Goal: Information Seeking & Learning: Learn about a topic

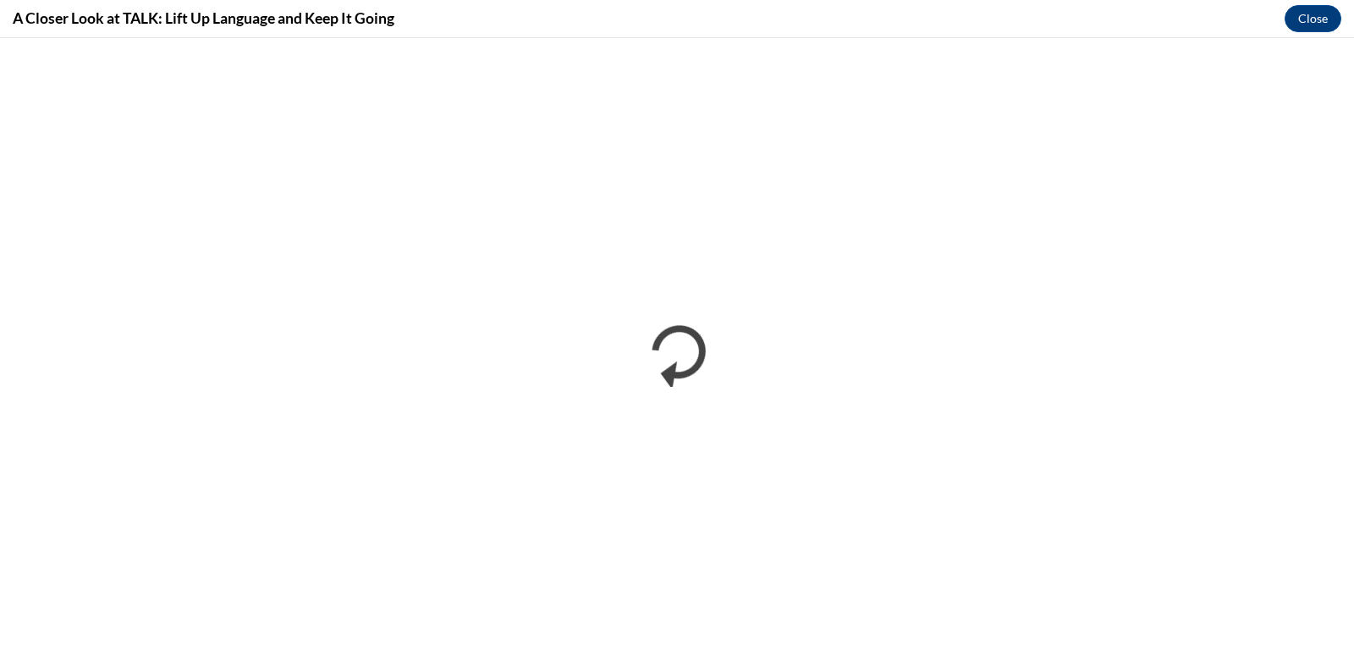
scroll to position [931, 0]
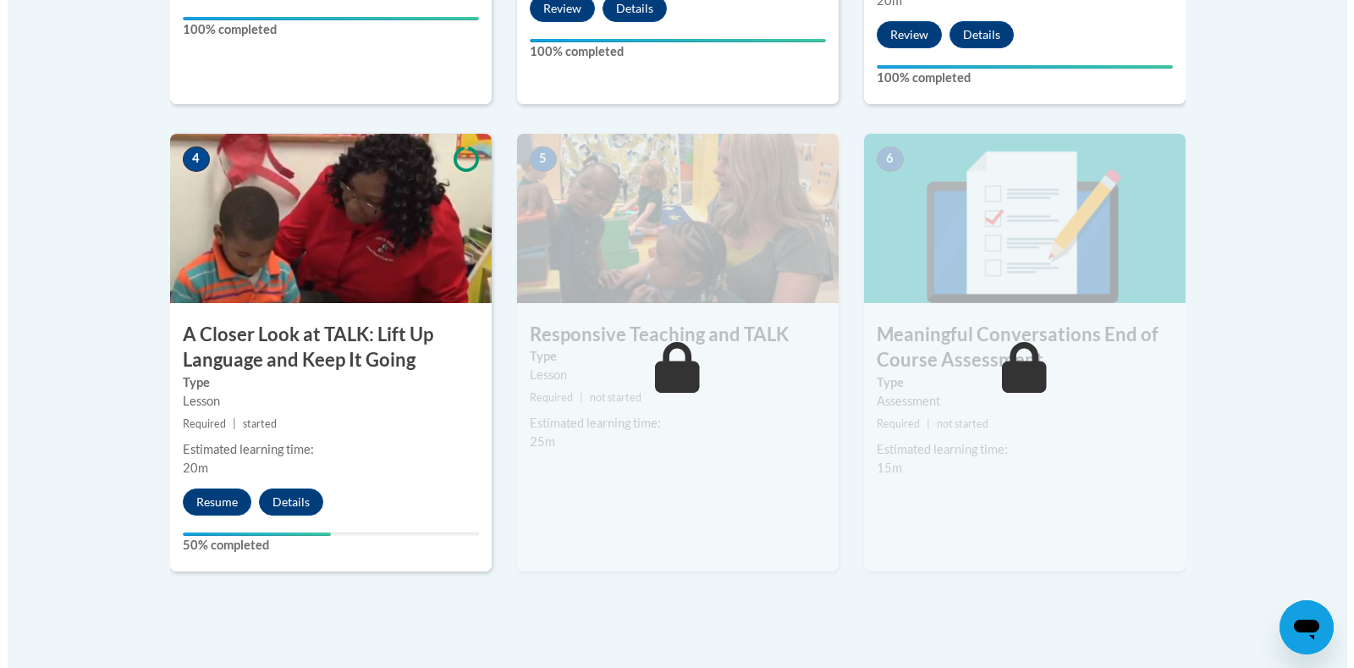
scroll to position [931, 0]
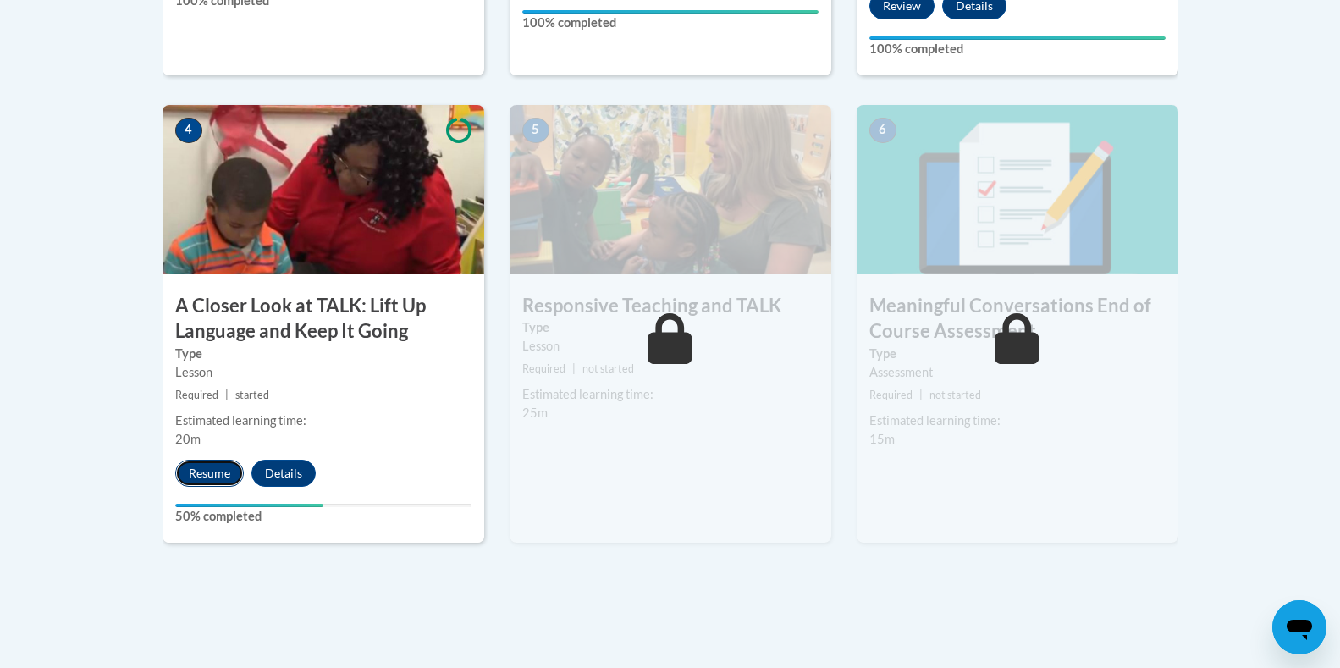
click at [207, 466] on button "Resume" at bounding box center [209, 473] width 69 height 27
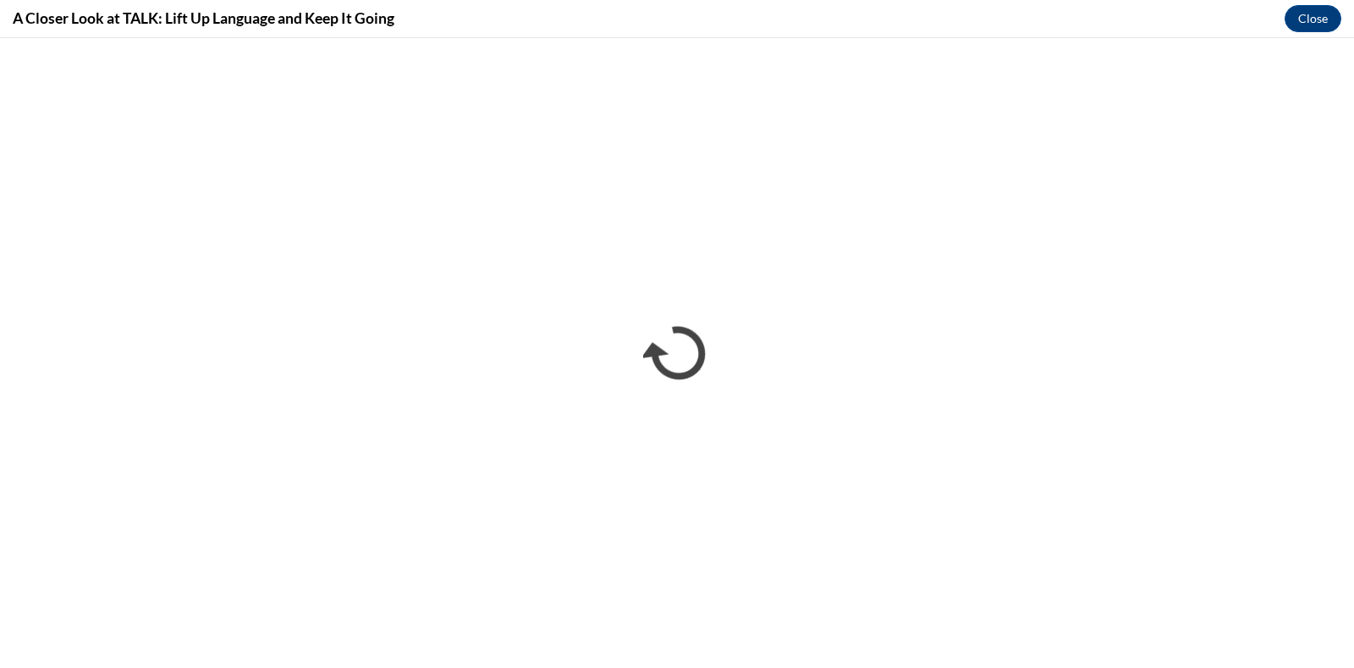
scroll to position [0, 0]
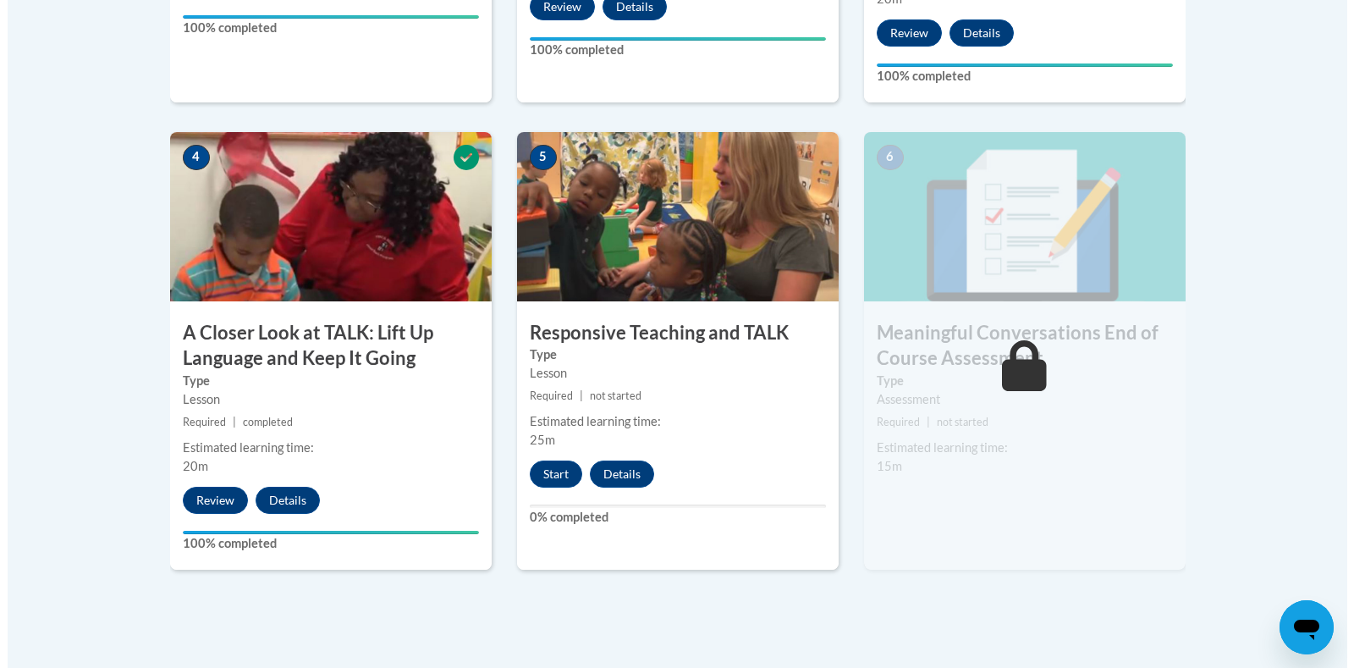
scroll to position [931, 0]
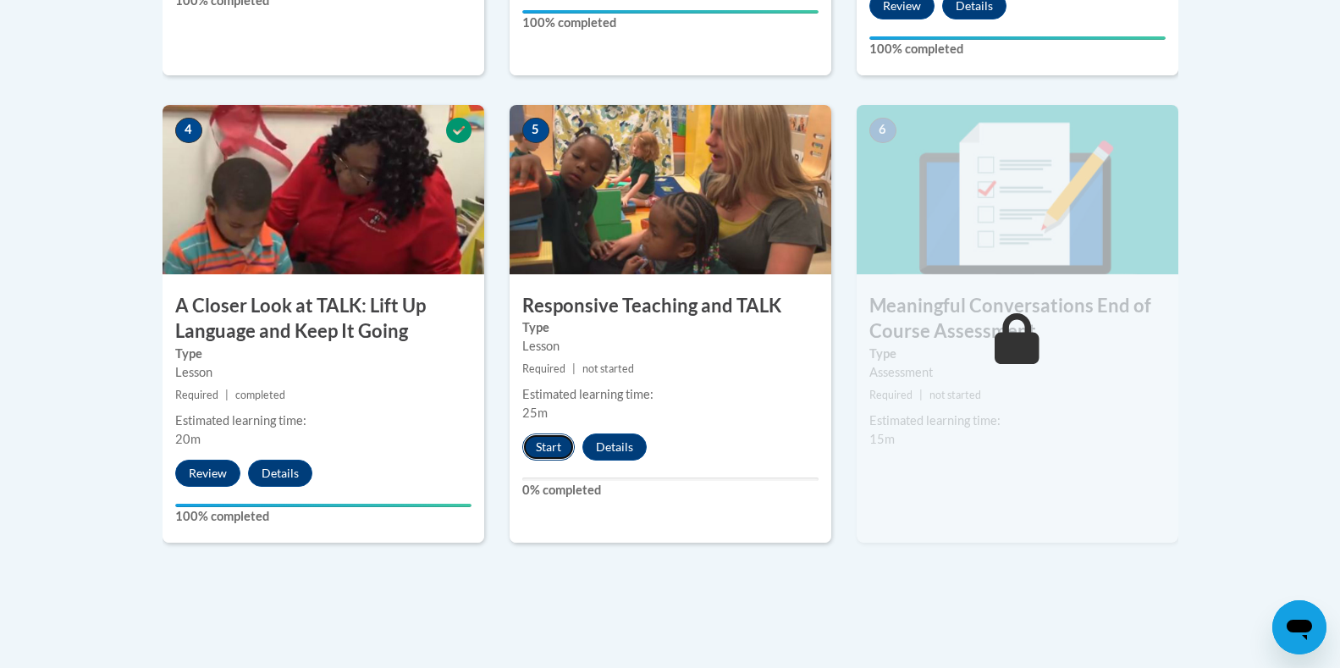
click at [543, 440] on button "Start" at bounding box center [548, 446] width 52 height 27
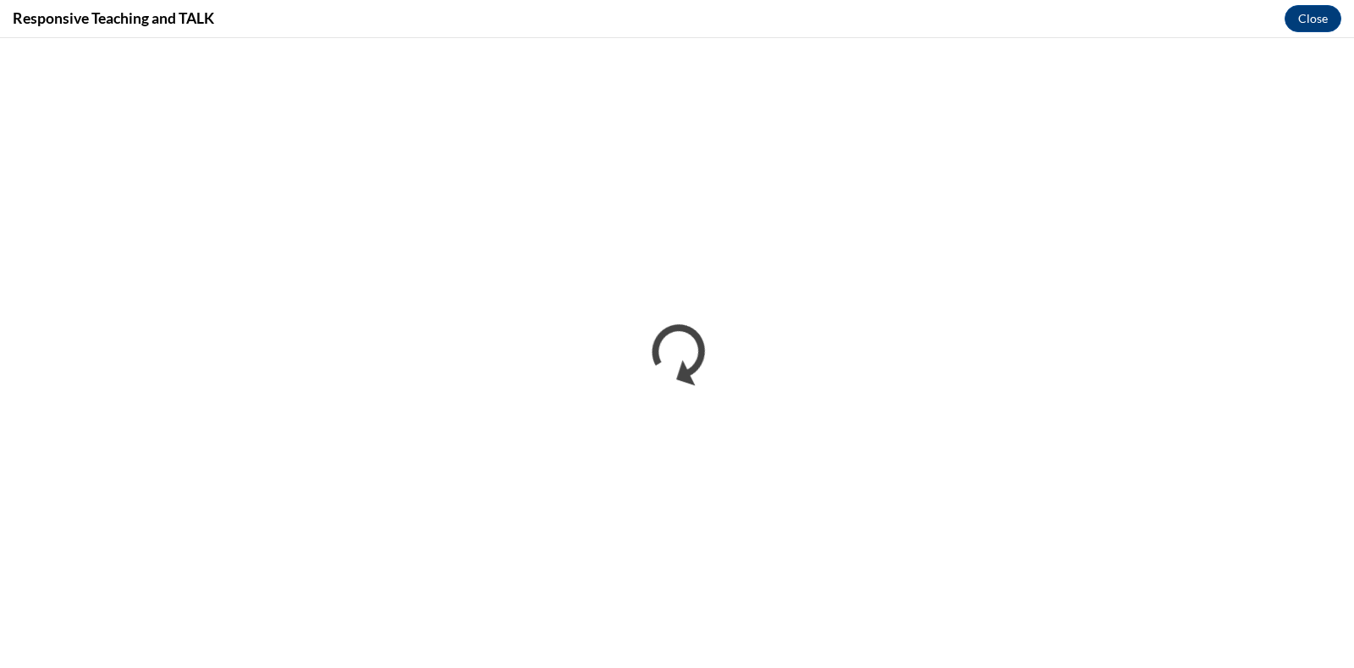
scroll to position [0, 0]
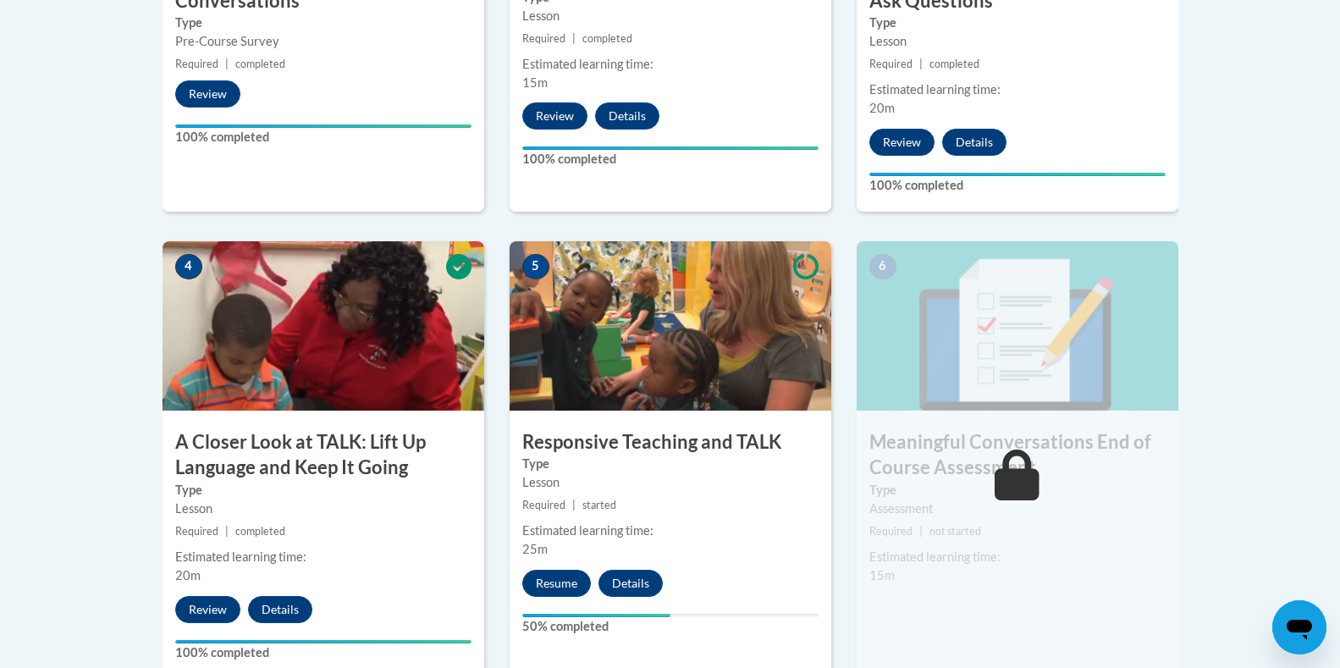
scroll to position [762, 0]
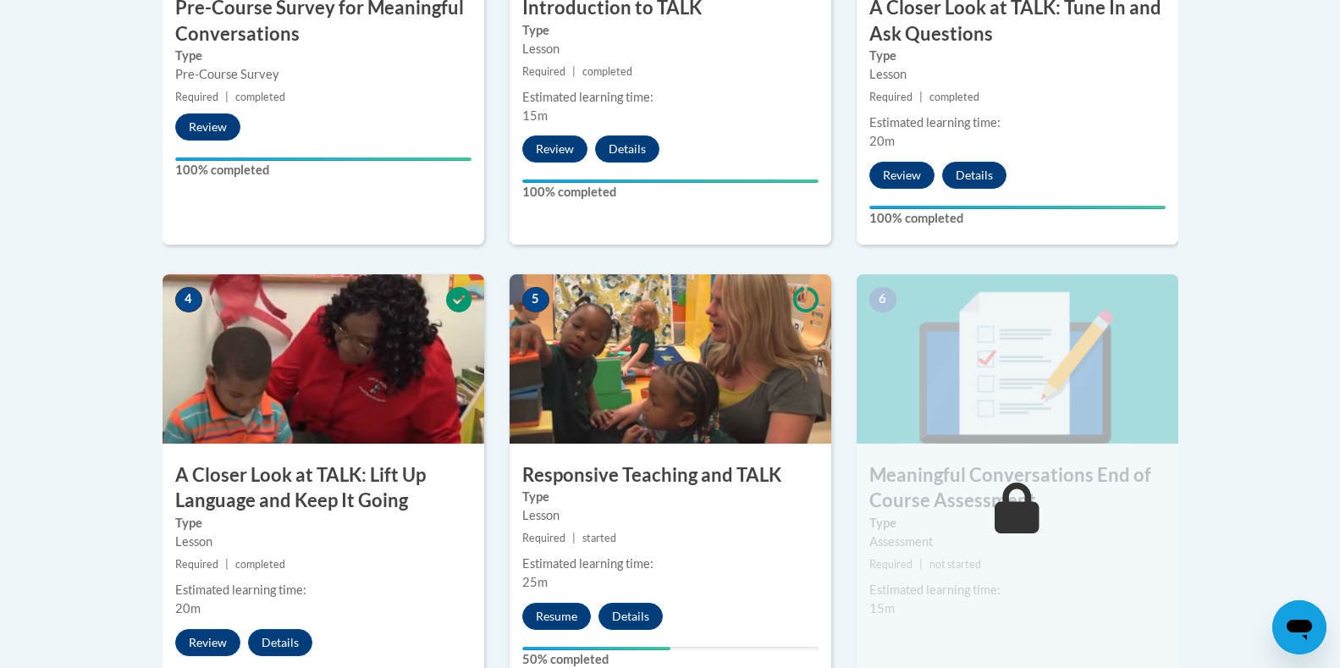
click at [889, 298] on span "6" at bounding box center [882, 299] width 27 height 25
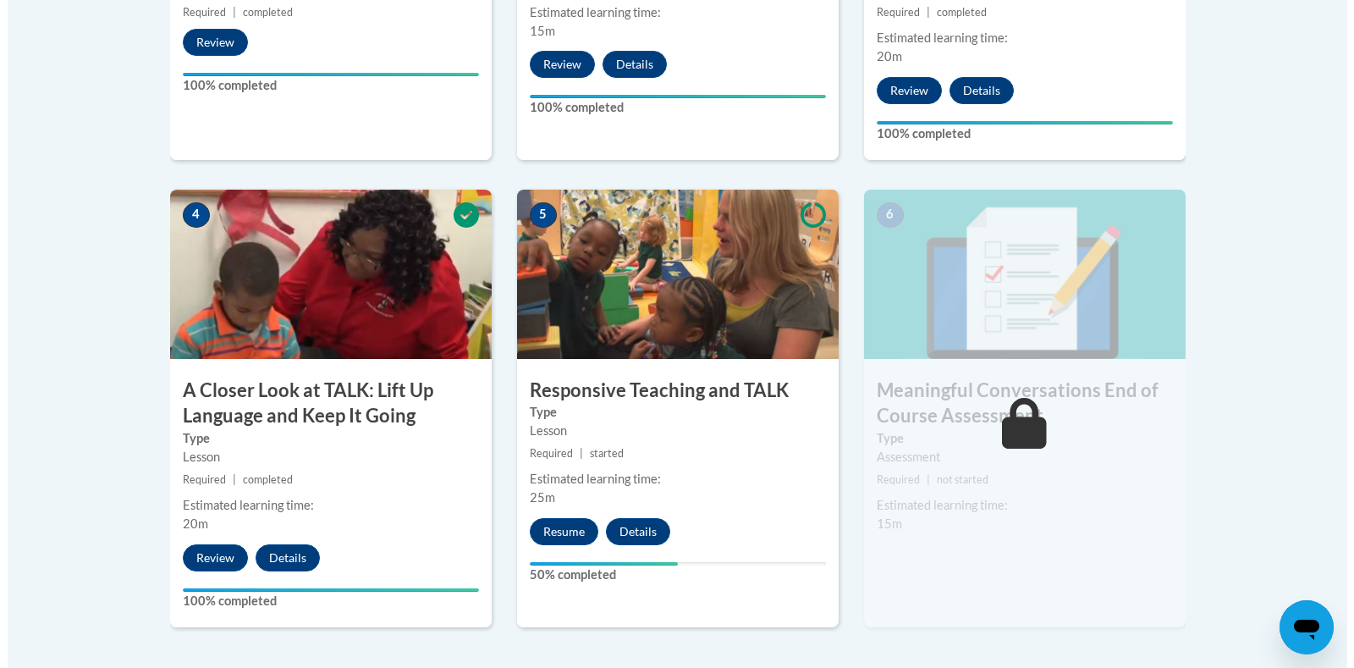
scroll to position [929, 0]
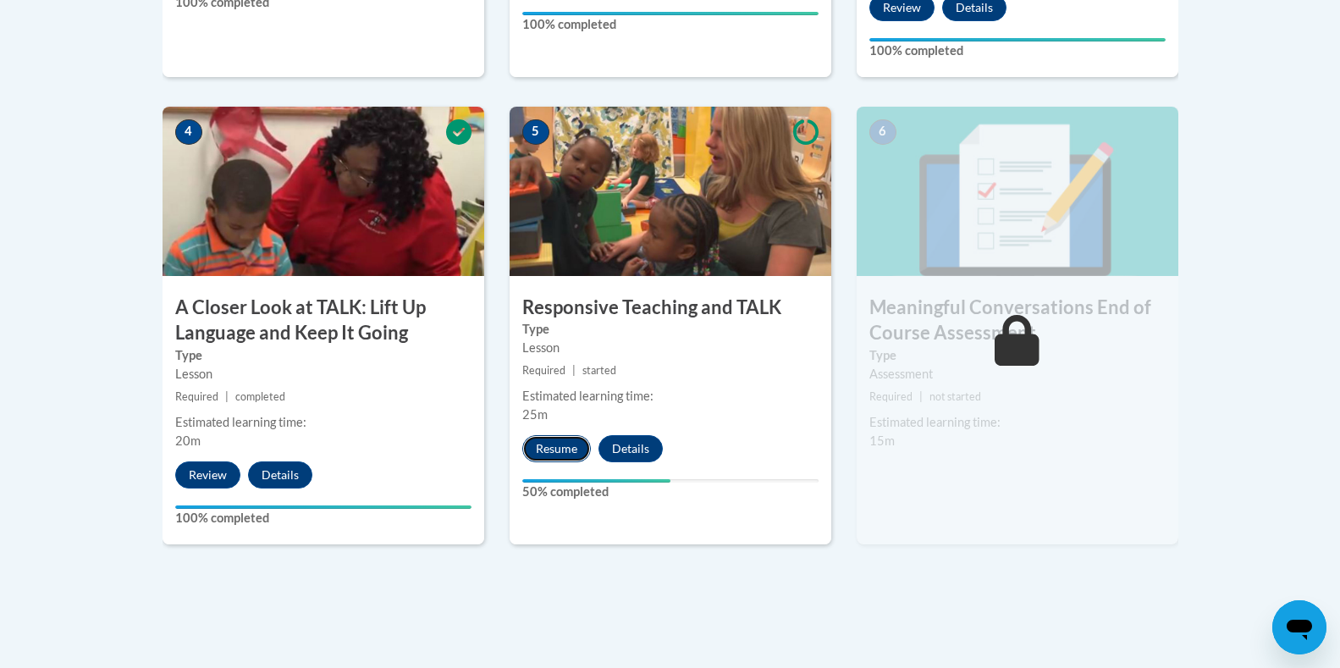
click at [561, 439] on button "Resume" at bounding box center [556, 448] width 69 height 27
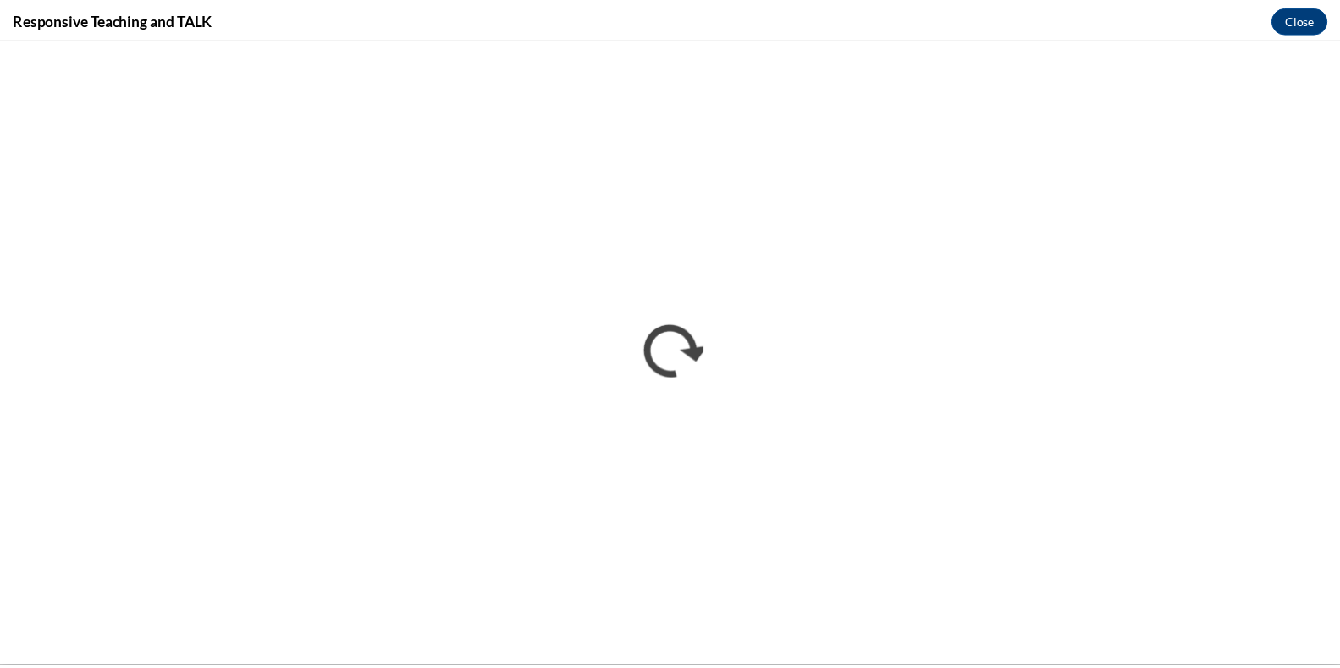
scroll to position [0, 0]
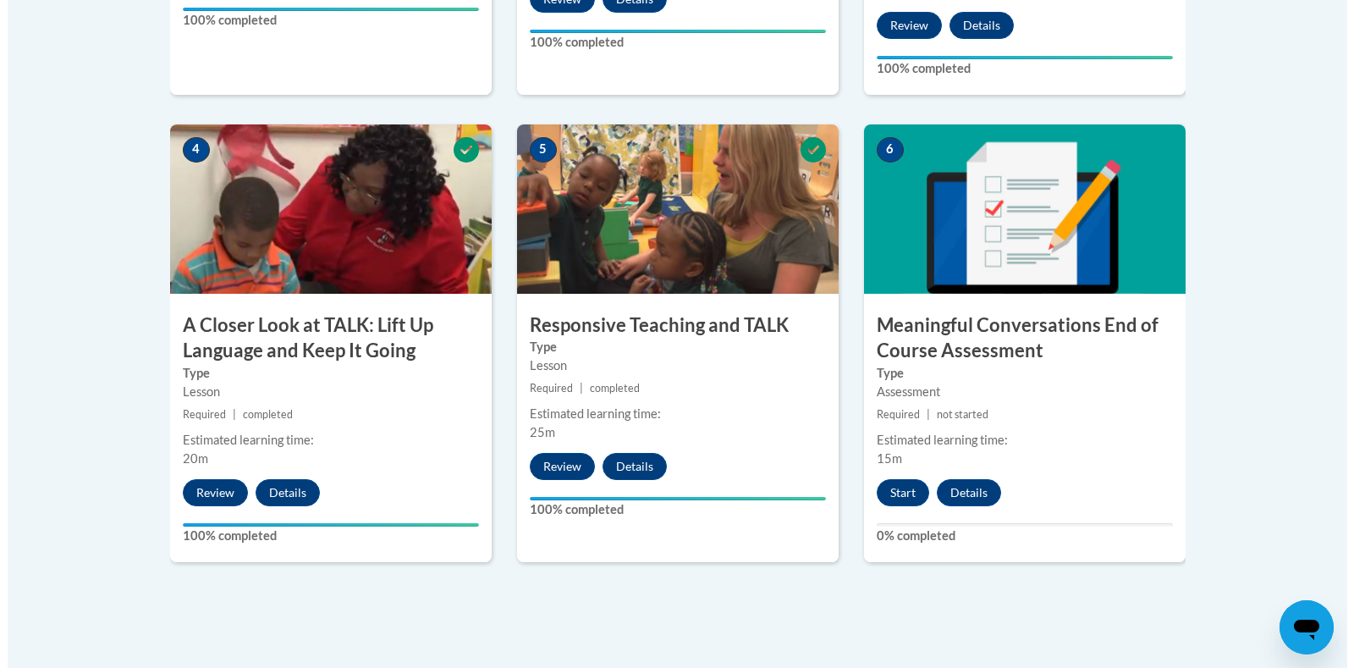
scroll to position [1016, 0]
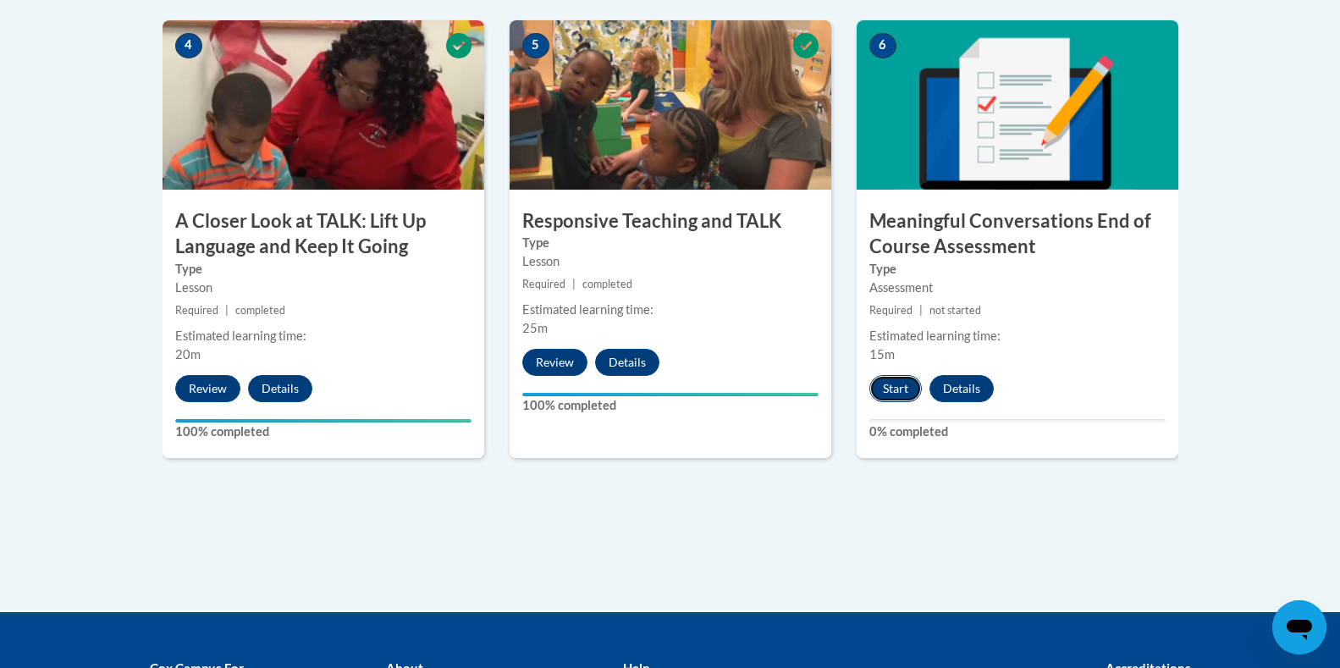
click at [899, 379] on button "Start" at bounding box center [895, 388] width 52 height 27
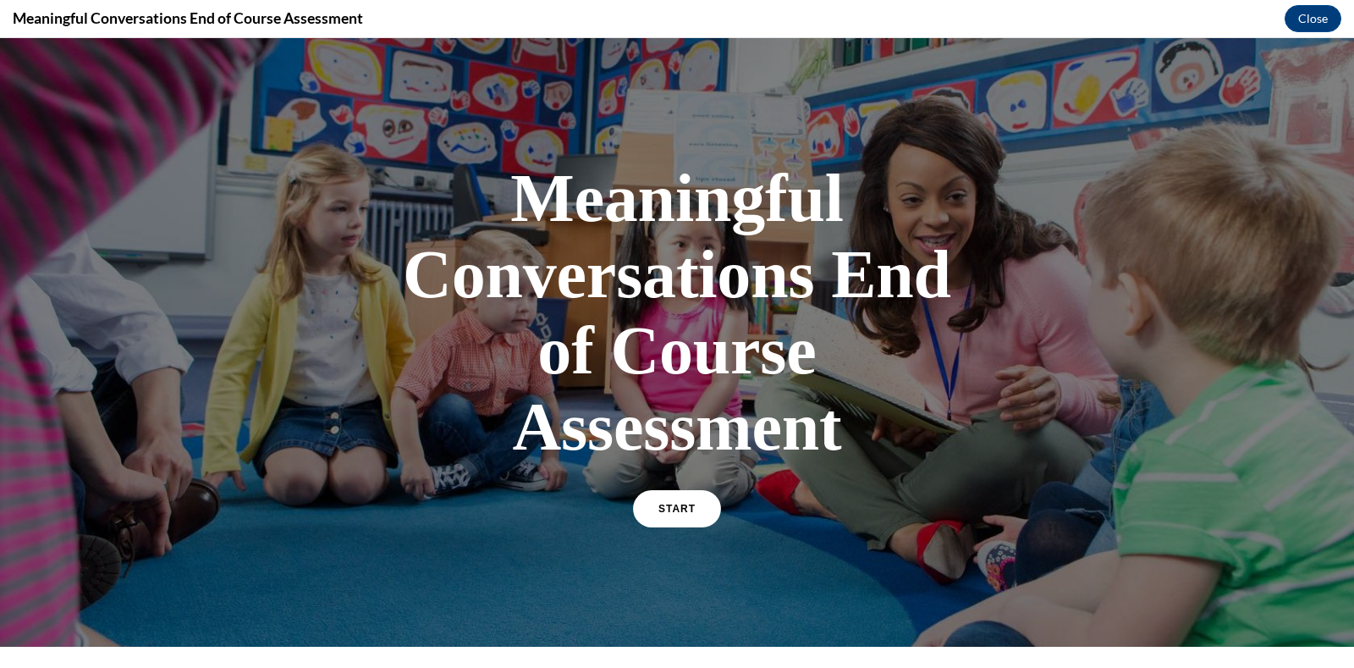
scroll to position [0, 0]
click at [665, 500] on link "START" at bounding box center [677, 508] width 92 height 39
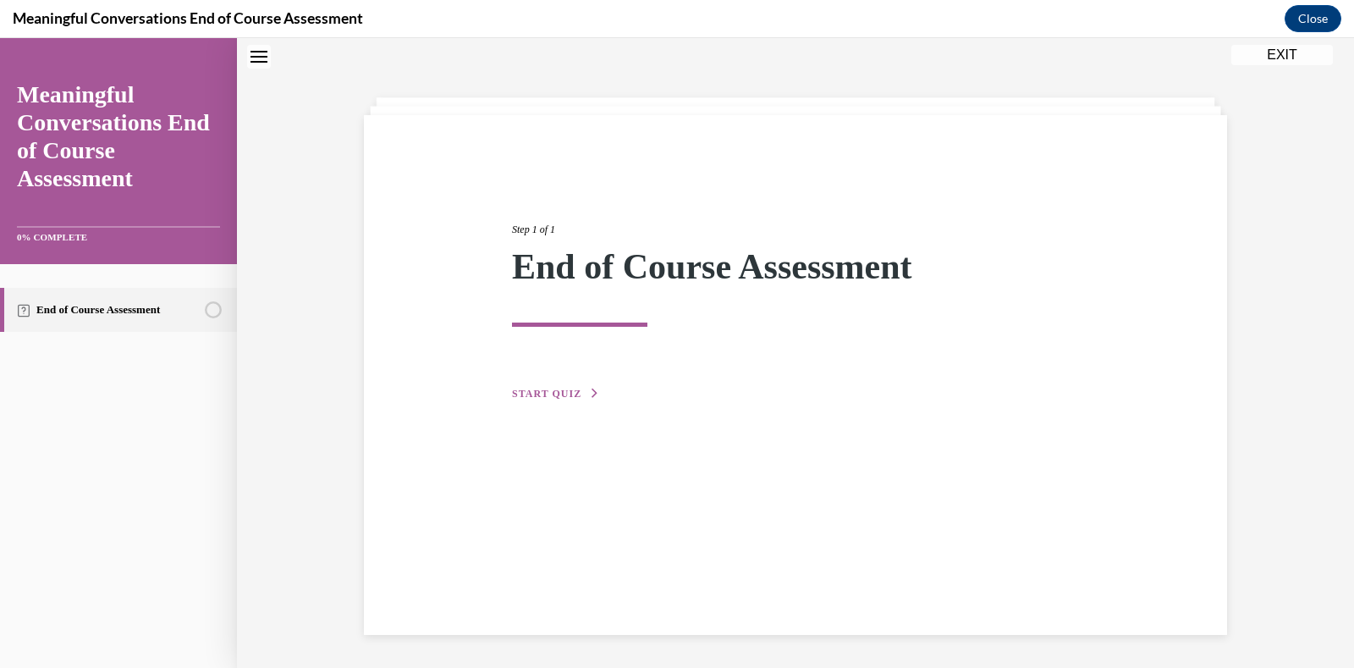
scroll to position [53, 0]
click at [552, 386] on button "START QUIZ" at bounding box center [556, 392] width 88 height 15
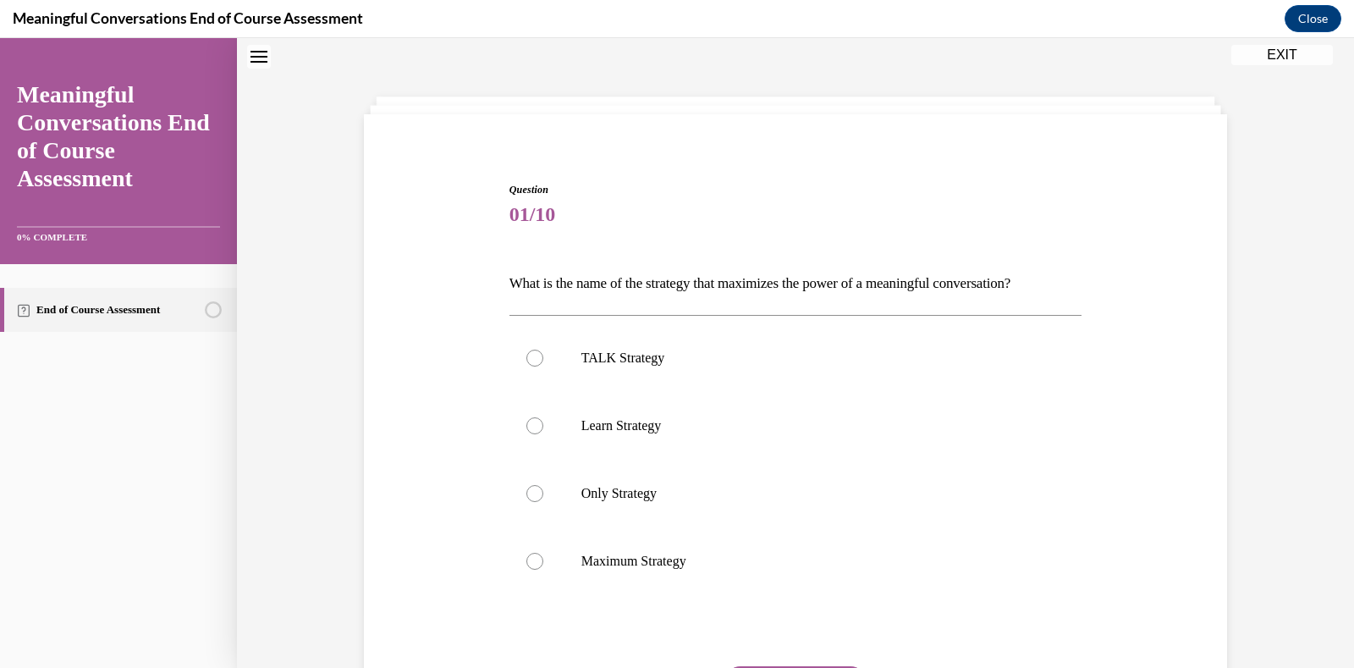
scroll to position [52, 0]
click at [527, 354] on div at bounding box center [535, 359] width 17 height 17
click at [527, 354] on input "TALK Strategy" at bounding box center [535, 359] width 17 height 17
radio input "true"
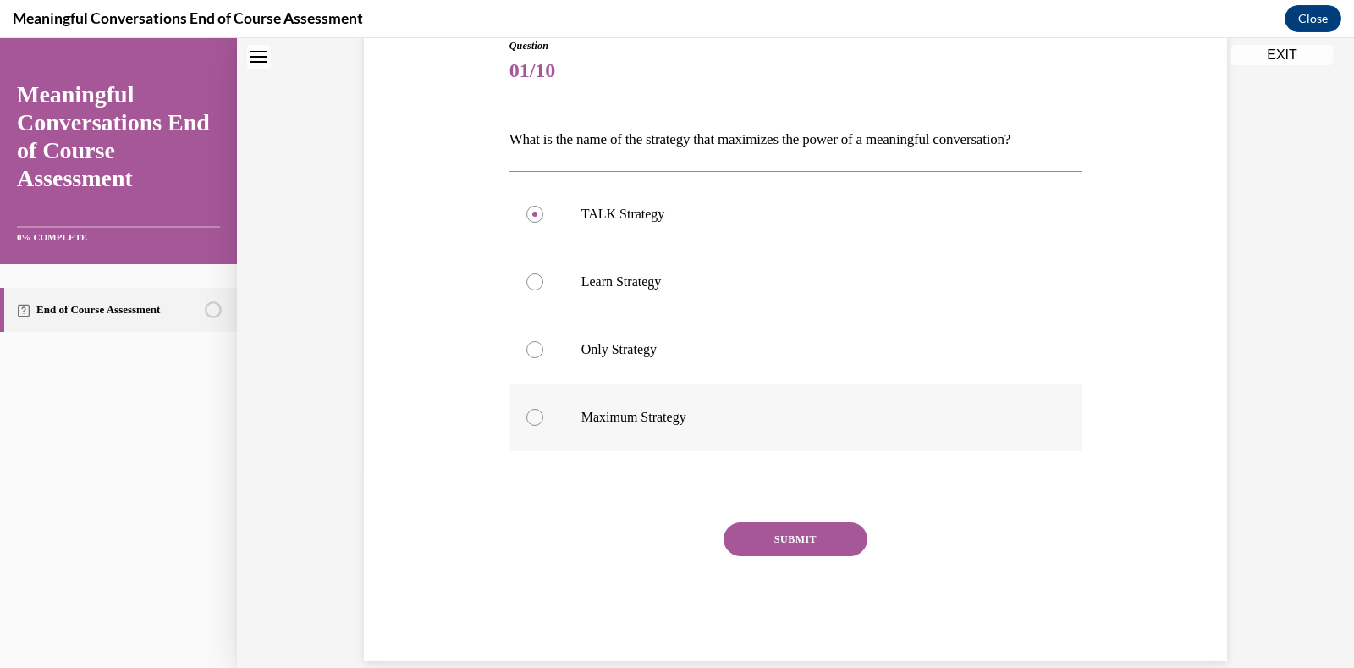
scroll to position [224, 0]
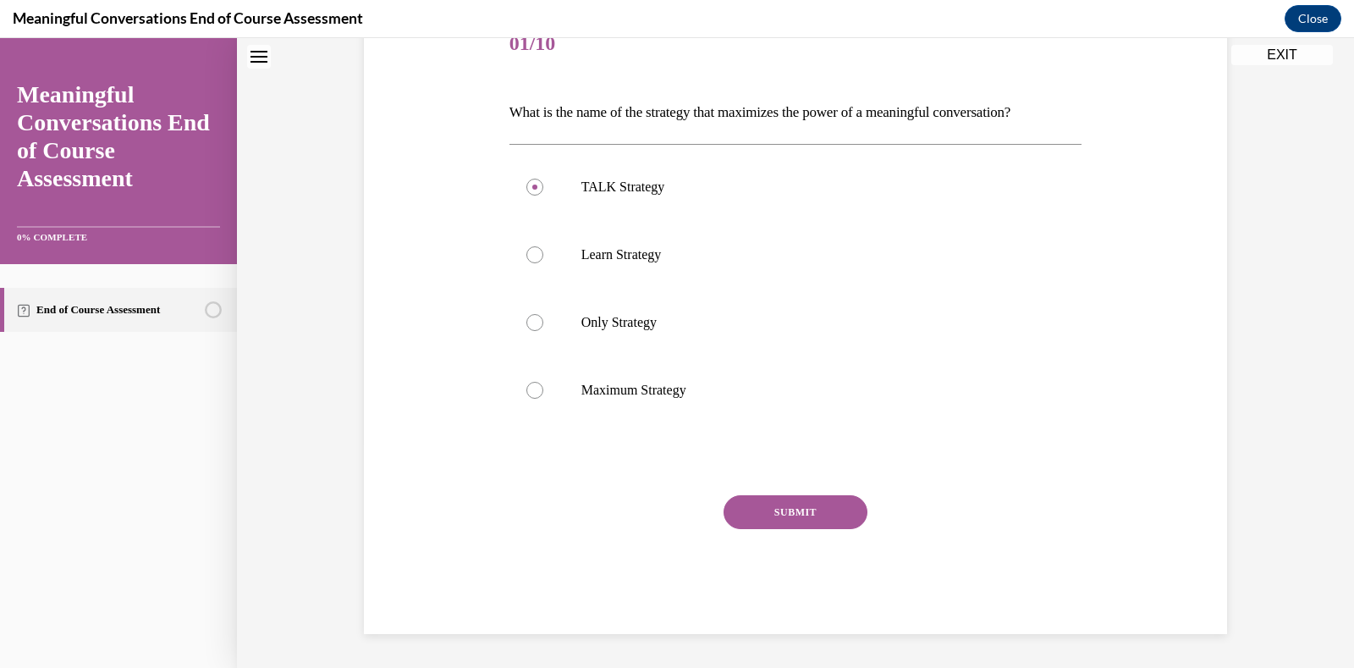
click at [791, 502] on button "SUBMIT" at bounding box center [796, 512] width 144 height 34
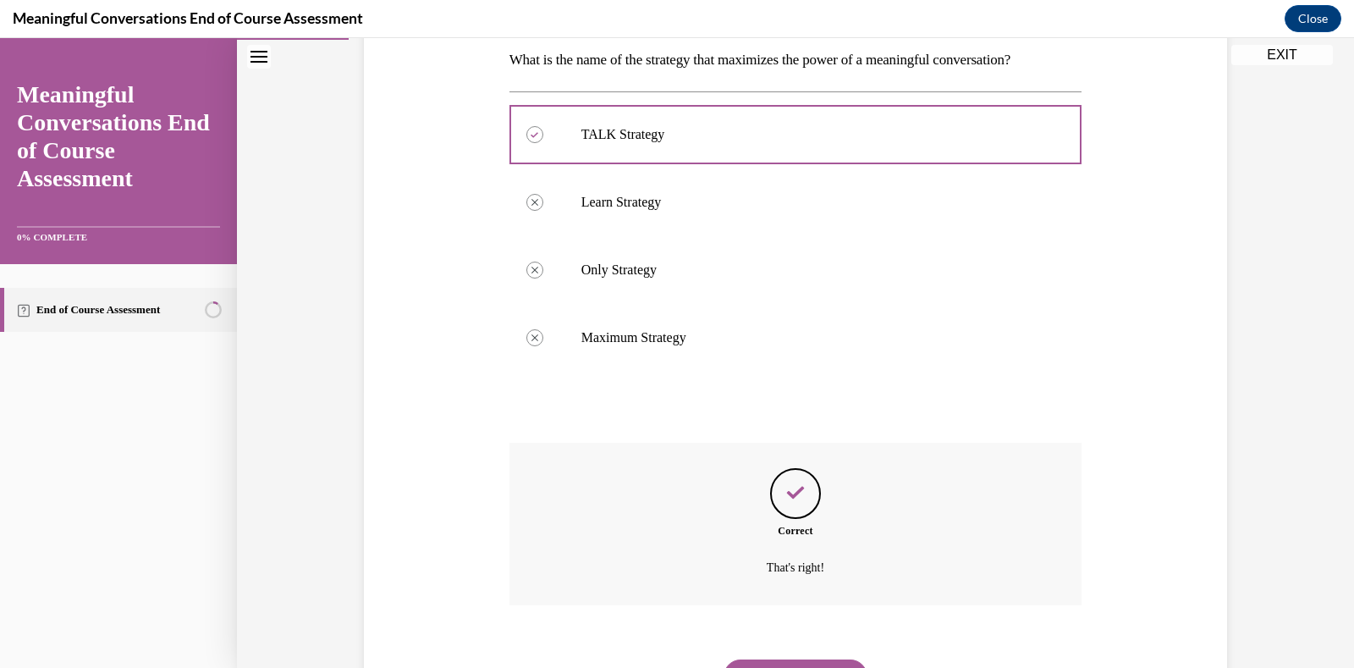
scroll to position [361, 0]
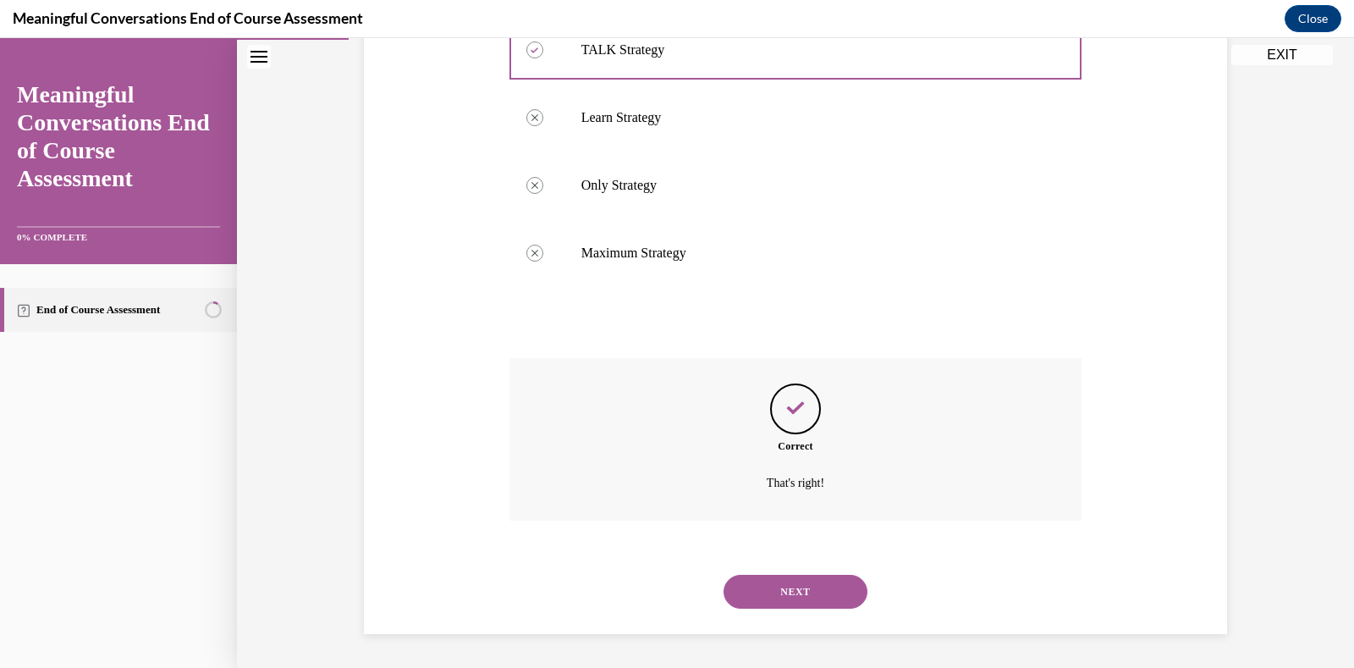
click at [784, 584] on button "NEXT" at bounding box center [796, 592] width 144 height 34
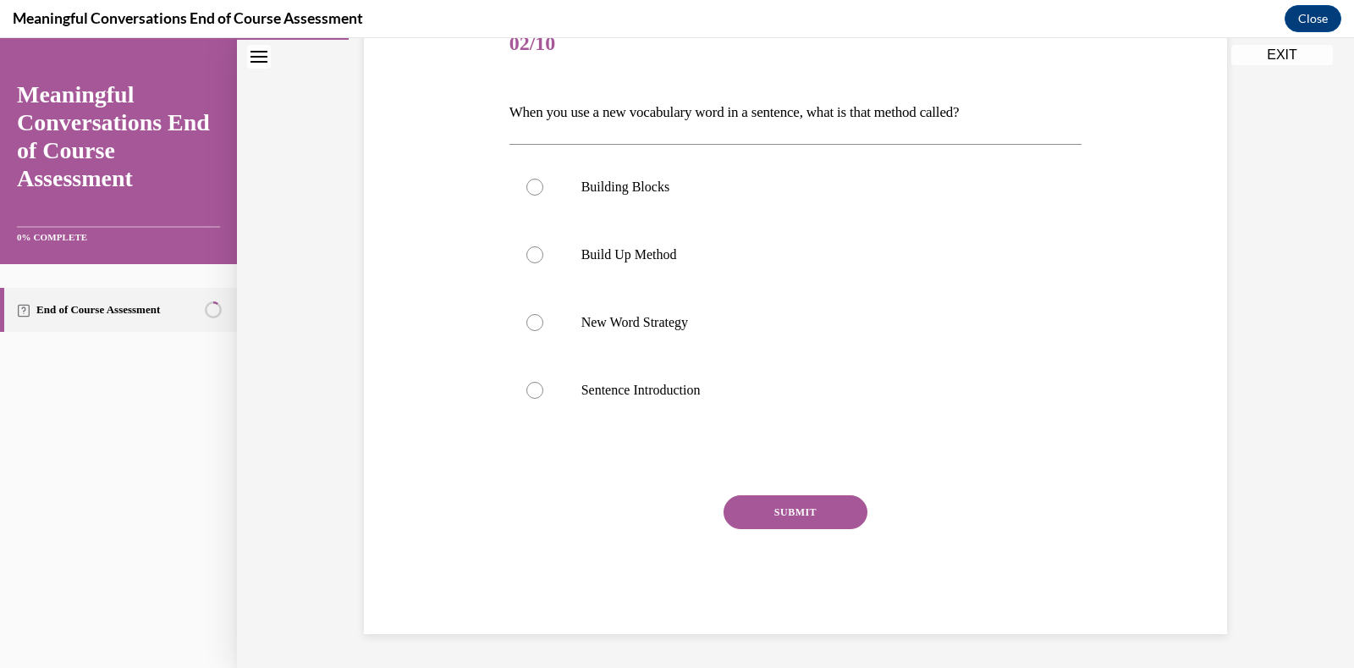
scroll to position [189, 0]
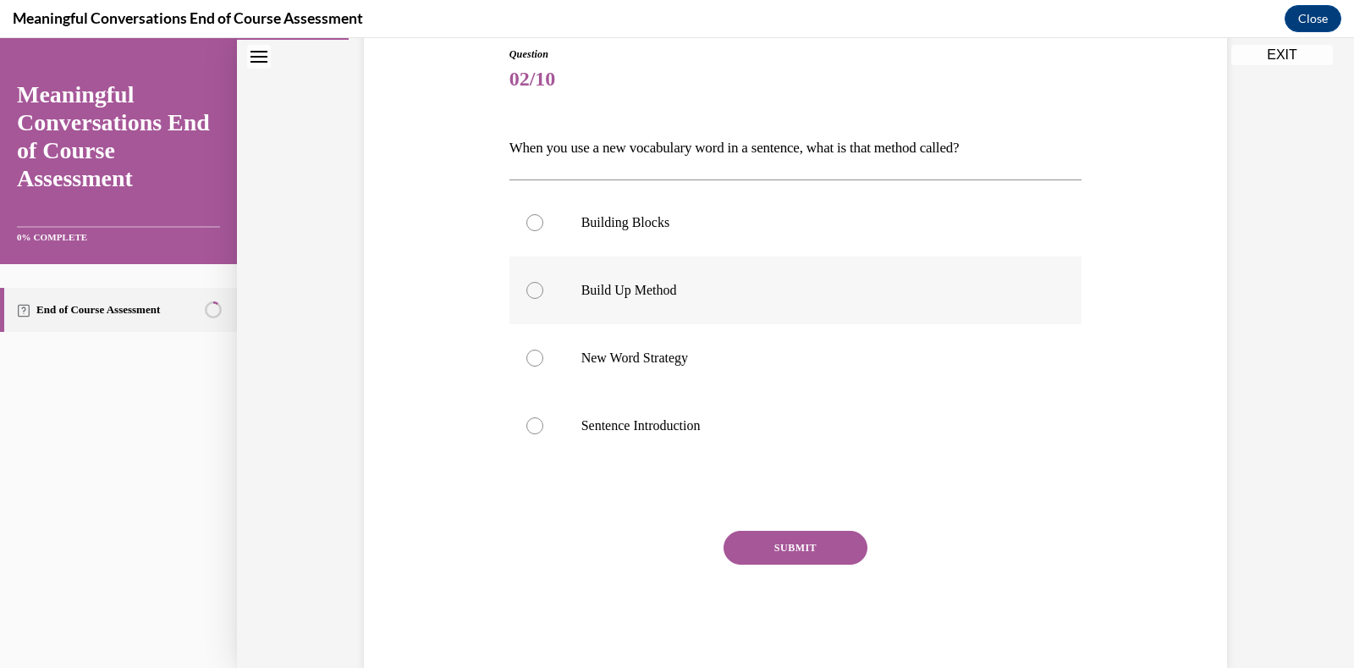
drag, startPoint x: 524, startPoint y: 283, endPoint x: 552, endPoint y: 303, distance: 34.5
click at [527, 284] on div at bounding box center [535, 290] width 17 height 17
click at [527, 284] on input "Build Up Method" at bounding box center [535, 290] width 17 height 17
radio input "true"
click at [810, 541] on button "SUBMIT" at bounding box center [796, 548] width 144 height 34
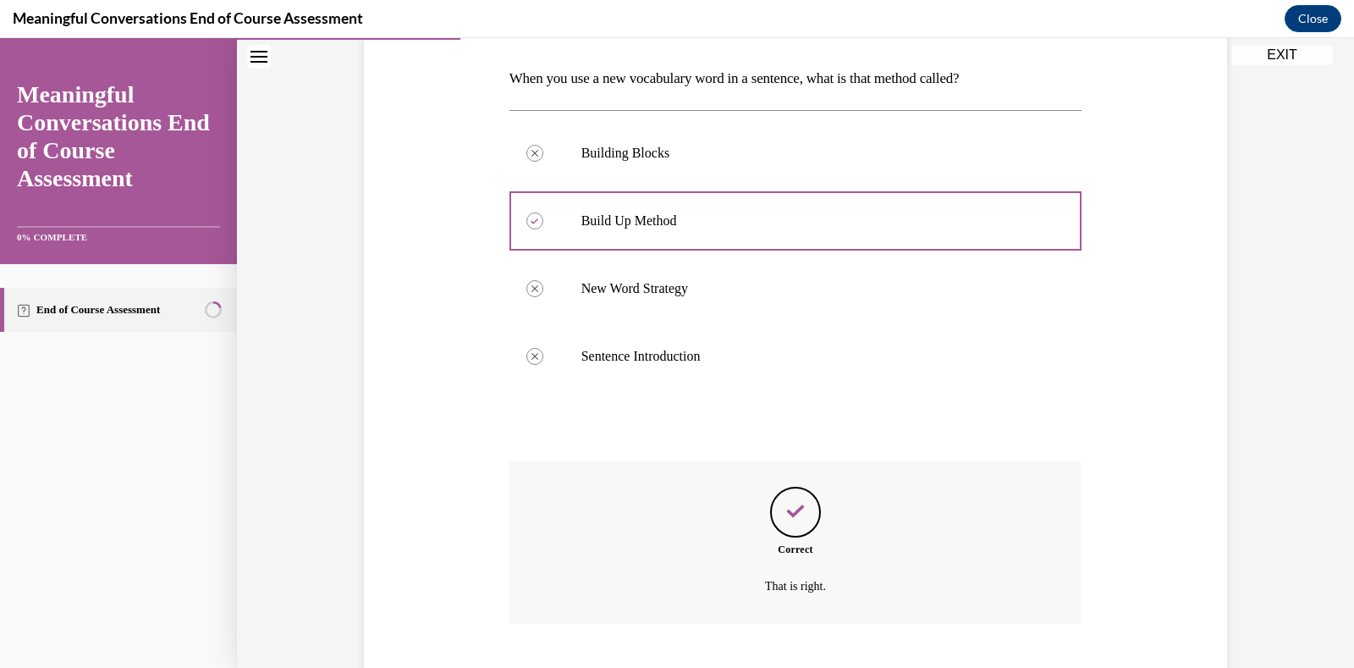
scroll to position [361, 0]
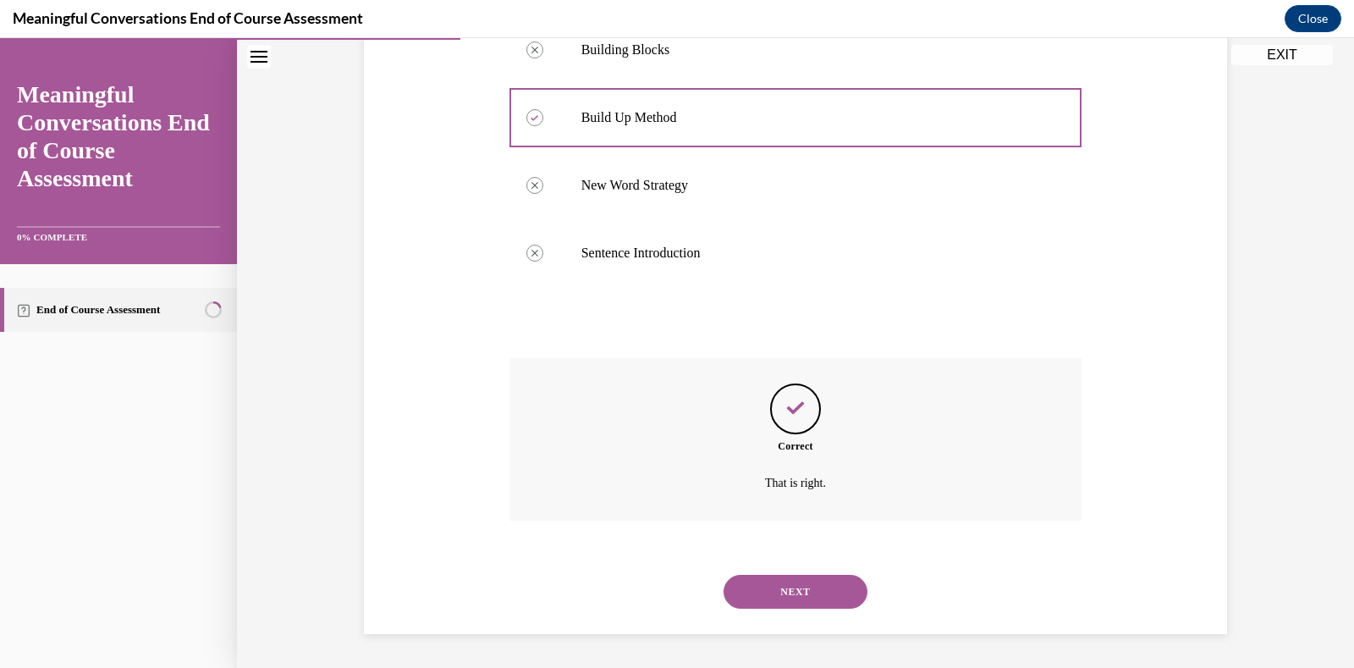
click at [794, 587] on button "NEXT" at bounding box center [796, 592] width 144 height 34
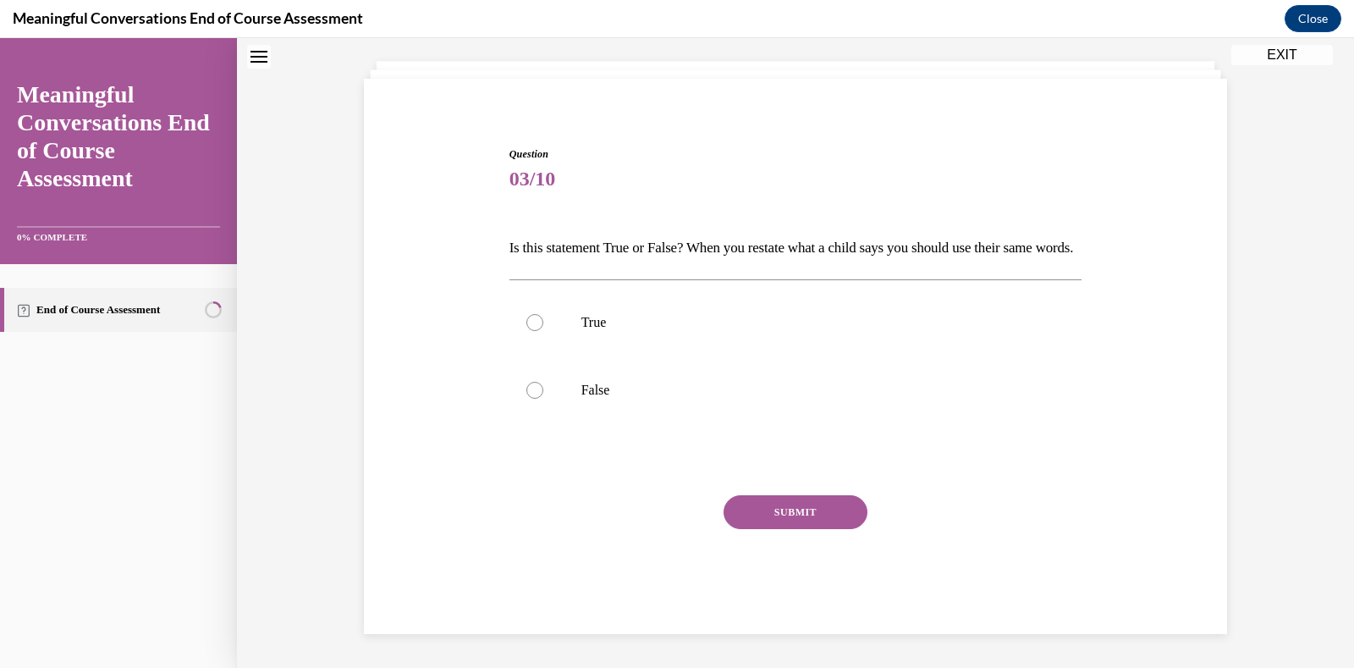
scroll to position [52, 0]
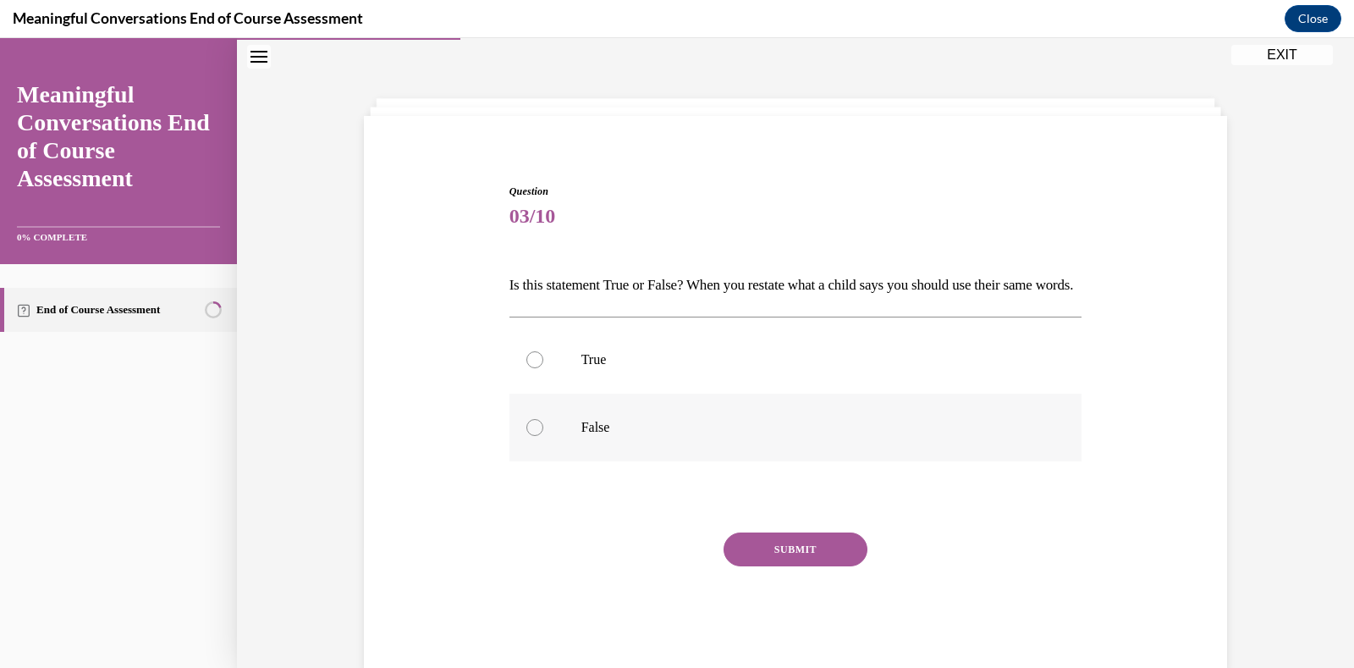
click at [527, 436] on div at bounding box center [535, 427] width 17 height 17
click at [527, 436] on input "False" at bounding box center [535, 427] width 17 height 17
radio input "true"
click at [780, 566] on button "SUBMIT" at bounding box center [796, 549] width 144 height 34
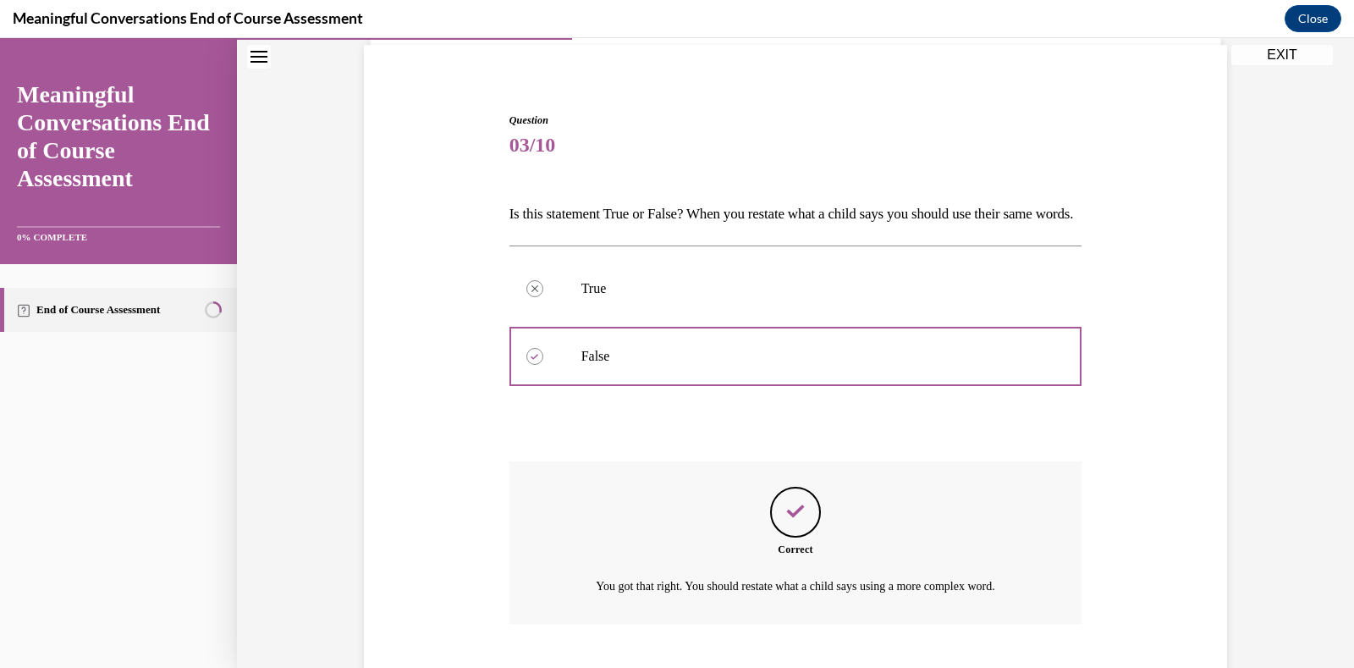
scroll to position [255, 0]
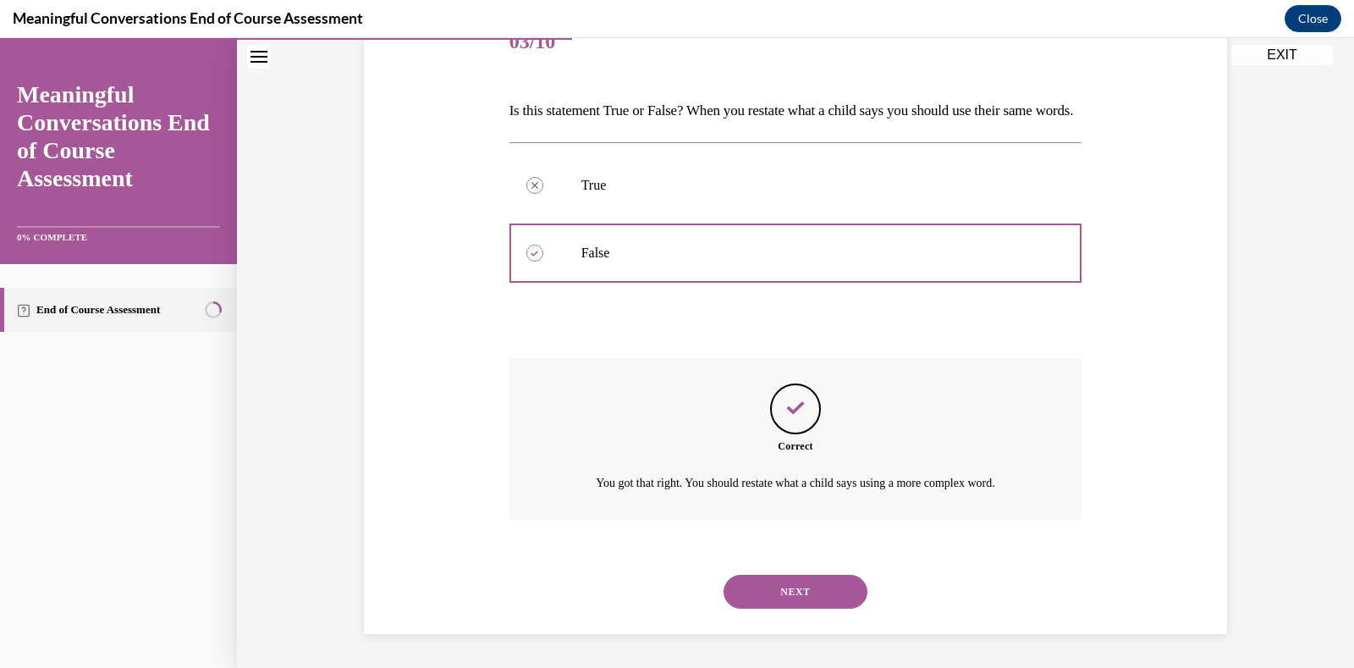
click at [786, 584] on button "NEXT" at bounding box center [796, 592] width 144 height 34
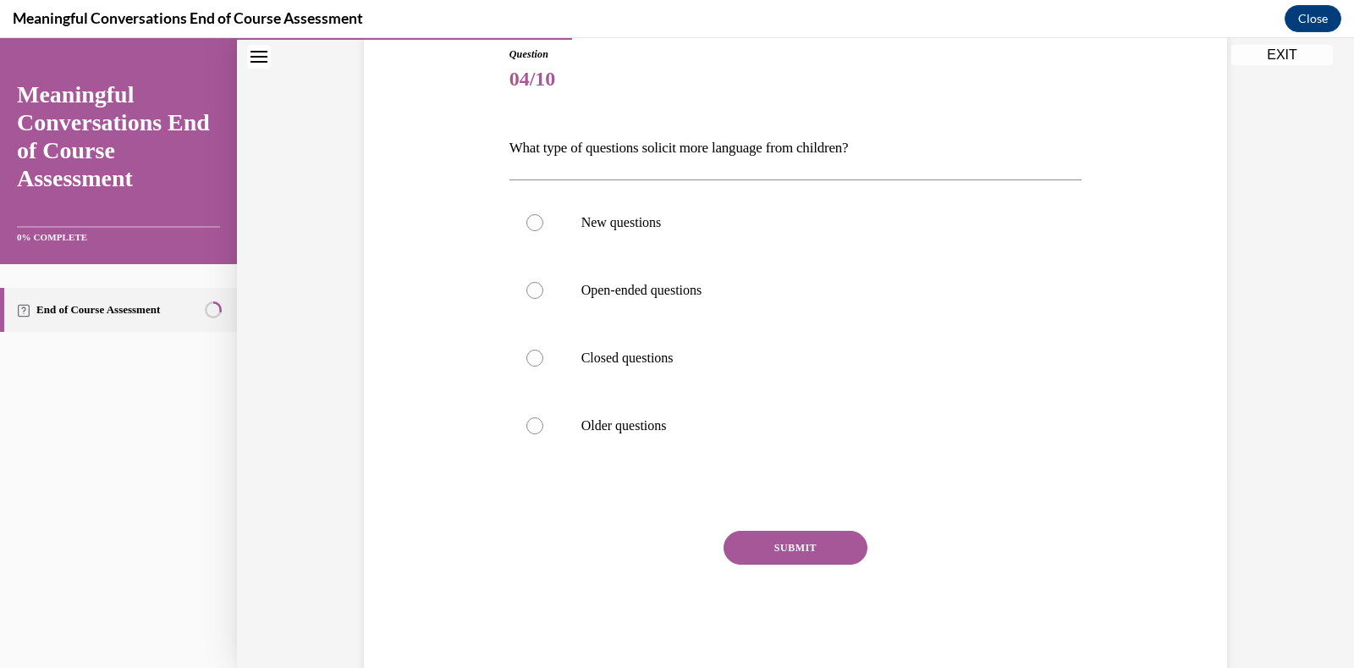
scroll to position [224, 0]
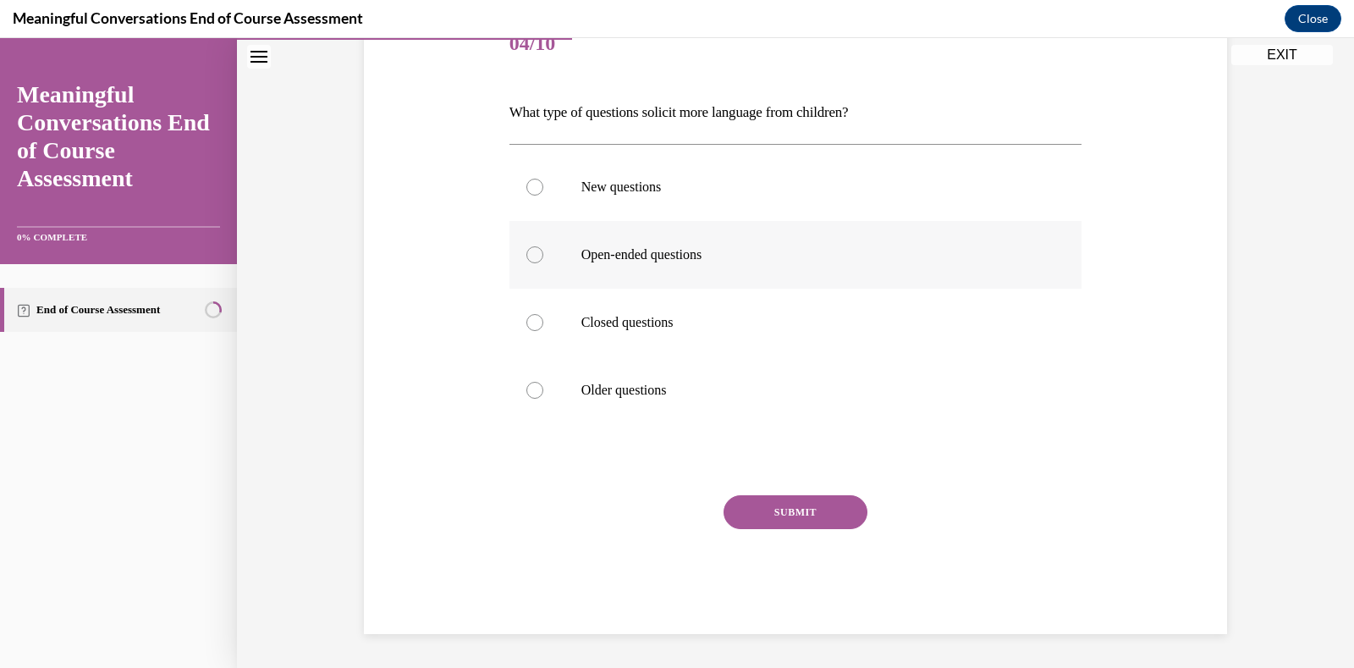
click at [527, 248] on div at bounding box center [535, 254] width 17 height 17
click at [527, 248] on input "Open-ended questions" at bounding box center [535, 254] width 17 height 17
radio input "true"
click at [806, 504] on button "SUBMIT" at bounding box center [796, 512] width 144 height 34
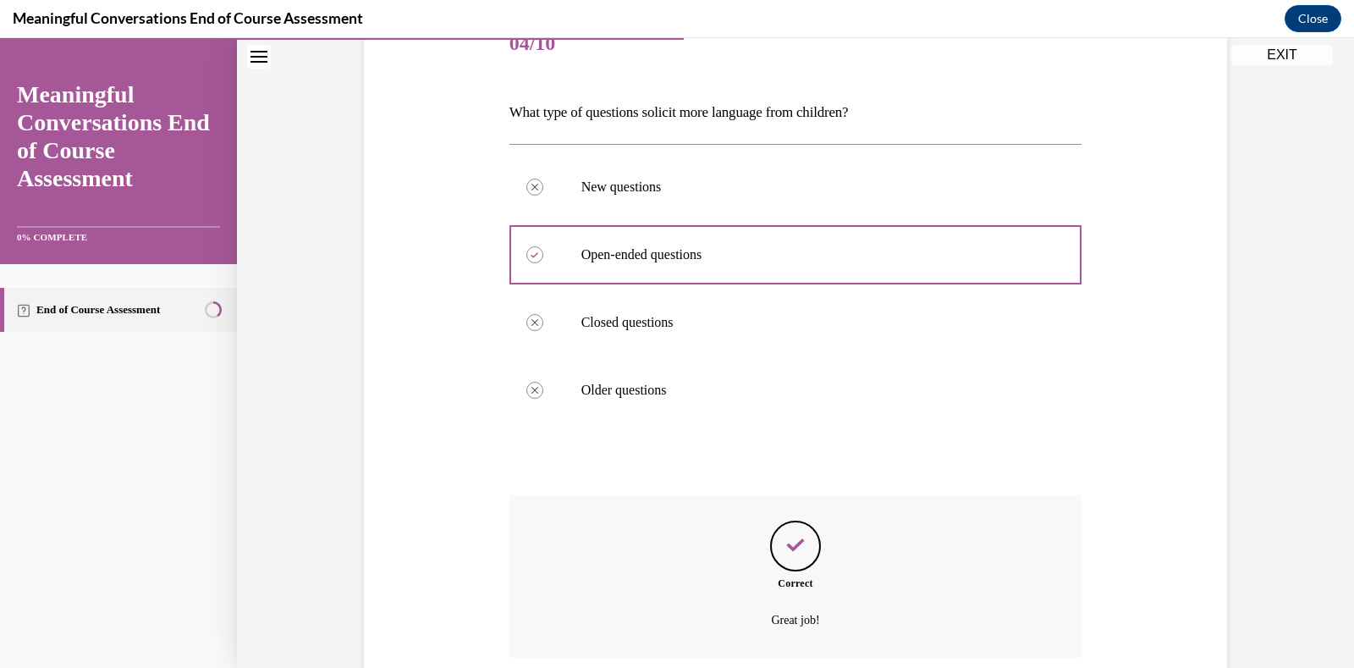
scroll to position [361, 0]
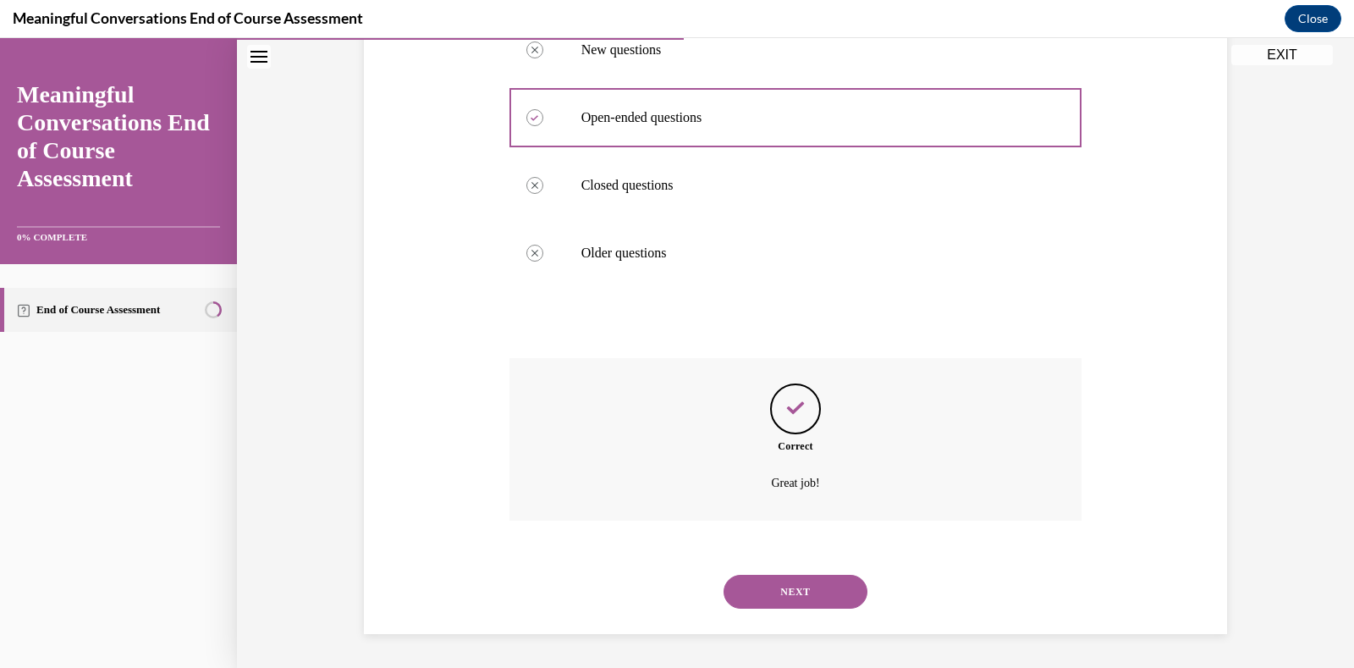
click at [778, 589] on button "NEXT" at bounding box center [796, 592] width 144 height 34
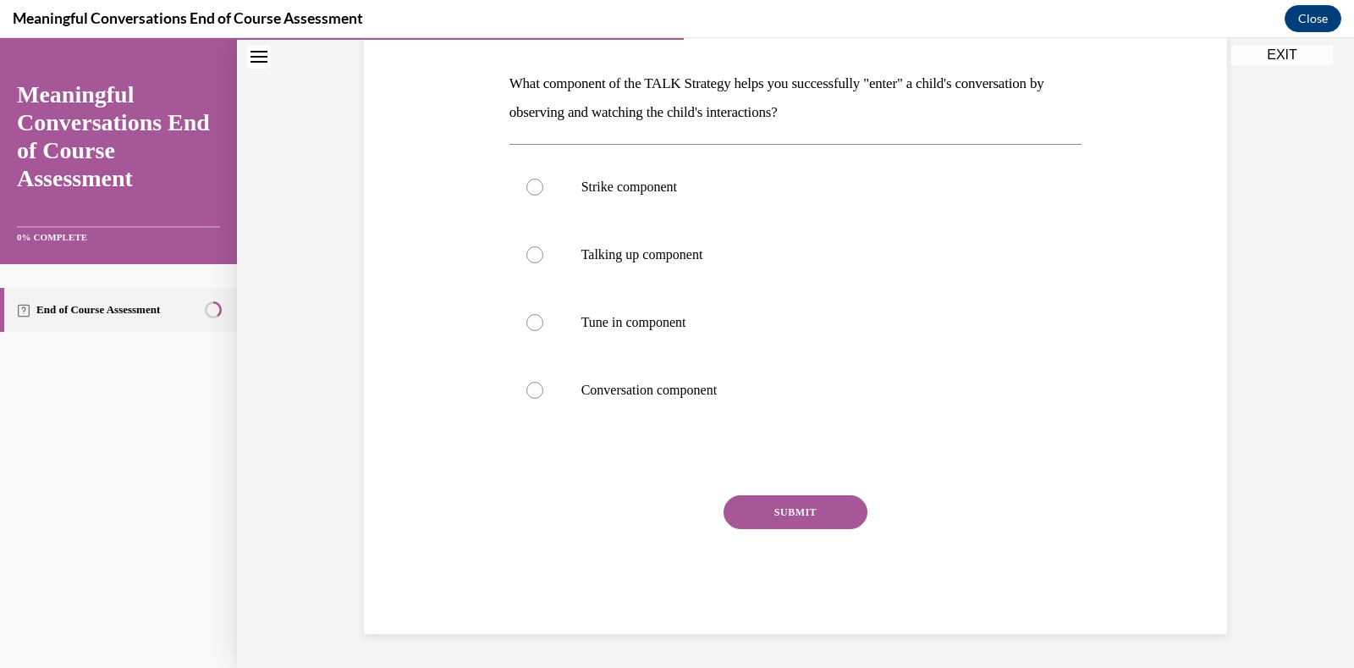
scroll to position [168, 0]
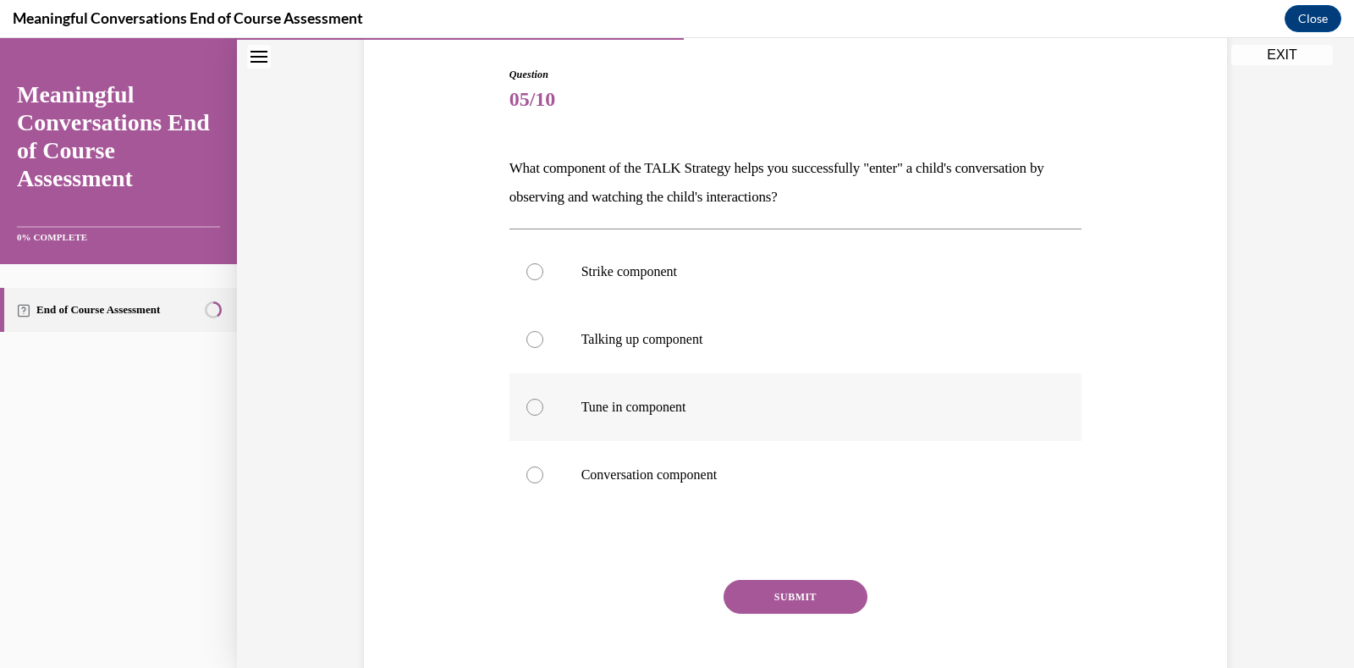
click at [527, 400] on div at bounding box center [535, 407] width 17 height 17
click at [527, 400] on input "Tune in component" at bounding box center [535, 407] width 17 height 17
radio input "true"
click at [791, 590] on button "SUBMIT" at bounding box center [796, 597] width 144 height 34
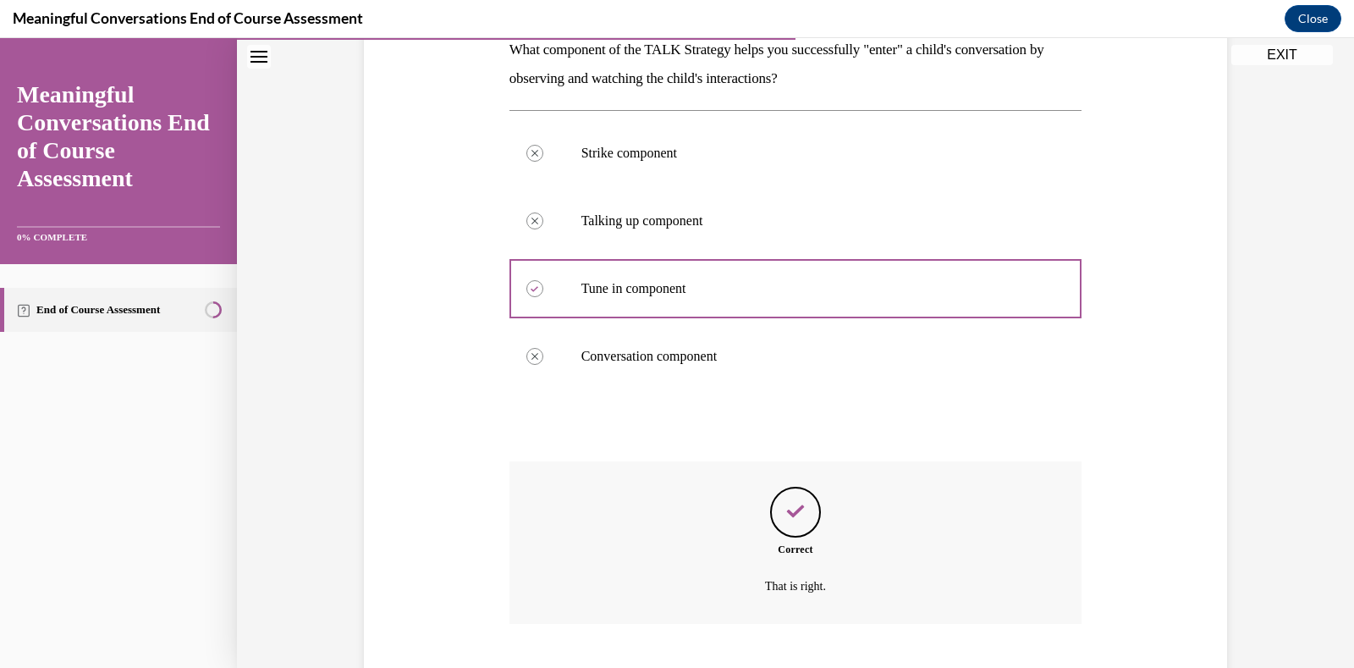
scroll to position [390, 0]
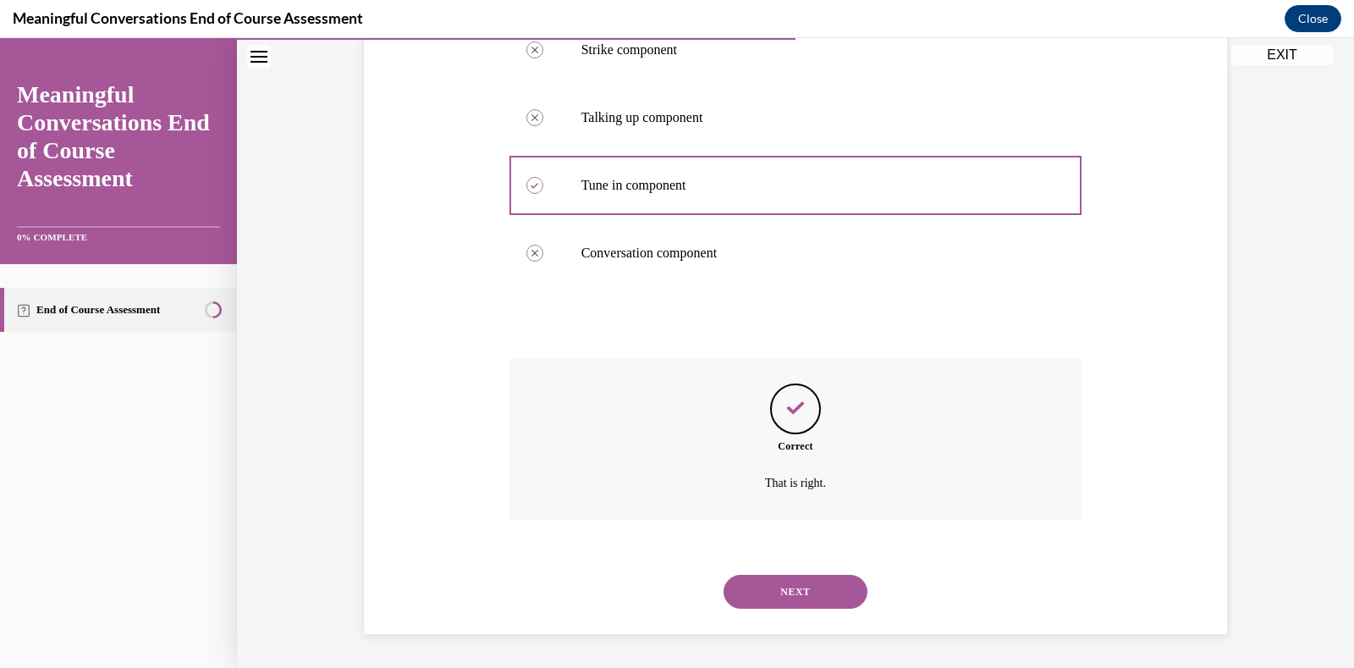
click at [793, 580] on button "NEXT" at bounding box center [796, 592] width 144 height 34
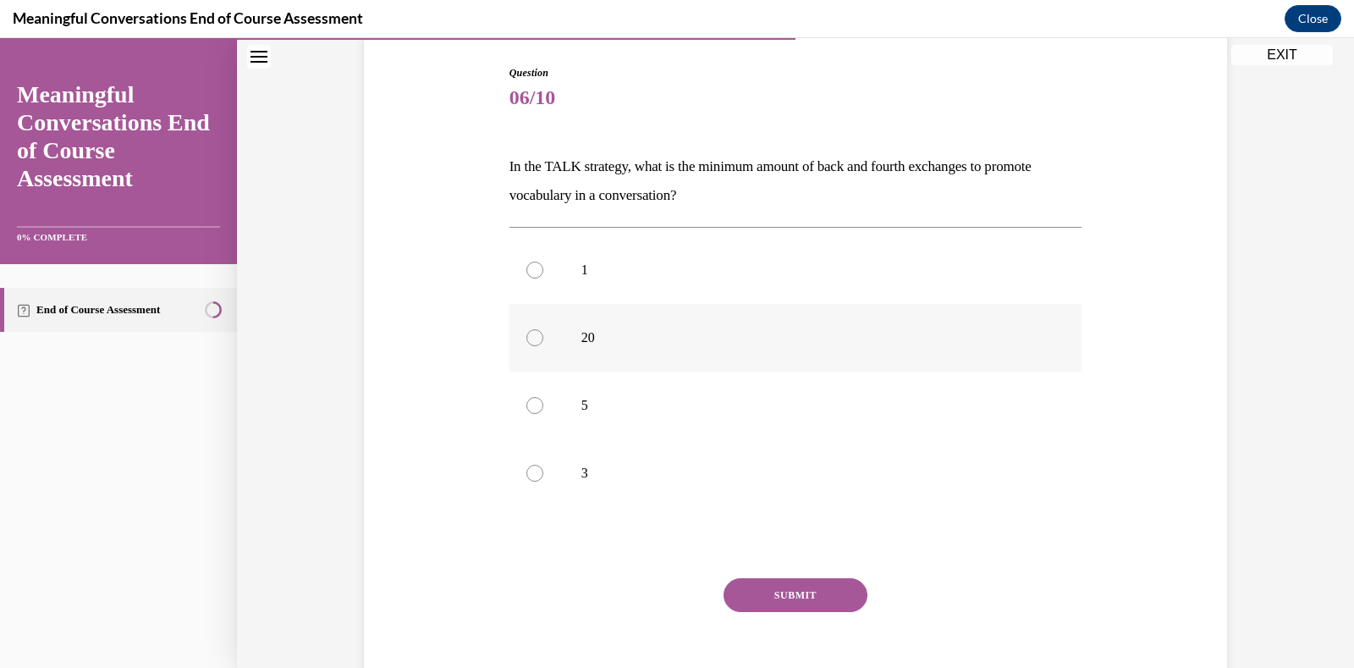
scroll to position [253, 0]
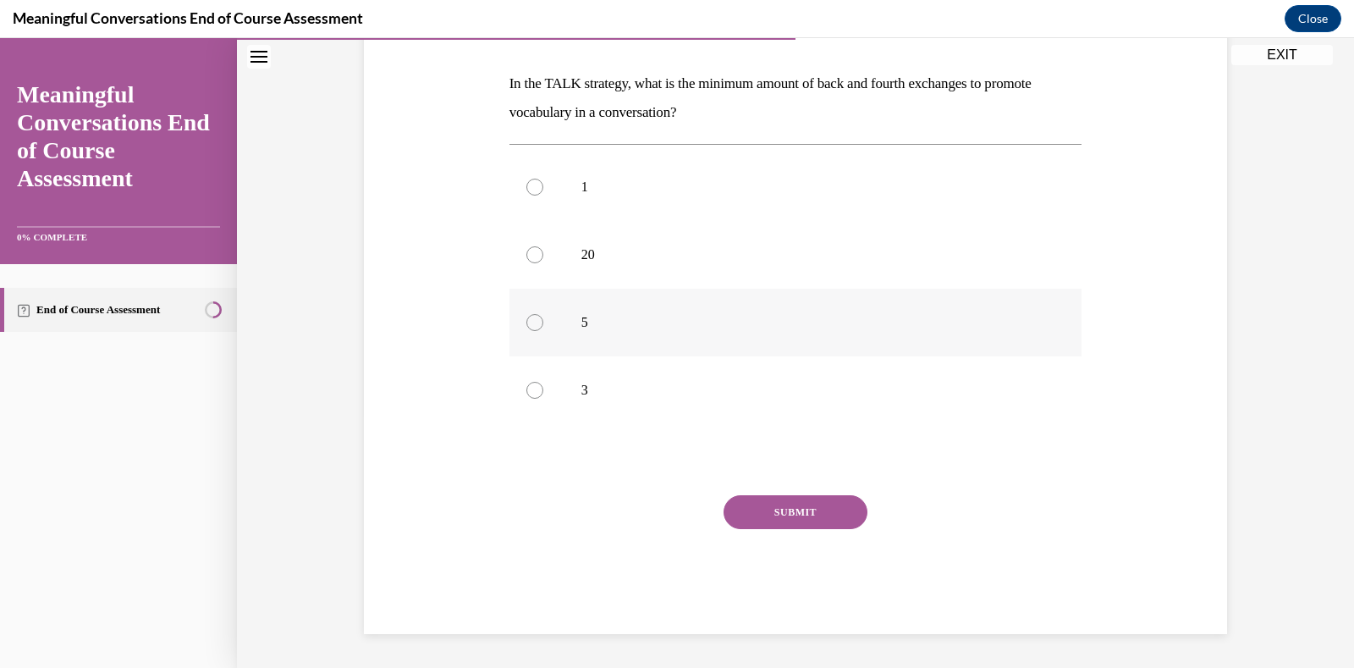
click at [532, 316] on div at bounding box center [535, 322] width 17 height 17
click at [532, 316] on input "5" at bounding box center [535, 322] width 17 height 17
radio input "true"
click at [778, 507] on button "SUBMIT" at bounding box center [796, 512] width 144 height 34
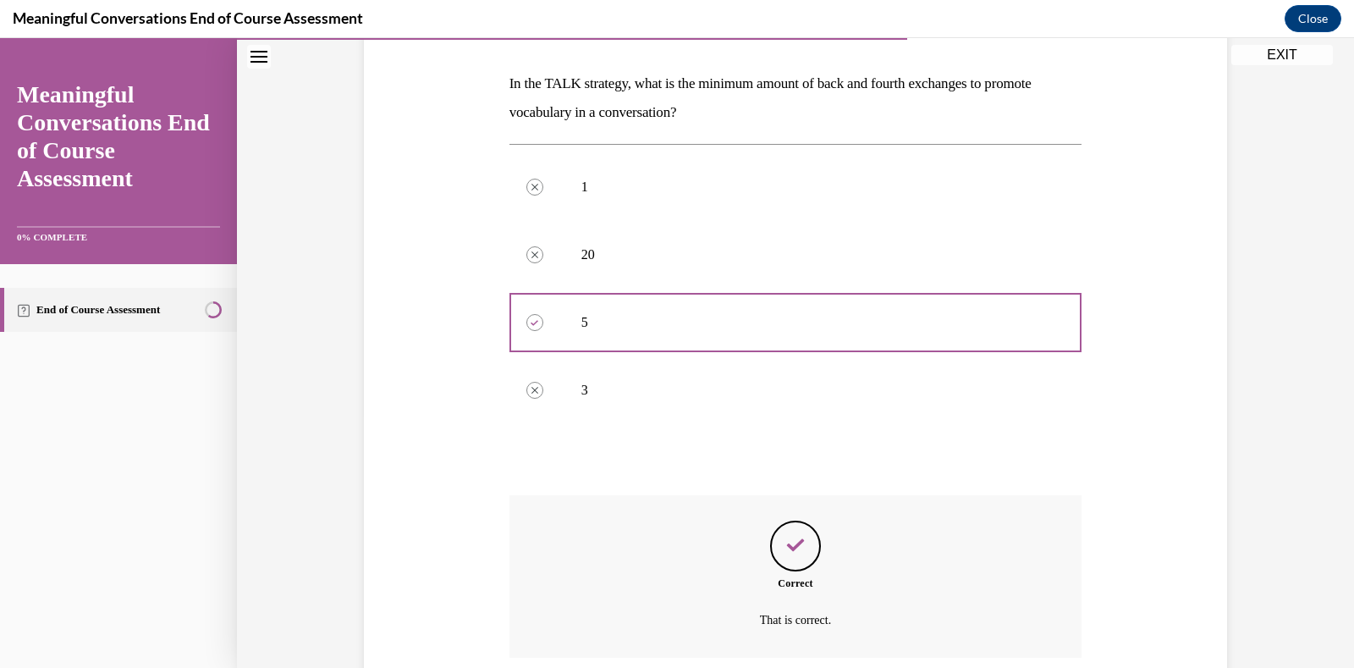
scroll to position [390, 0]
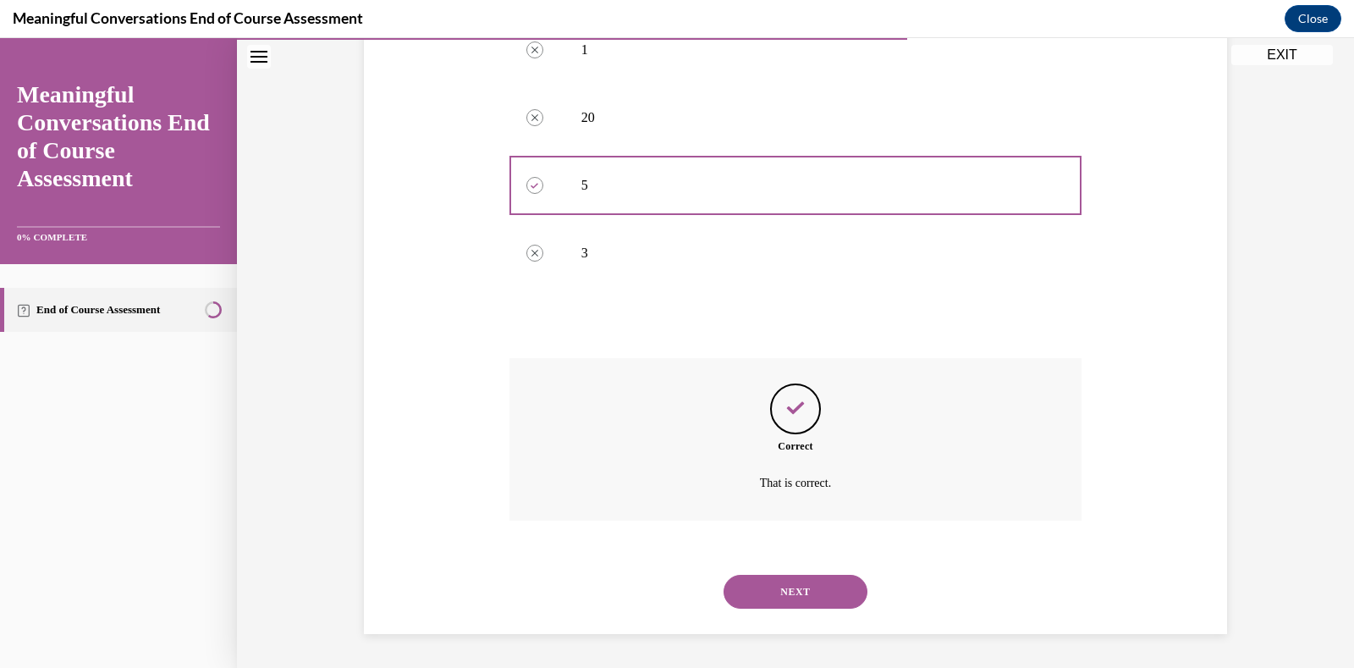
click at [789, 580] on button "NEXT" at bounding box center [796, 592] width 144 height 34
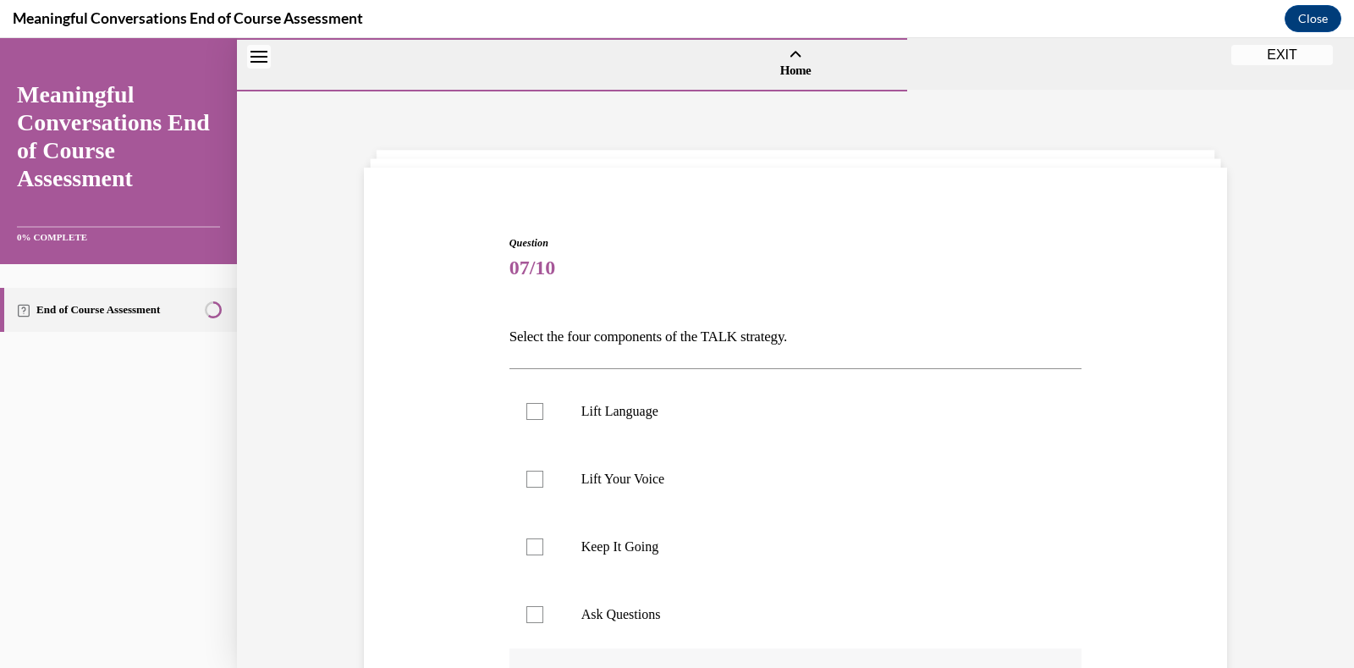
scroll to position [169, 0]
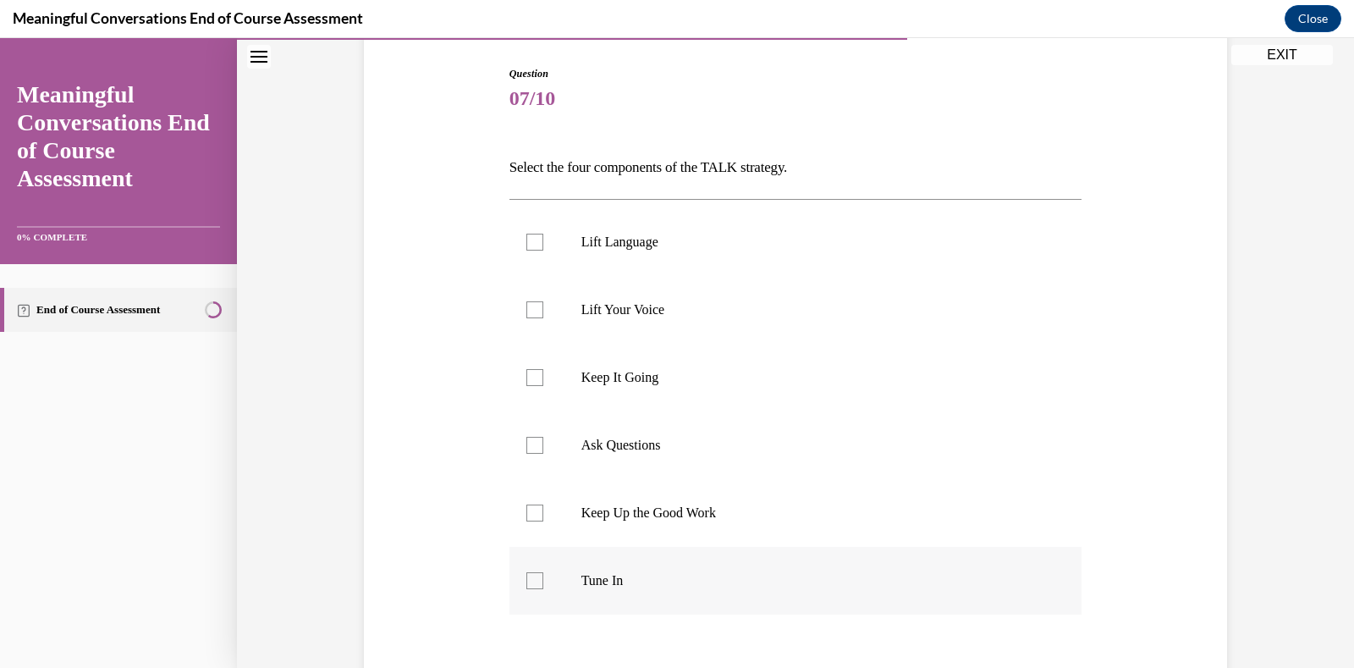
click at [528, 576] on div at bounding box center [535, 580] width 17 height 17
click at [528, 576] on input "Tune In" at bounding box center [535, 580] width 17 height 17
checkbox input "true"
click at [522, 435] on label "Ask Questions" at bounding box center [796, 445] width 573 height 68
click at [527, 437] on input "Ask Questions" at bounding box center [535, 445] width 17 height 17
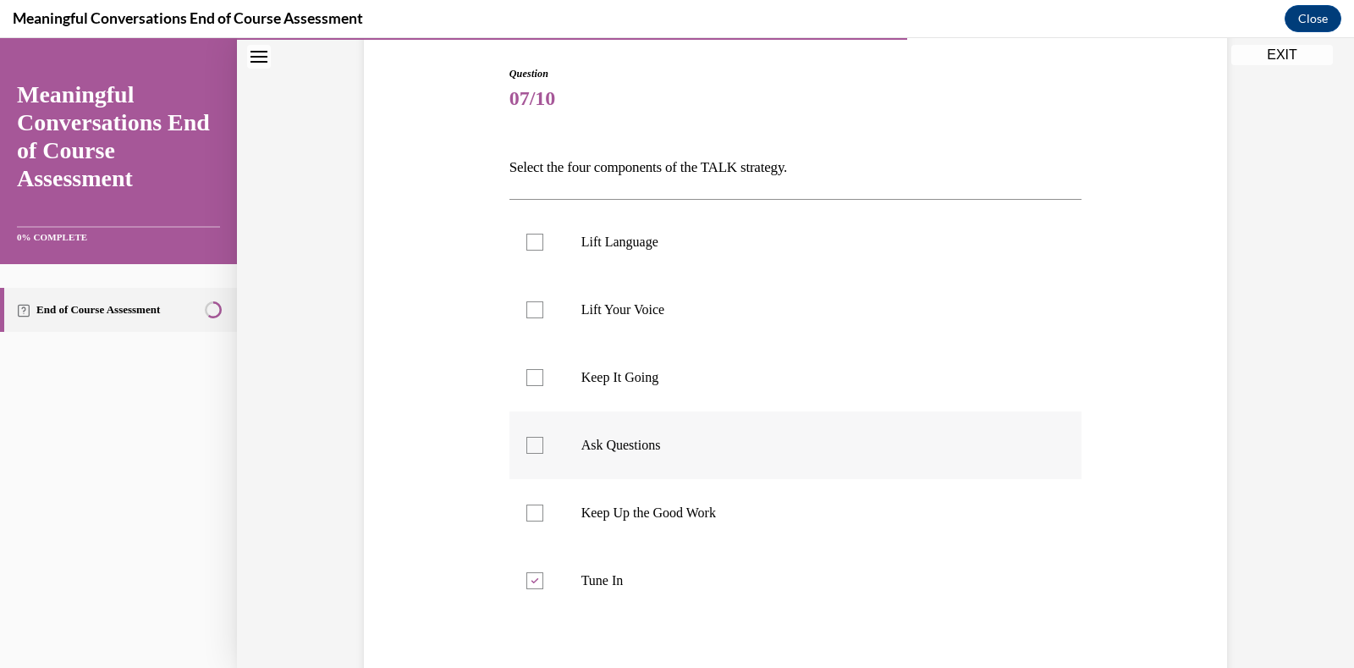
checkbox input "true"
click at [527, 374] on div at bounding box center [535, 377] width 17 height 17
click at [527, 374] on input "Keep It Going" at bounding box center [535, 377] width 17 height 17
checkbox input "true"
click at [527, 235] on div at bounding box center [535, 242] width 17 height 17
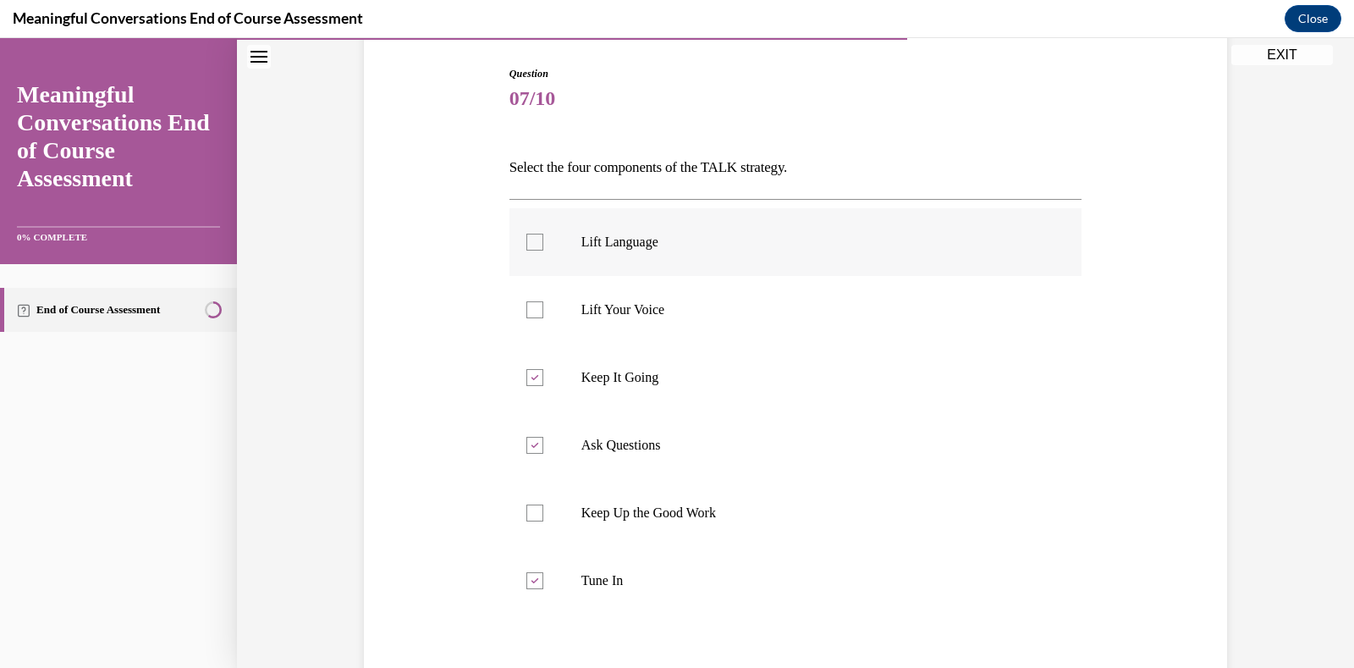
click at [527, 235] on input "Lift Language" at bounding box center [535, 242] width 17 height 17
checkbox input "true"
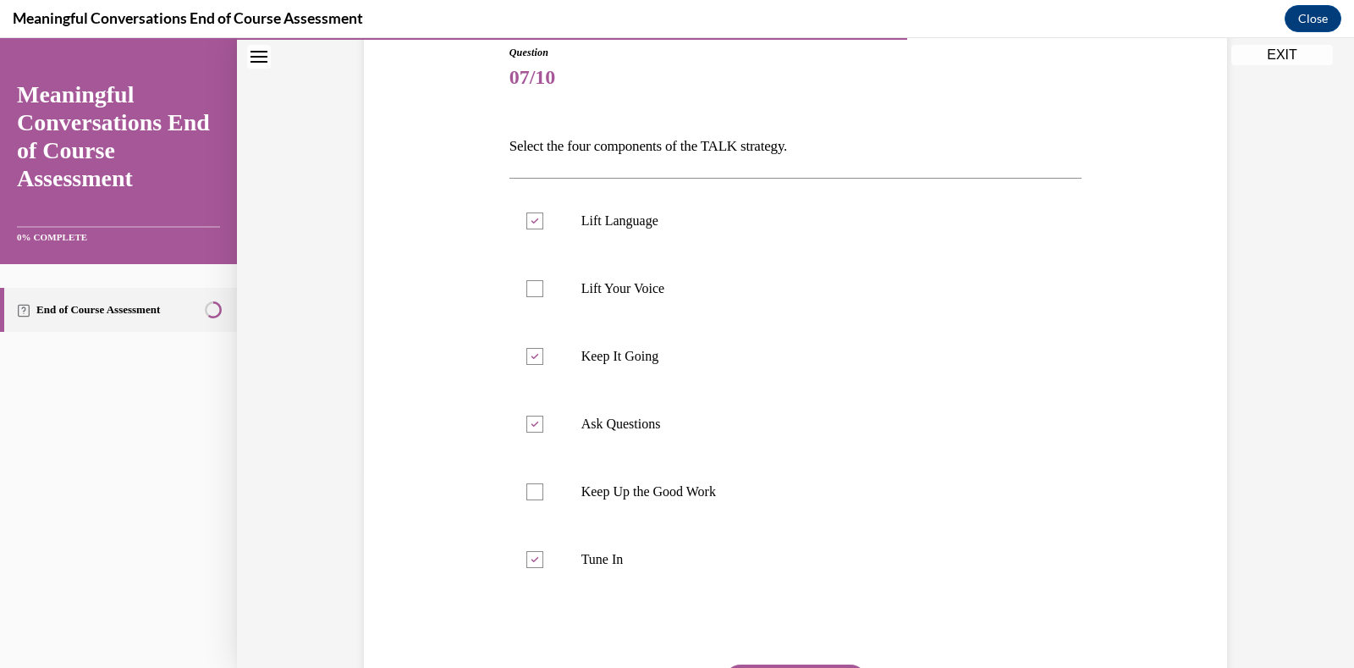
scroll to position [275, 0]
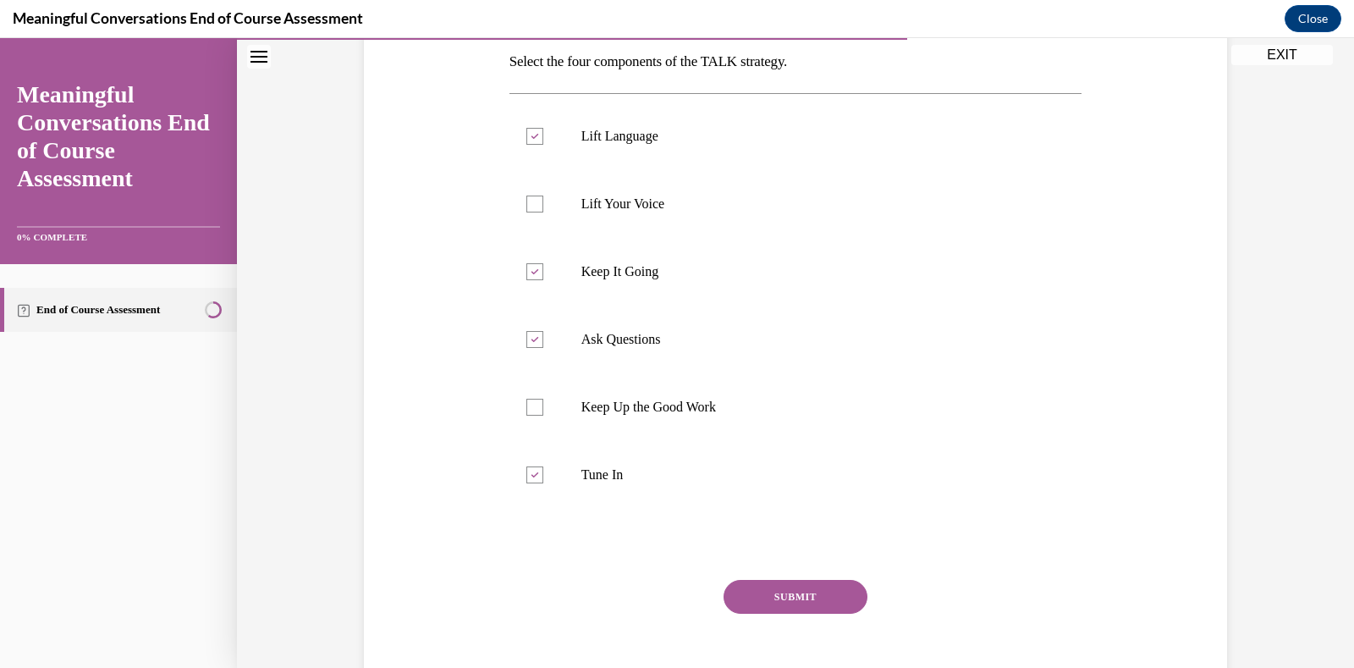
click at [784, 586] on button "SUBMIT" at bounding box center [796, 597] width 144 height 34
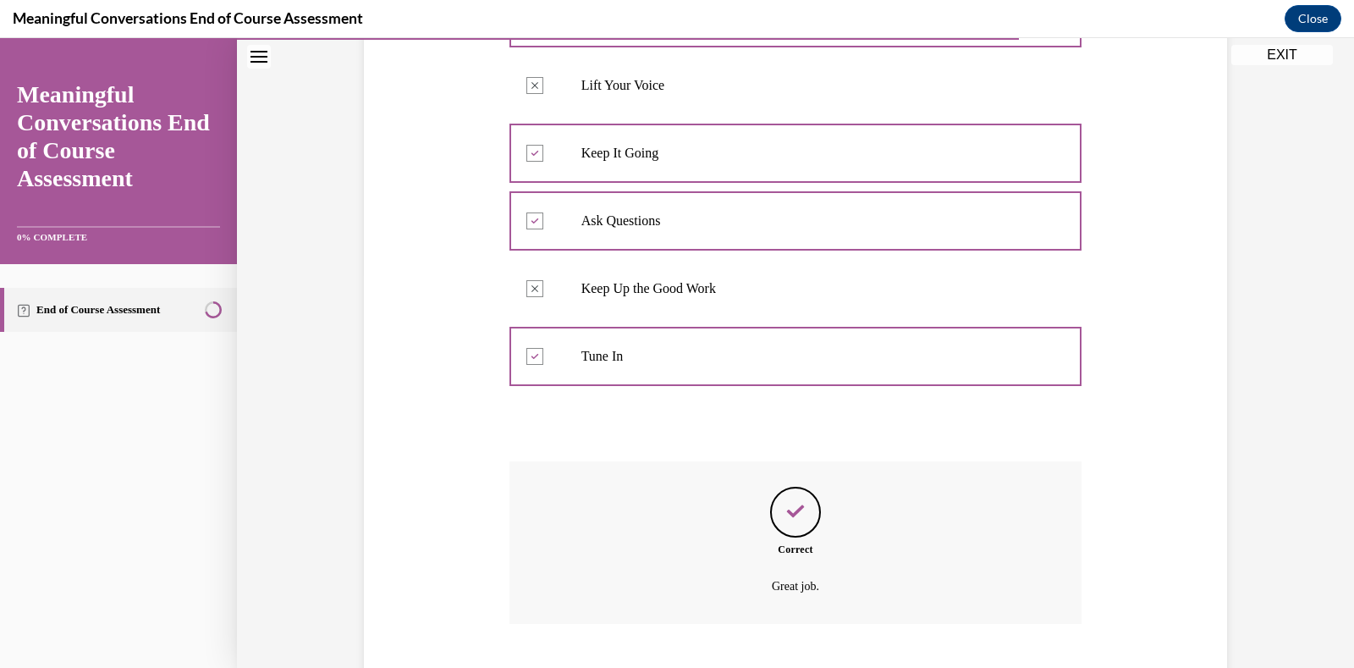
scroll to position [497, 0]
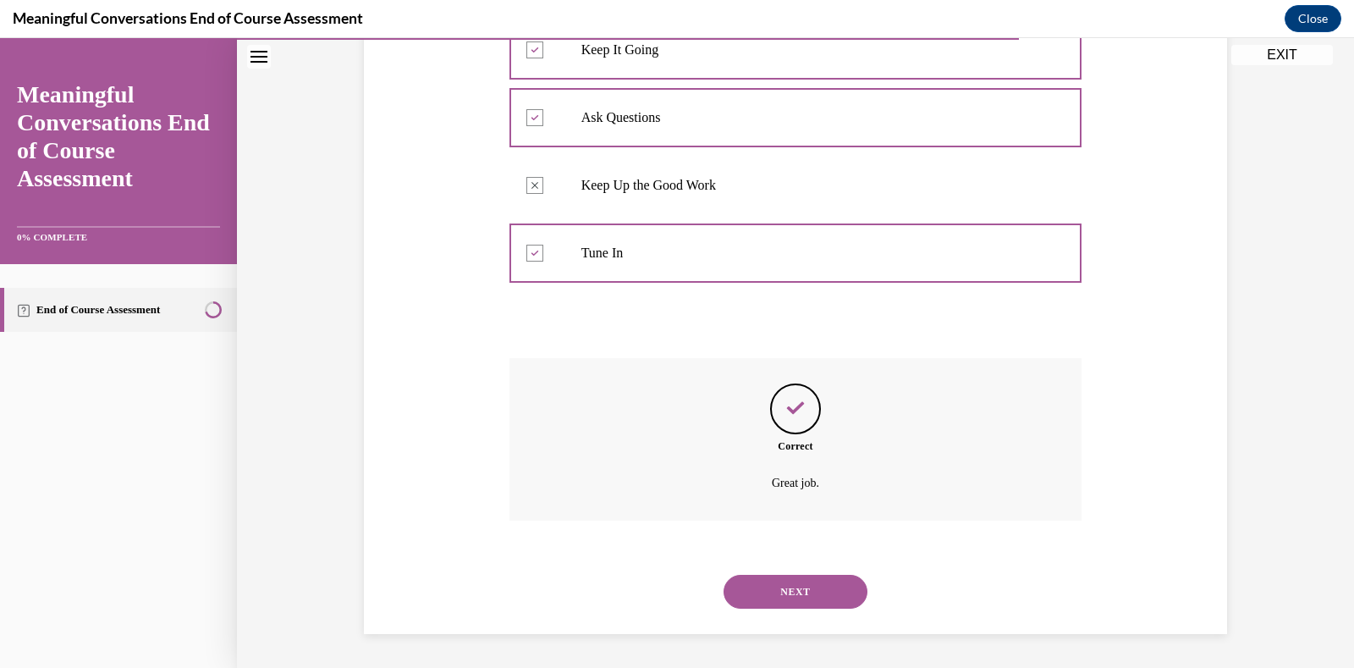
click at [784, 586] on button "NEXT" at bounding box center [796, 592] width 144 height 34
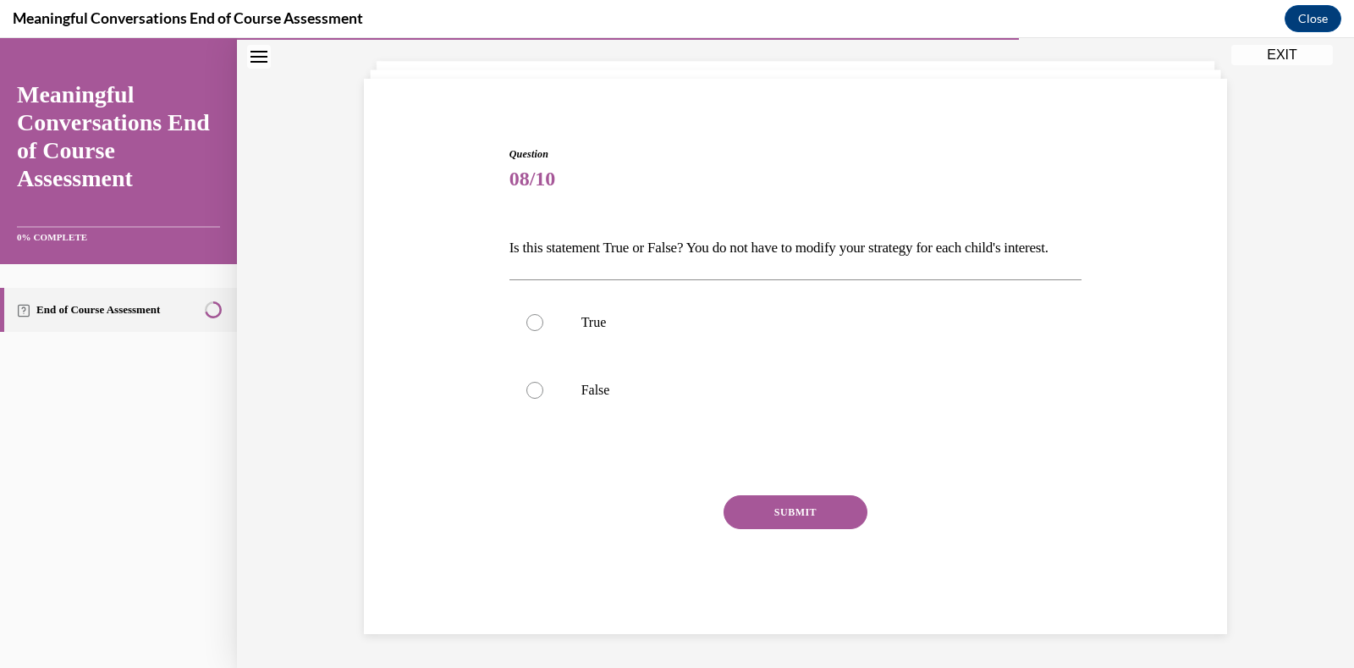
scroll to position [52, 0]
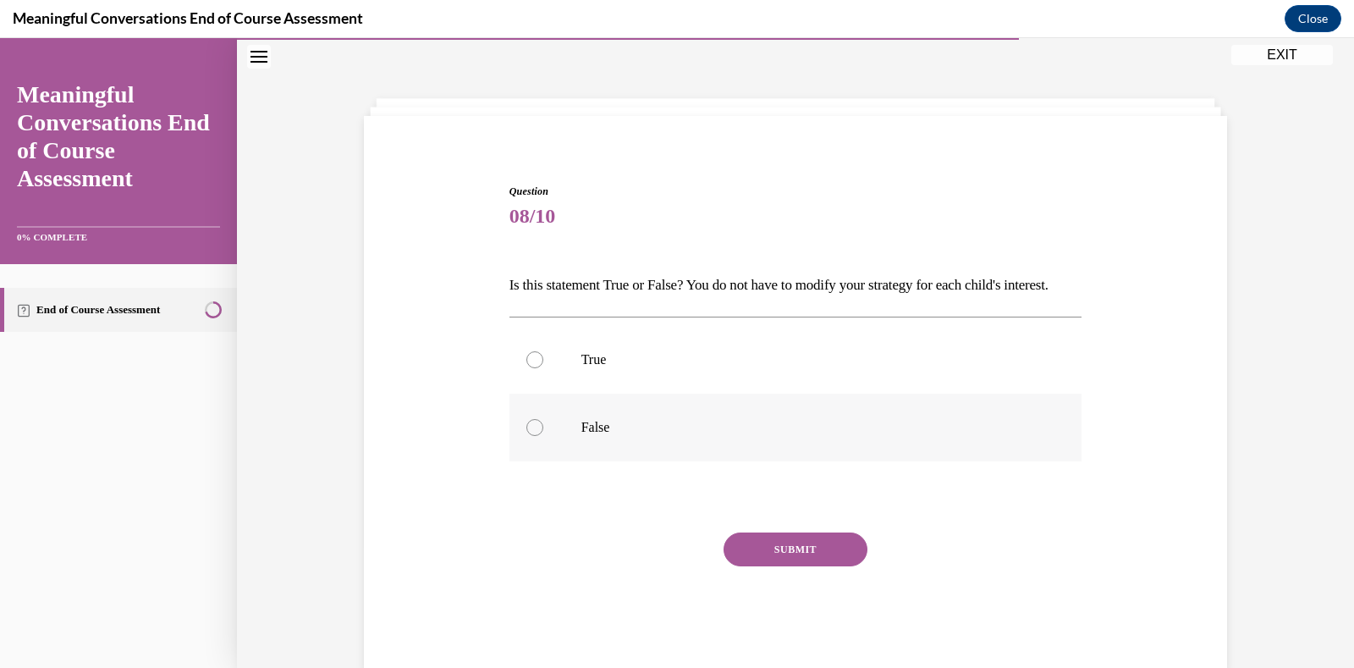
click at [529, 436] on div at bounding box center [535, 427] width 17 height 17
click at [529, 436] on input "False" at bounding box center [535, 427] width 17 height 17
radio input "true"
click at [791, 566] on button "SUBMIT" at bounding box center [796, 549] width 144 height 34
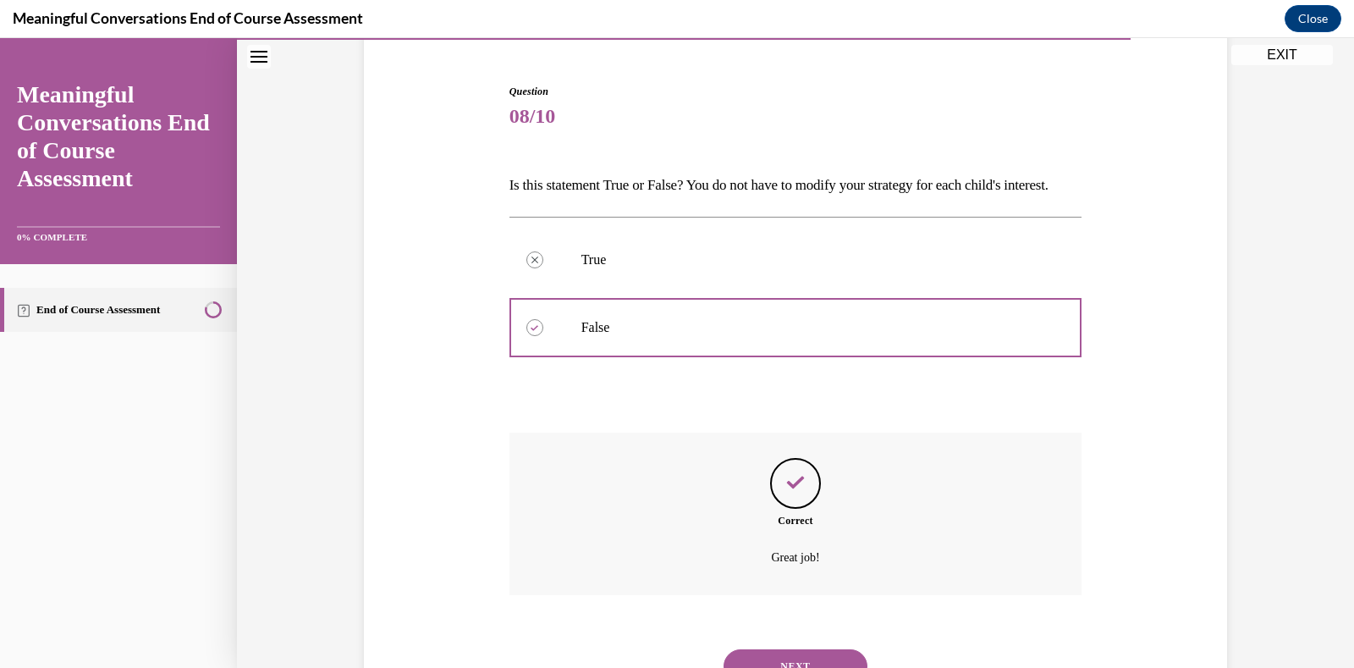
scroll to position [255, 0]
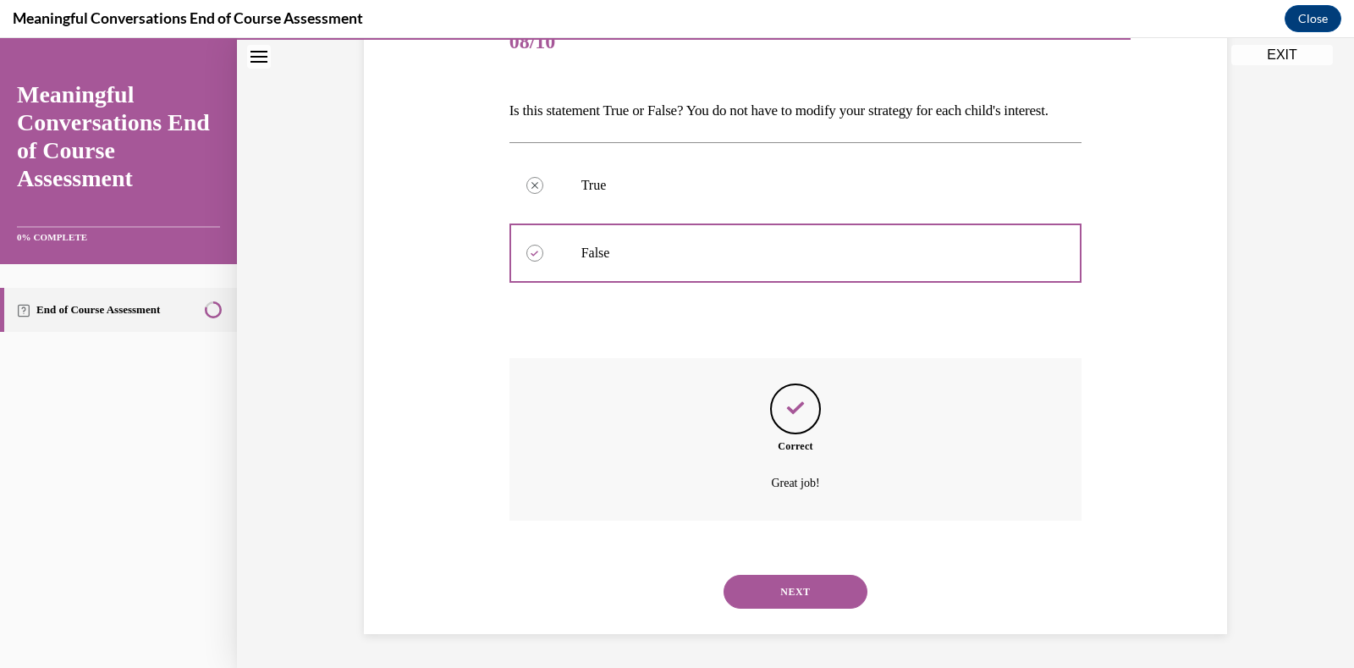
click at [787, 589] on button "NEXT" at bounding box center [796, 592] width 144 height 34
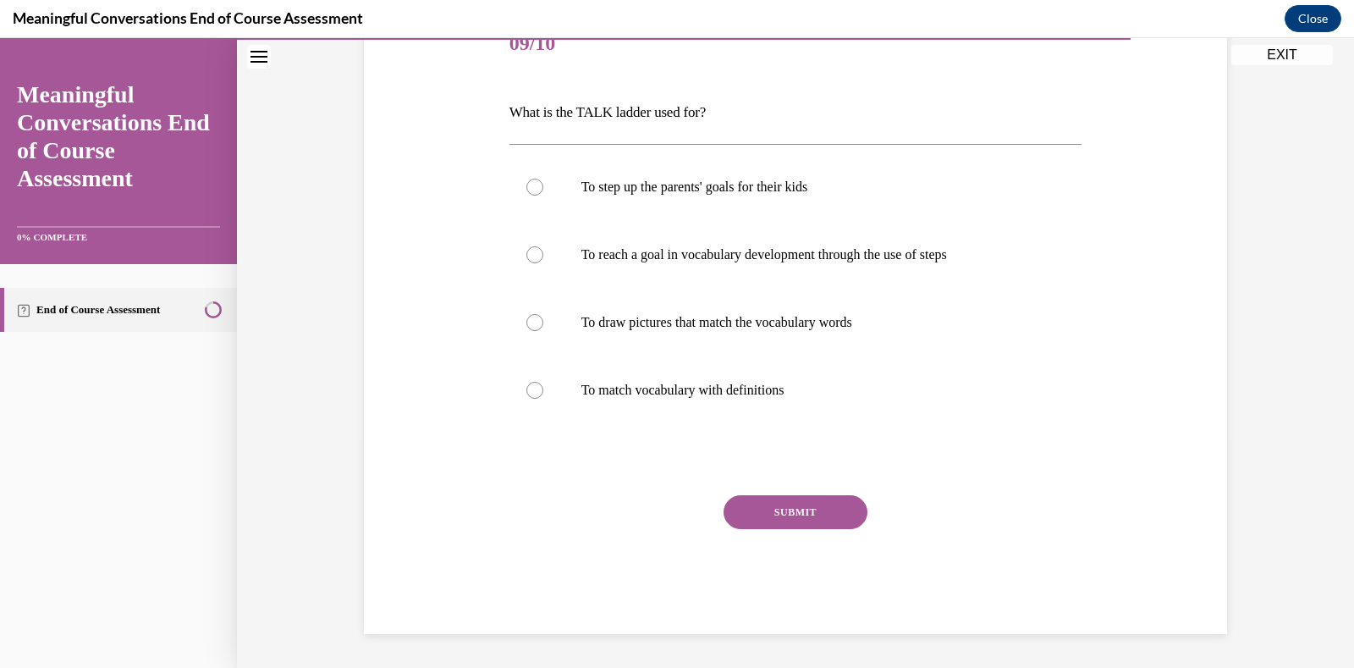
scroll to position [189, 0]
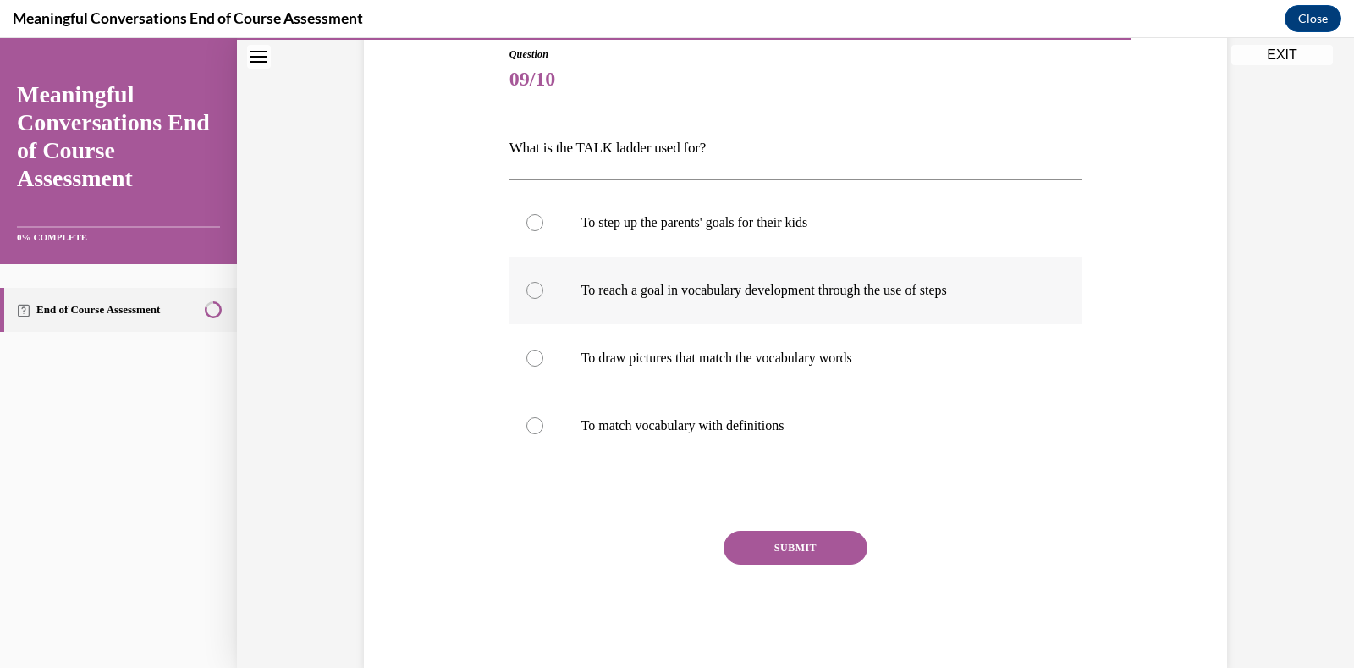
click at [529, 288] on div at bounding box center [535, 290] width 17 height 17
click at [529, 288] on input "To reach a goal in vocabulary development through the use of steps" at bounding box center [535, 290] width 17 height 17
radio input "true"
click at [791, 532] on button "SUBMIT" at bounding box center [796, 548] width 144 height 34
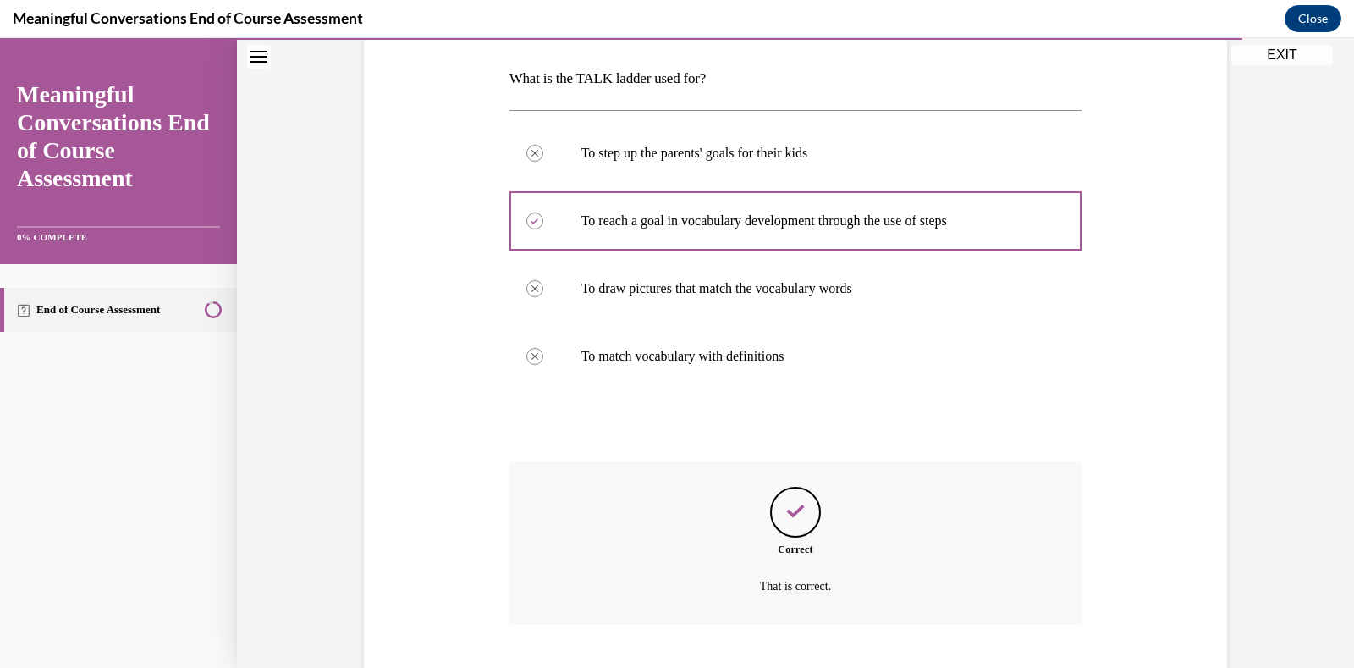
scroll to position [361, 0]
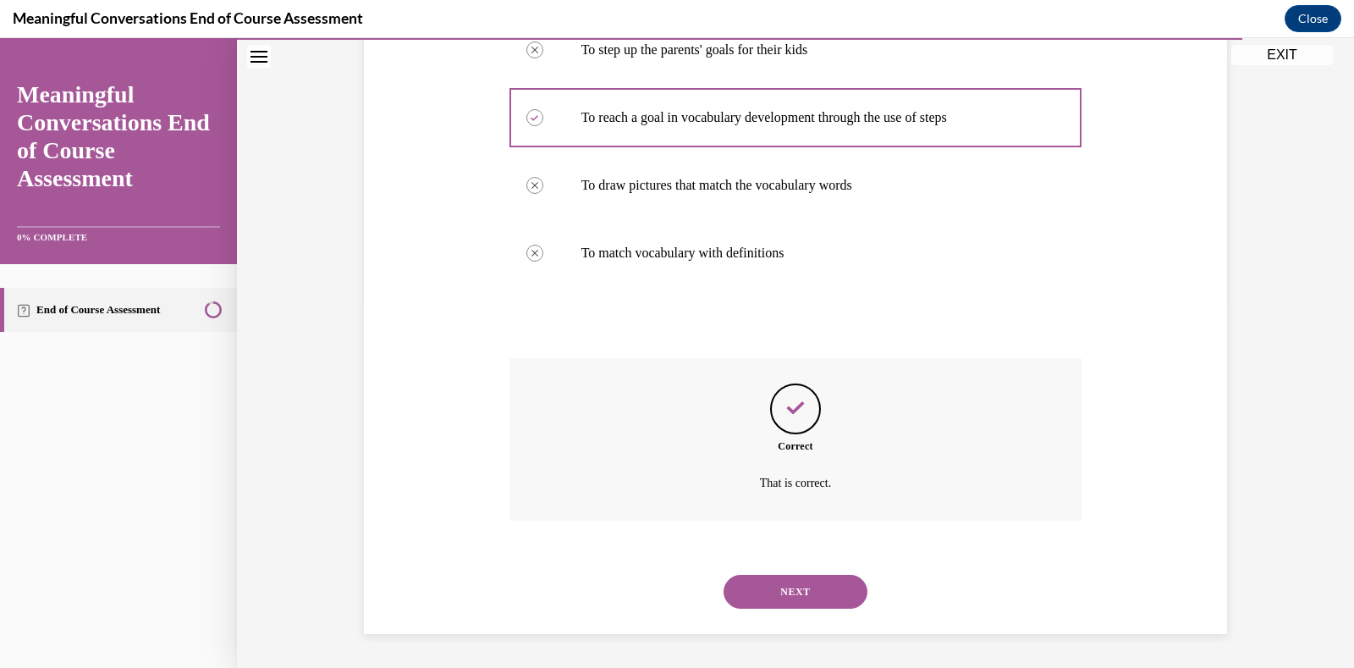
click at [775, 582] on button "NEXT" at bounding box center [796, 592] width 144 height 34
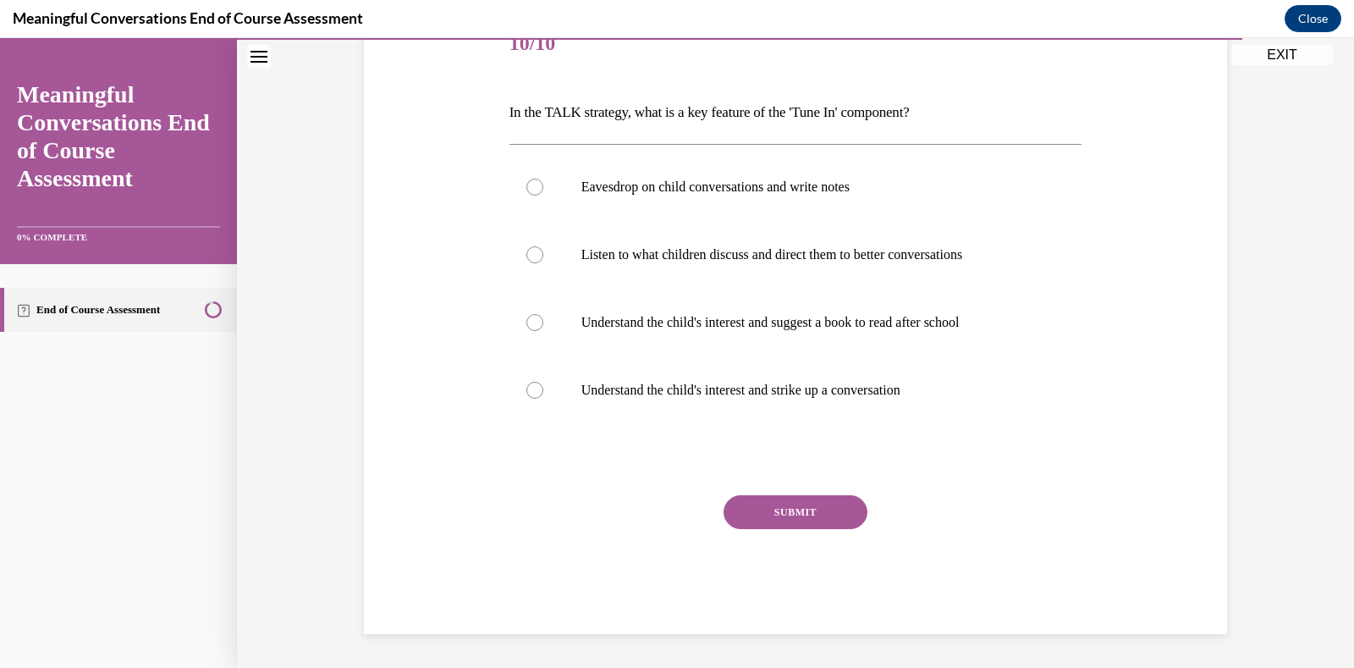
scroll to position [189, 0]
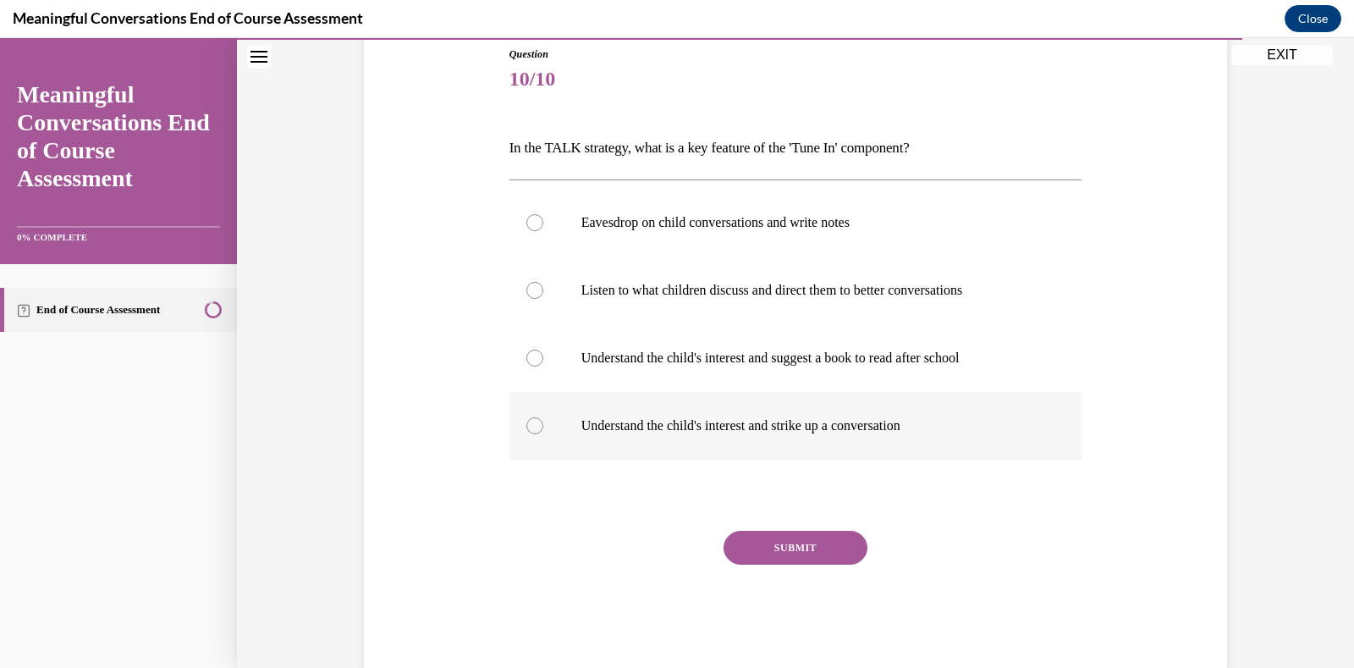
click at [529, 422] on div at bounding box center [535, 425] width 17 height 17
click at [529, 422] on input "Understand the child's interest and strike up a conversation" at bounding box center [535, 425] width 17 height 17
radio input "true"
click at [793, 538] on button "SUBMIT" at bounding box center [796, 548] width 144 height 34
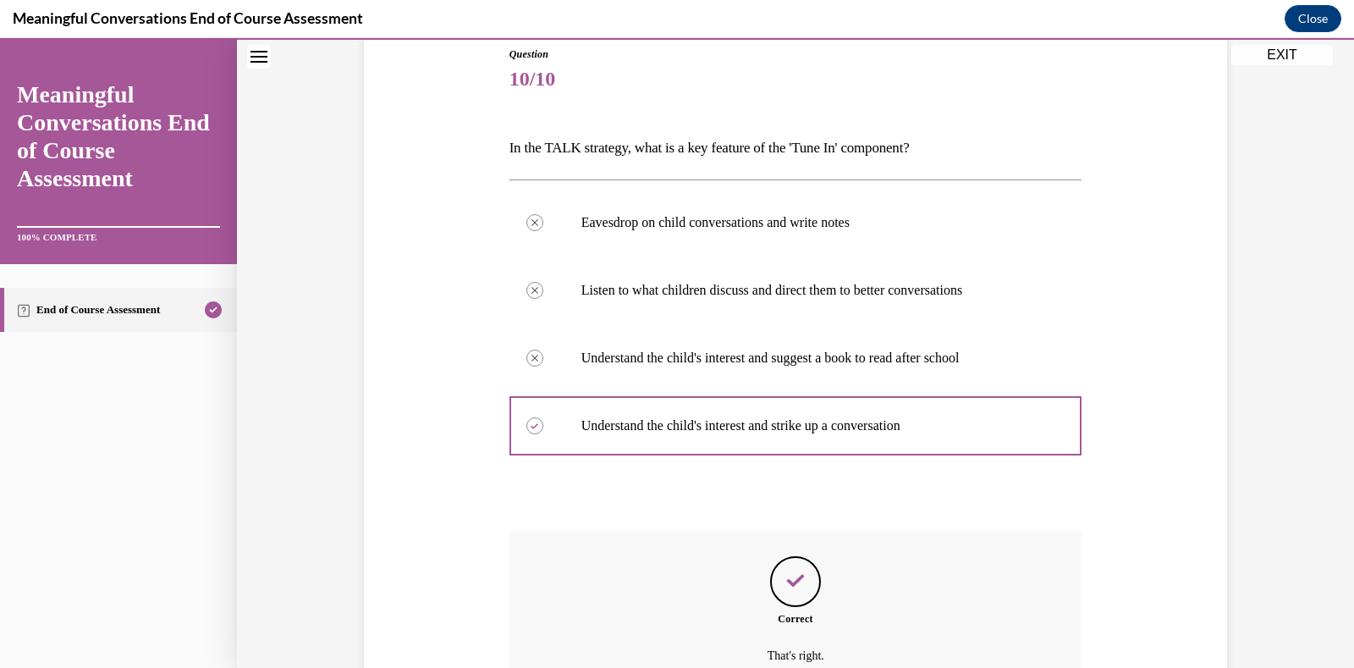
scroll to position [361, 0]
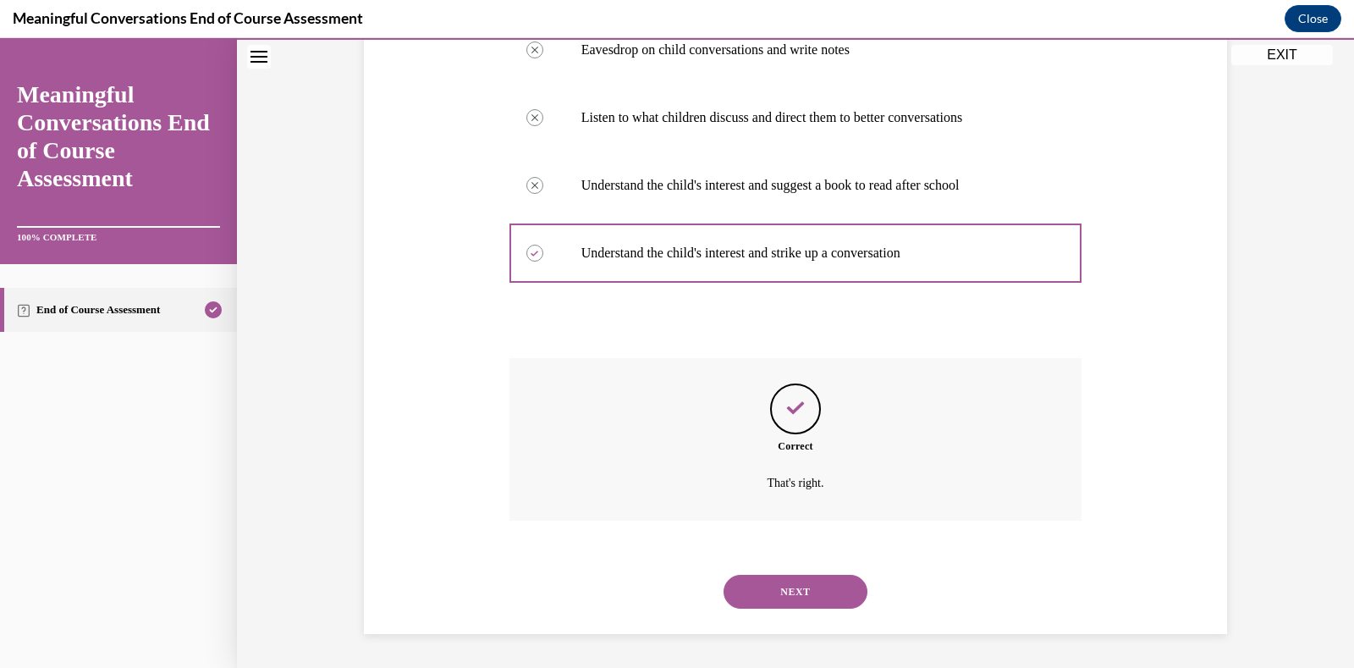
click at [788, 588] on button "NEXT" at bounding box center [796, 592] width 144 height 34
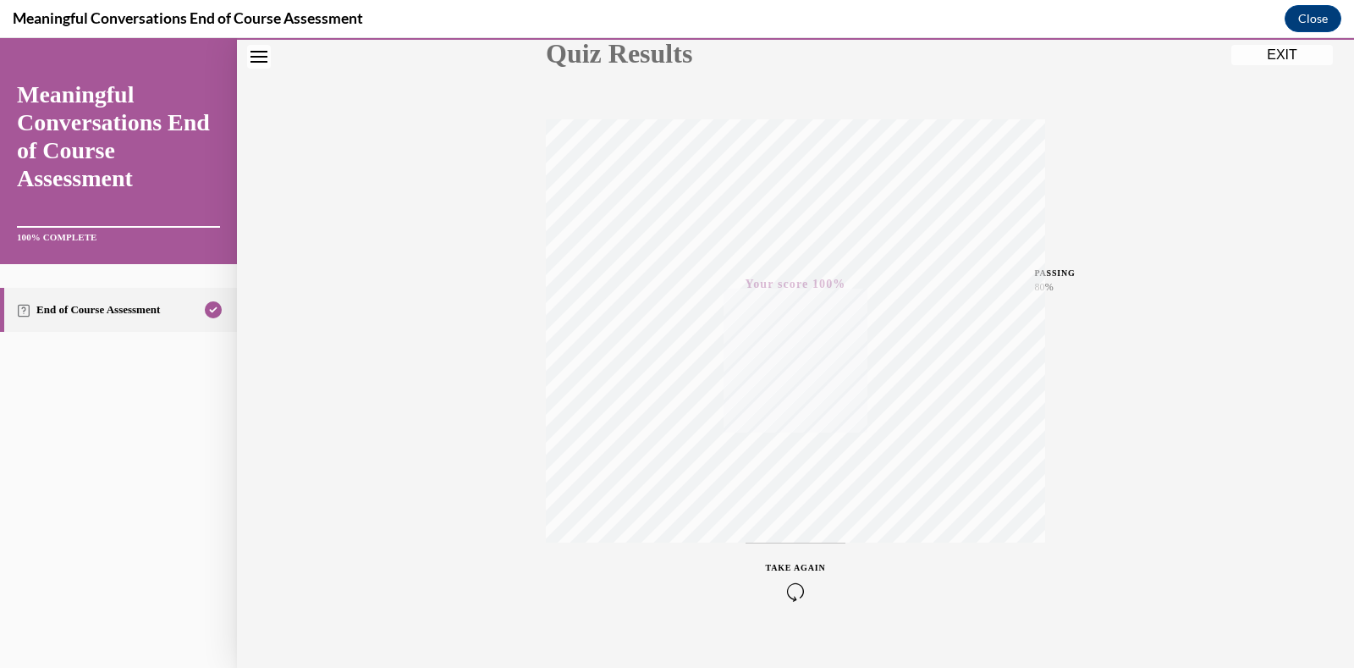
scroll to position [238, 0]
click at [1282, 50] on button "EXIT" at bounding box center [1283, 55] width 102 height 20
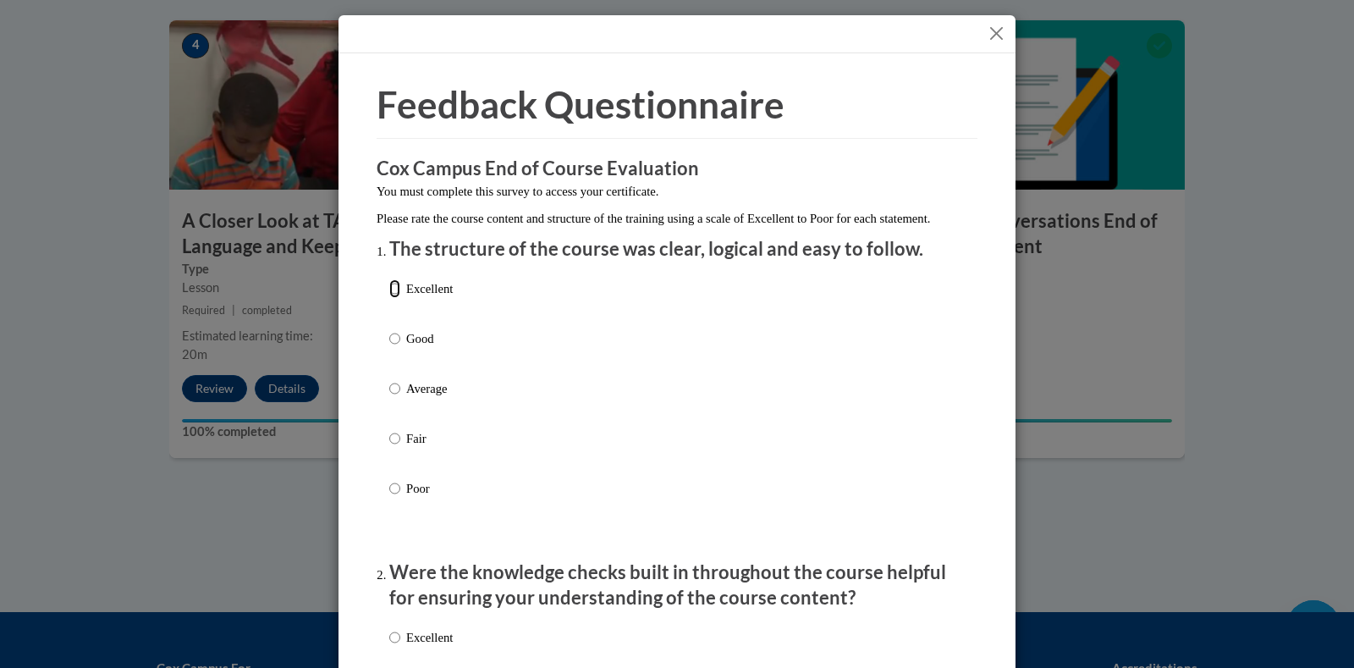
click at [389, 298] on input "Excellent" at bounding box center [394, 288] width 11 height 19
radio input "true"
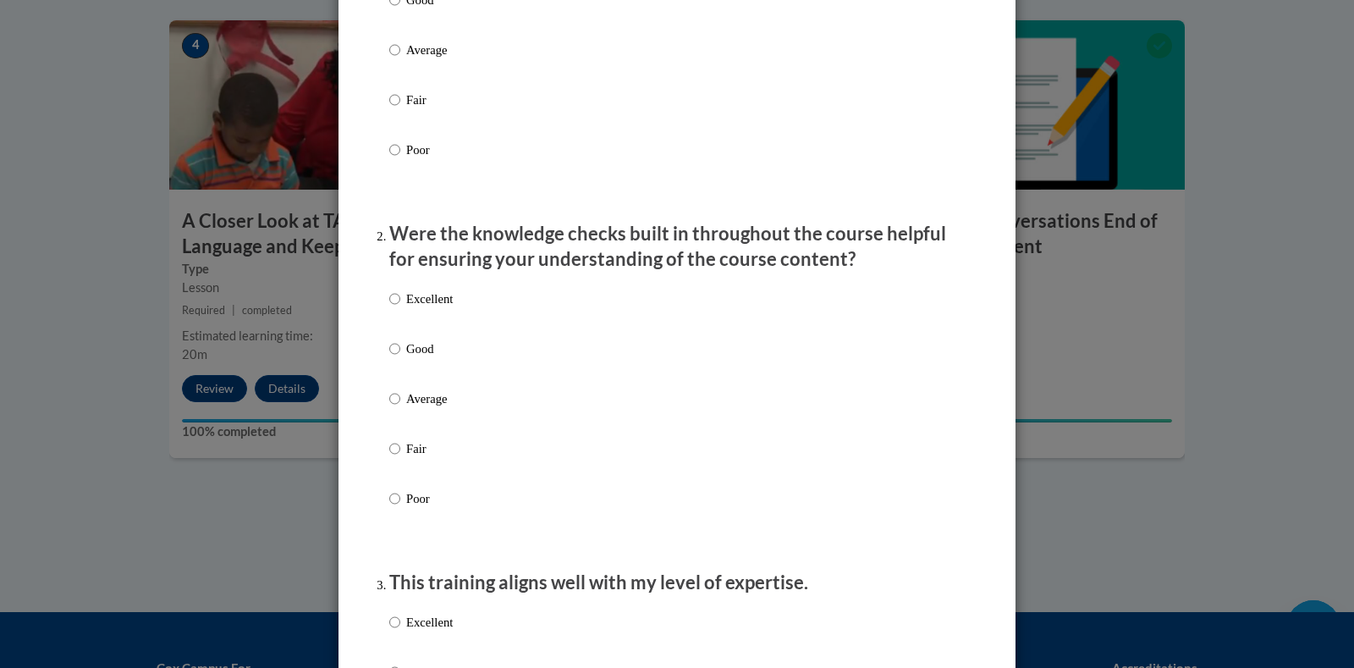
scroll to position [423, 0]
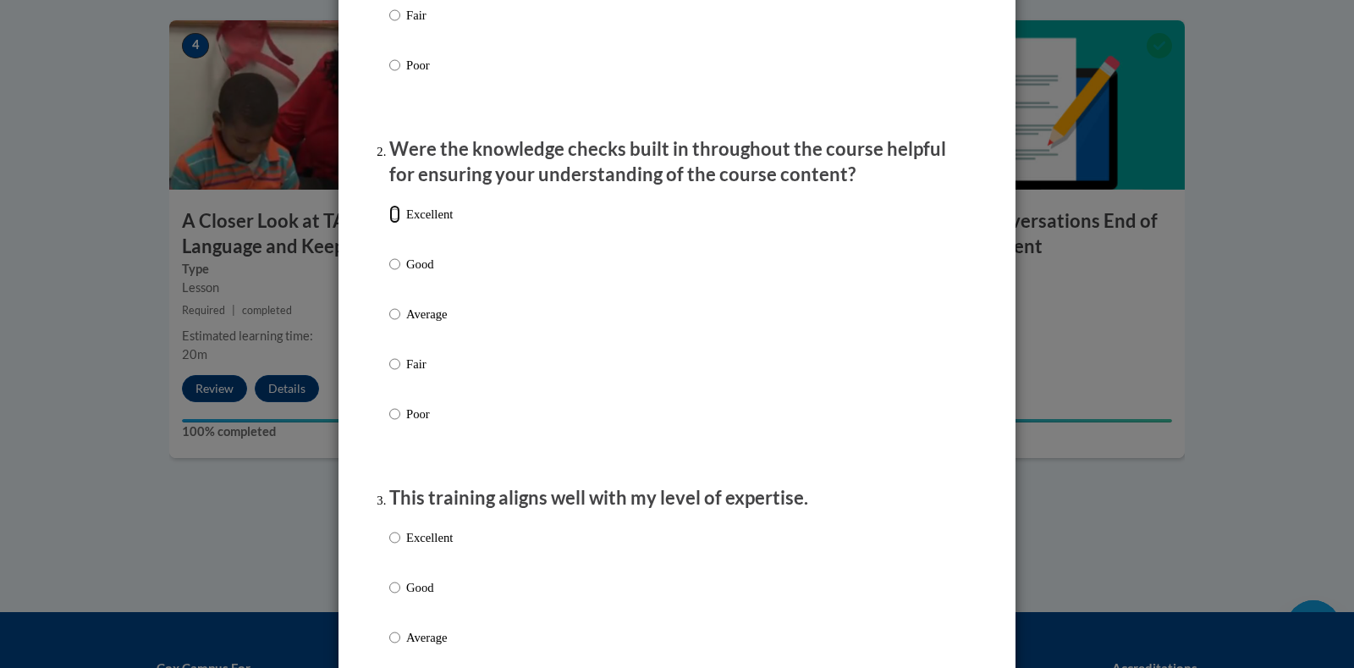
click at [389, 223] on input "Excellent" at bounding box center [394, 214] width 11 height 19
radio input "true"
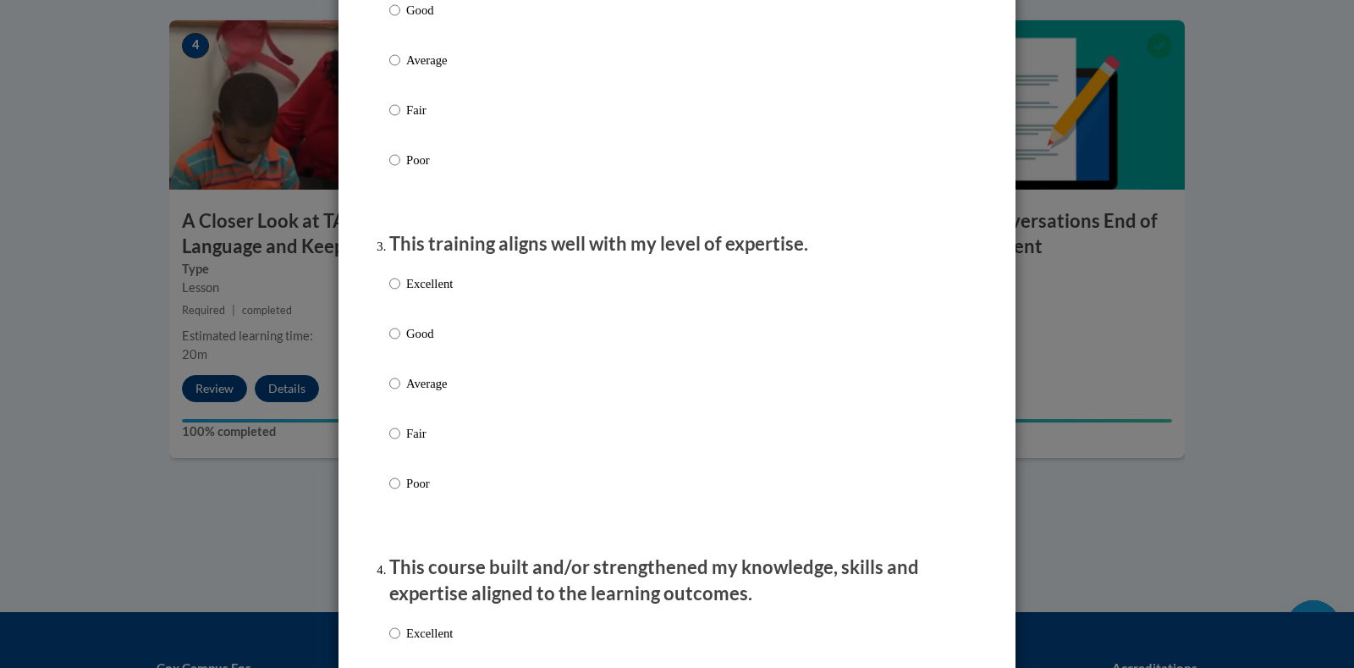
scroll to position [762, 0]
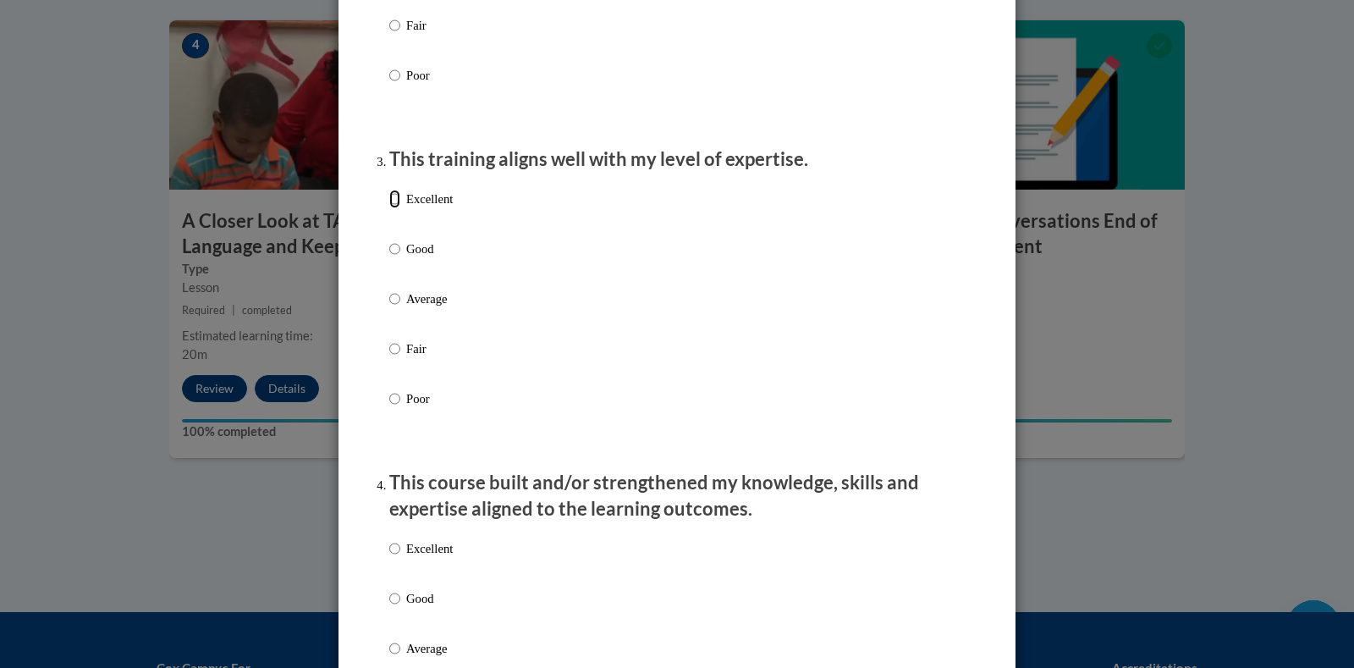
click at [389, 208] on input "Excellent" at bounding box center [394, 199] width 11 height 19
radio input "true"
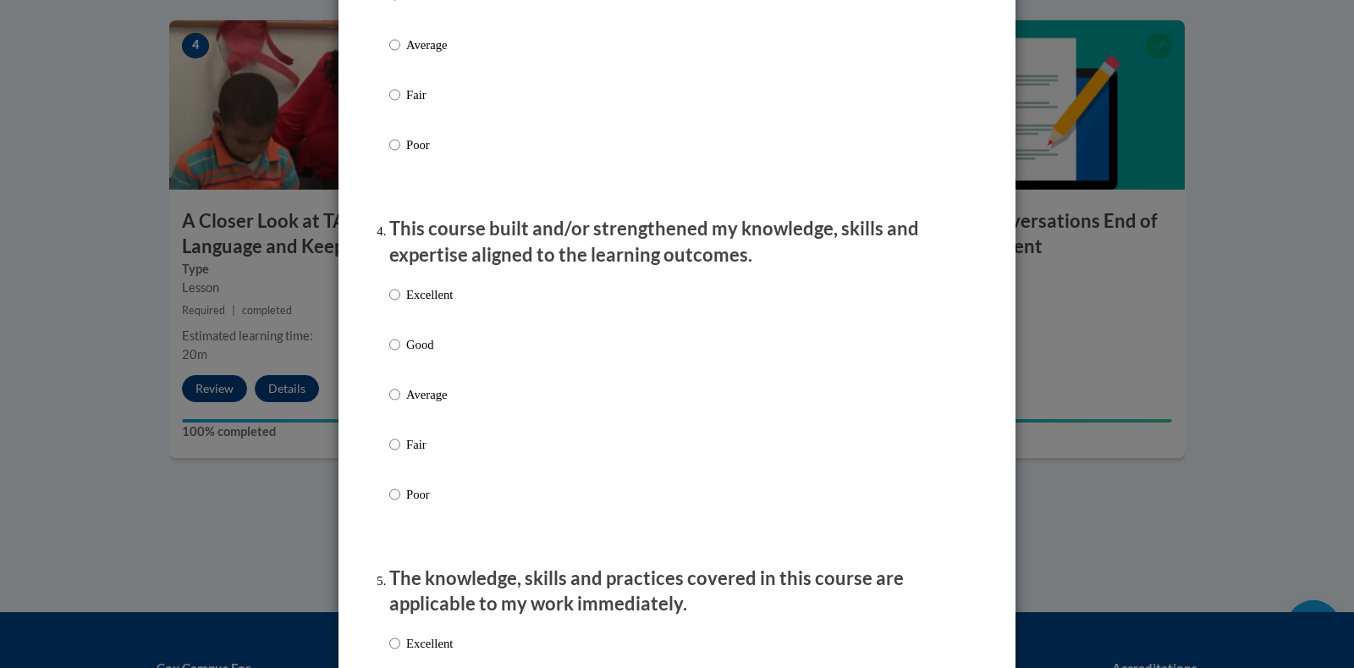
scroll to position [1100, 0]
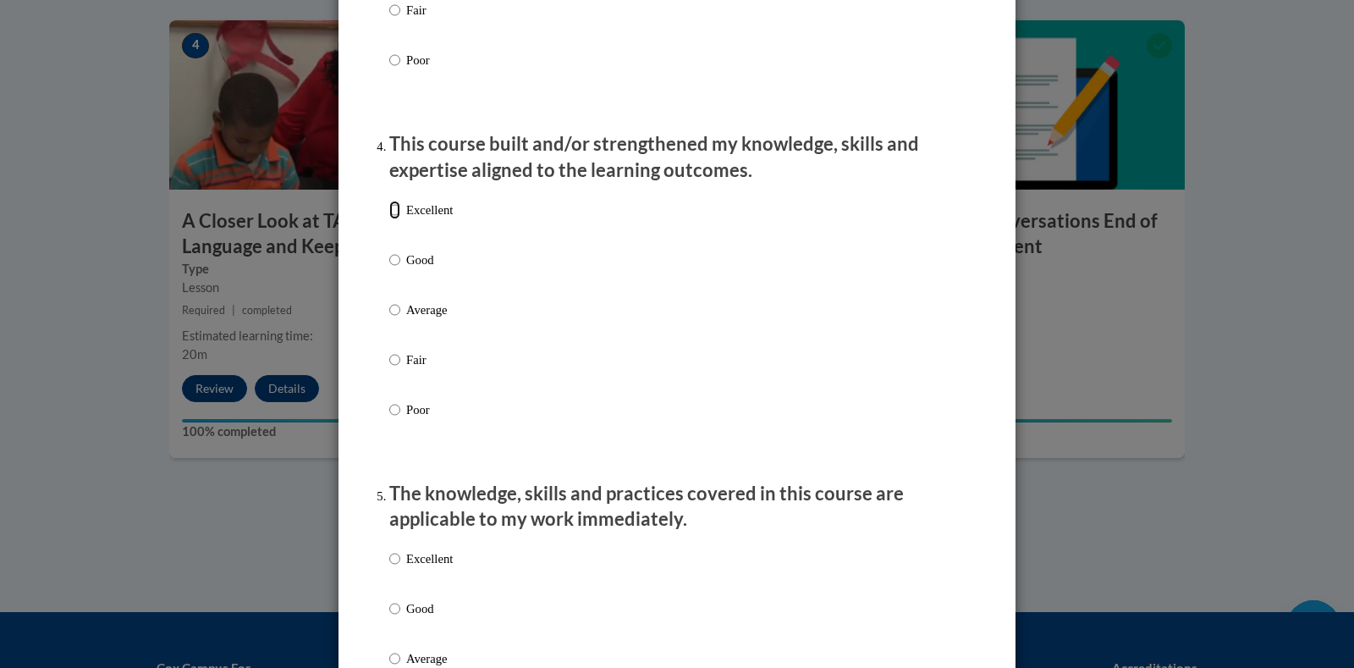
click at [389, 219] on input "Excellent" at bounding box center [394, 210] width 11 height 19
radio input "true"
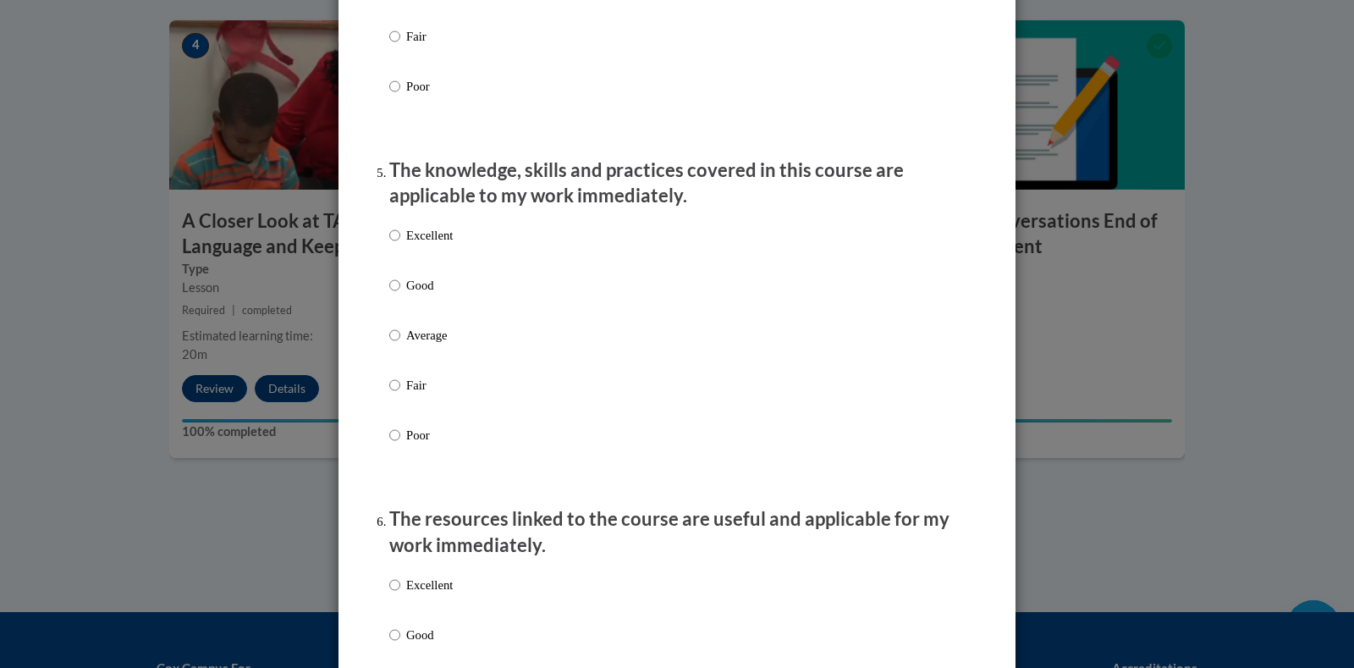
scroll to position [1439, 0]
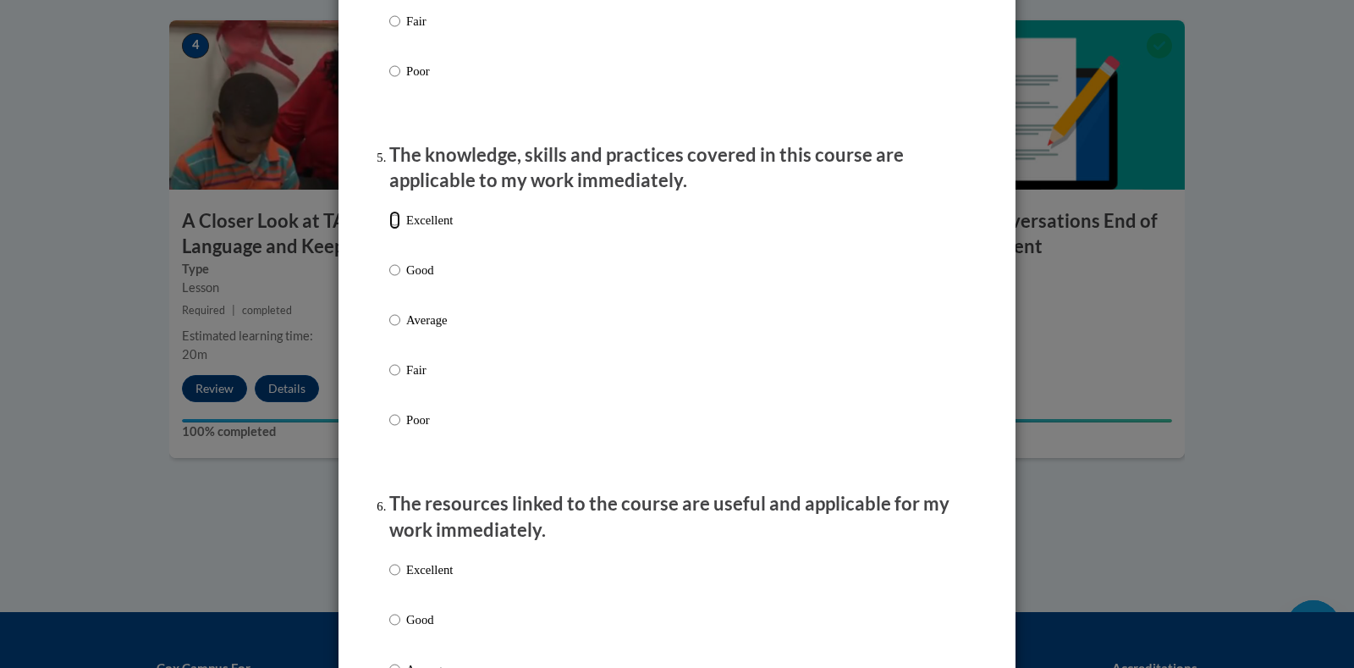
click at [389, 229] on input "Excellent" at bounding box center [394, 220] width 11 height 19
radio input "true"
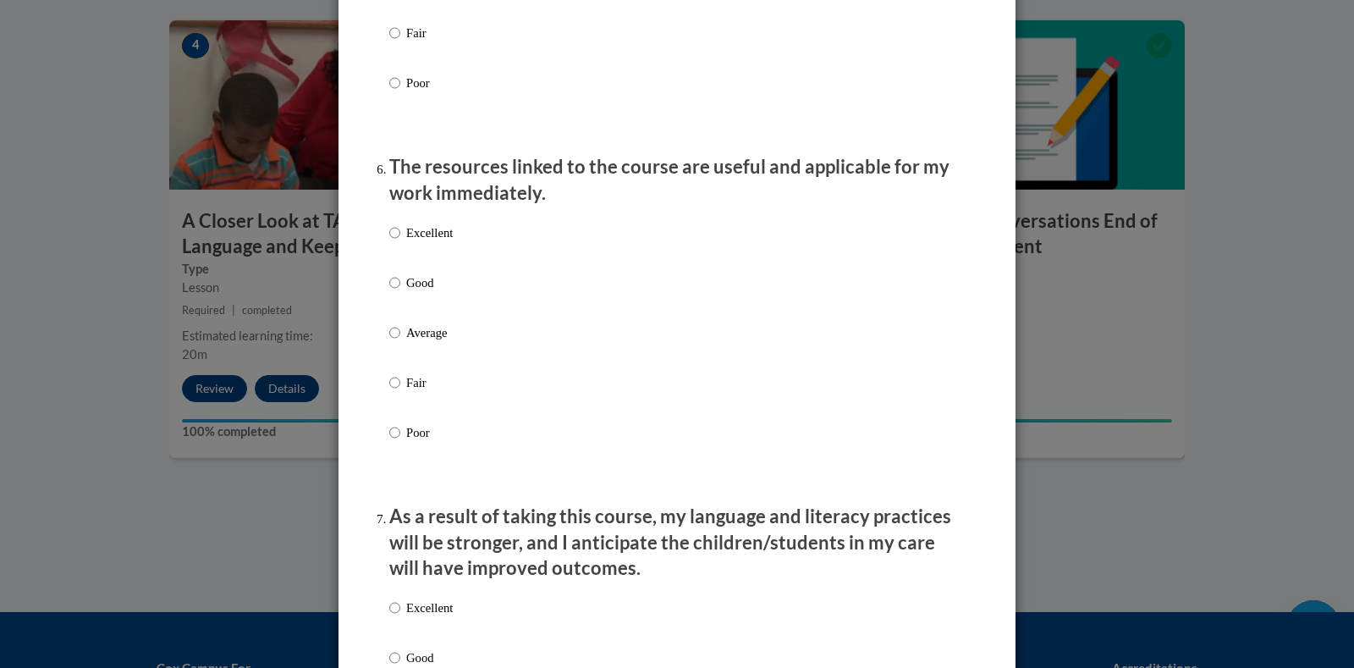
scroll to position [1862, 0]
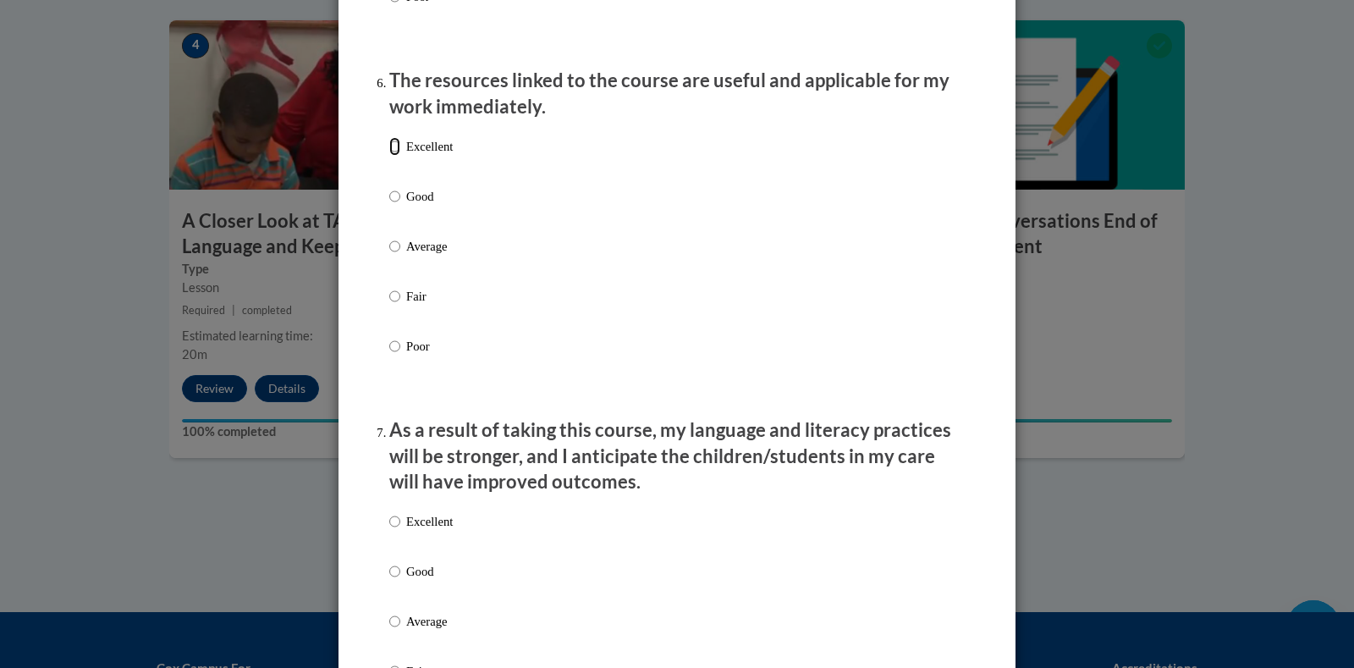
click at [393, 156] on input "Excellent" at bounding box center [394, 146] width 11 height 19
radio input "true"
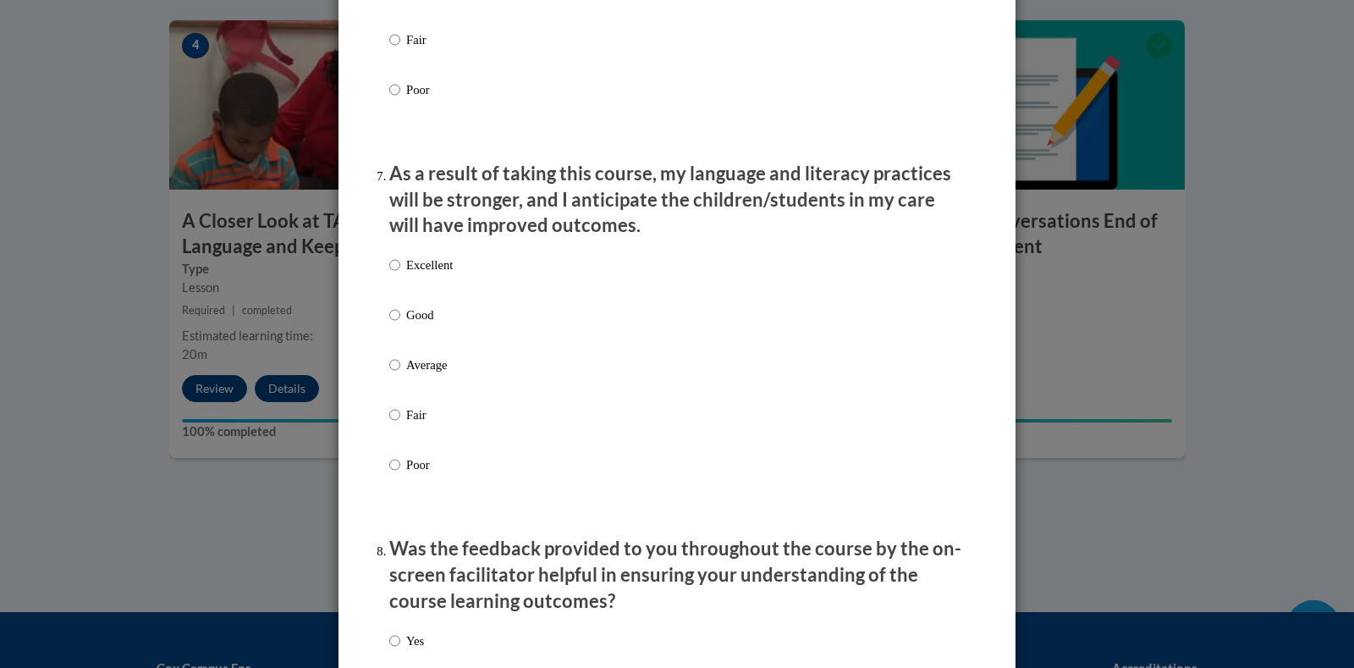
scroll to position [2201, 0]
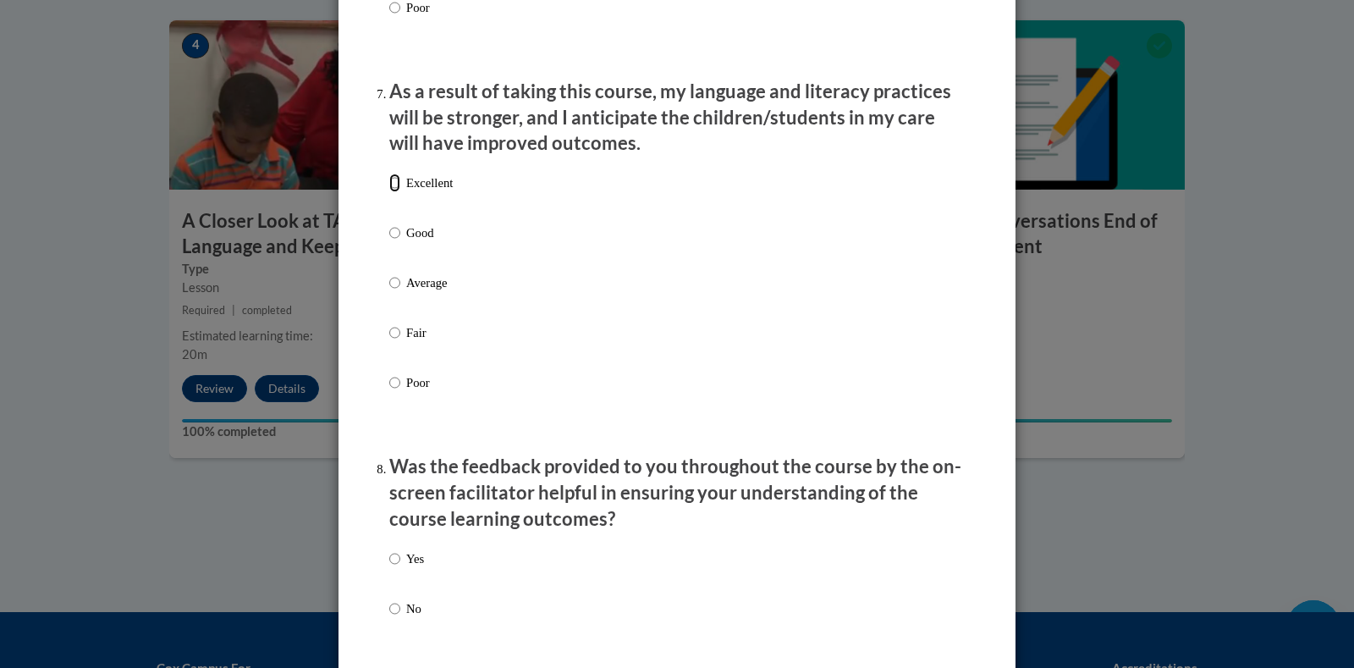
click at [389, 192] on input "Excellent" at bounding box center [394, 183] width 11 height 19
radio input "true"
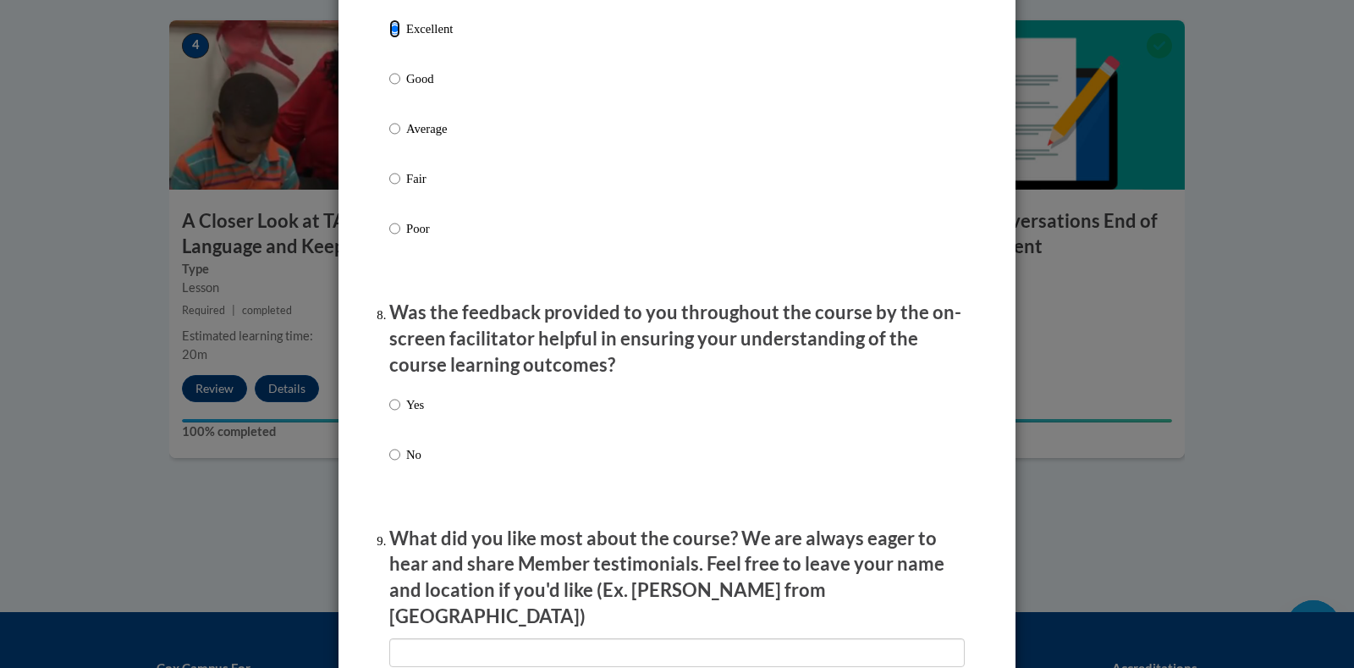
scroll to position [2455, 0]
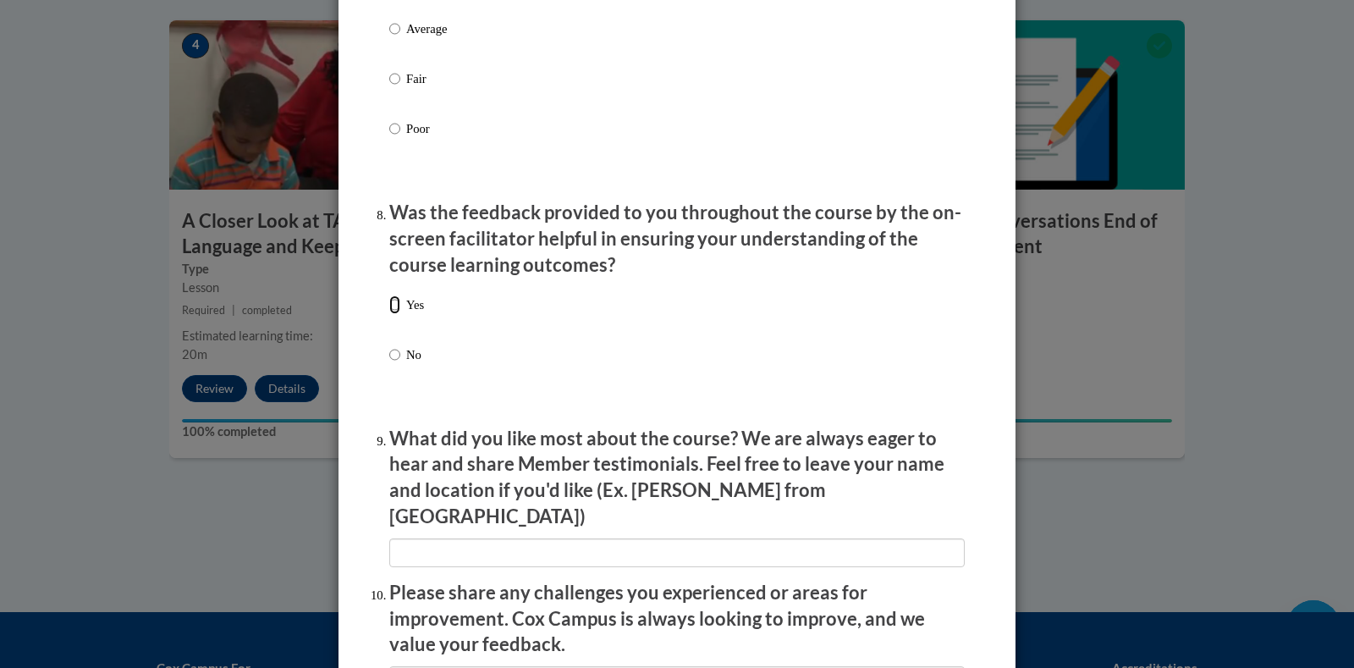
click at [389, 310] on input "Yes" at bounding box center [394, 304] width 11 height 19
radio input "true"
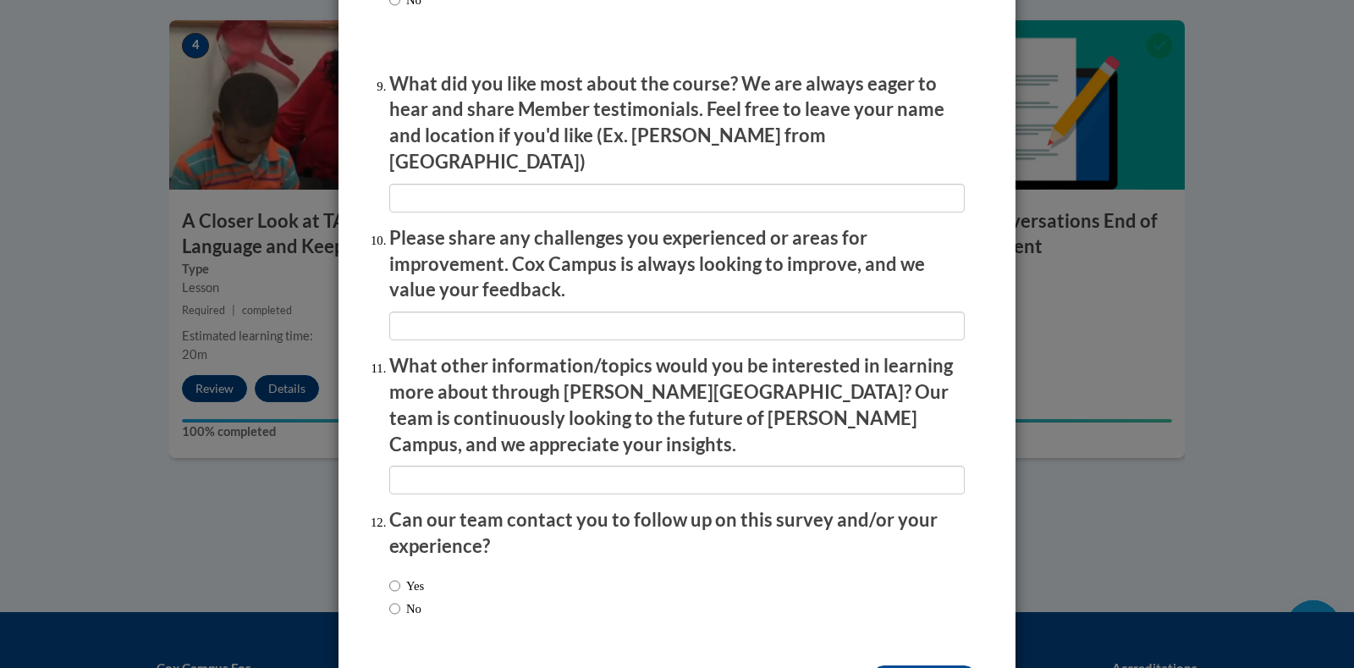
scroll to position [2849, 0]
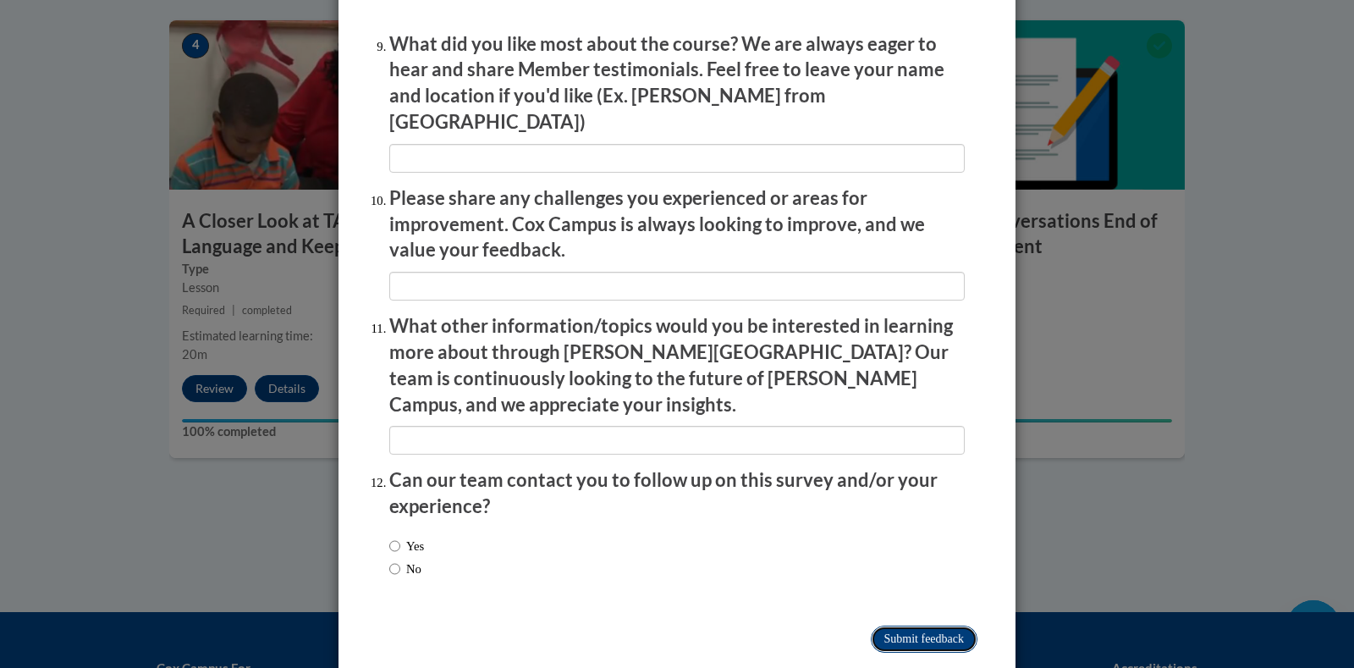
click at [901, 626] on input "Submit feedback" at bounding box center [924, 639] width 107 height 27
